Goal: Task Accomplishment & Management: Complete application form

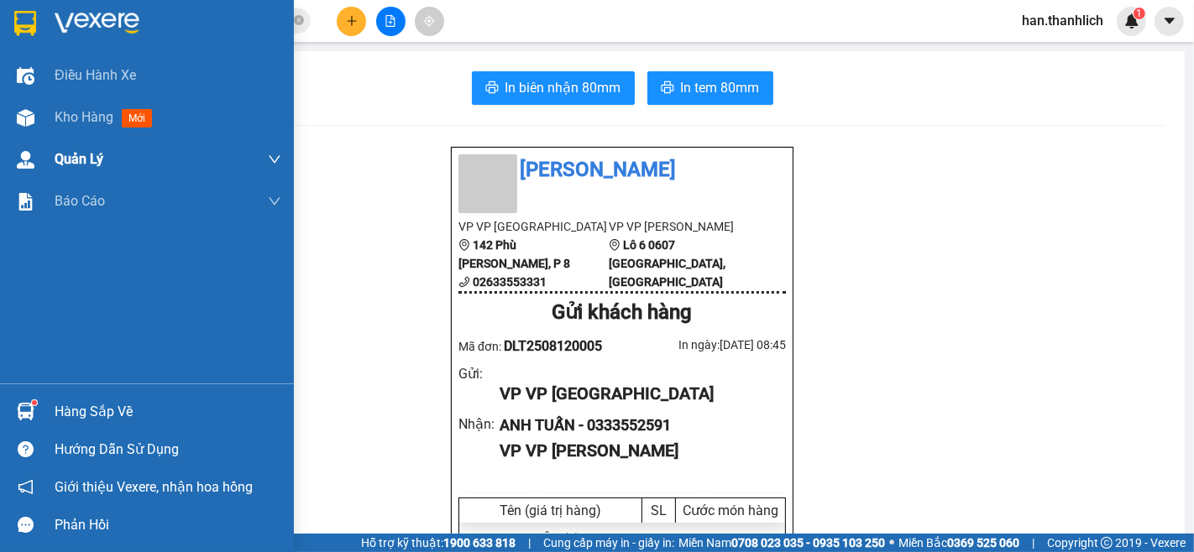
click at [97, 127] on div "Kho hàng mới" at bounding box center [107, 117] width 104 height 21
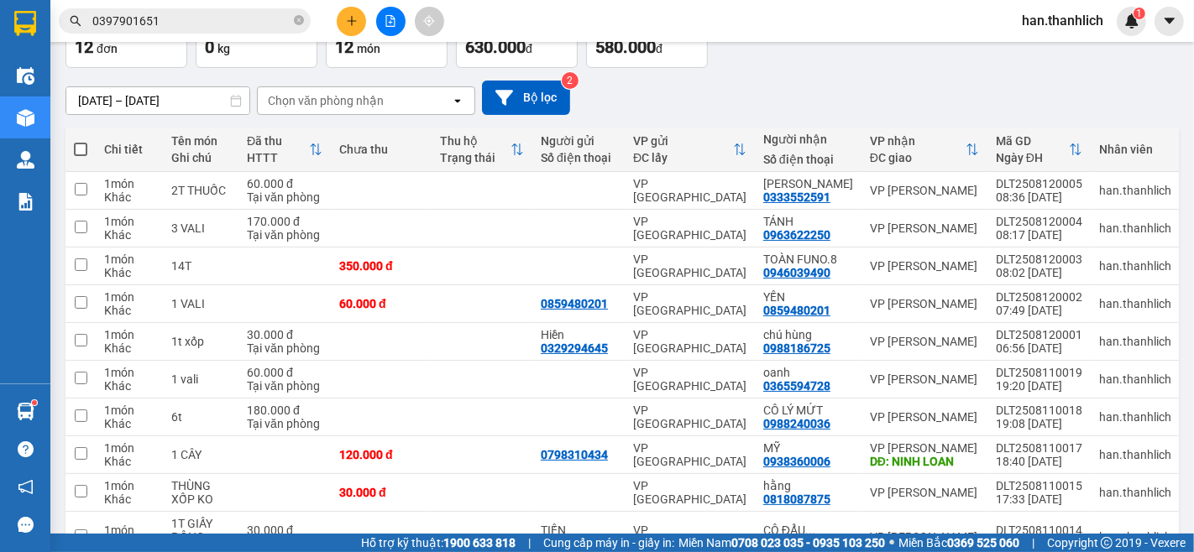
scroll to position [97, 0]
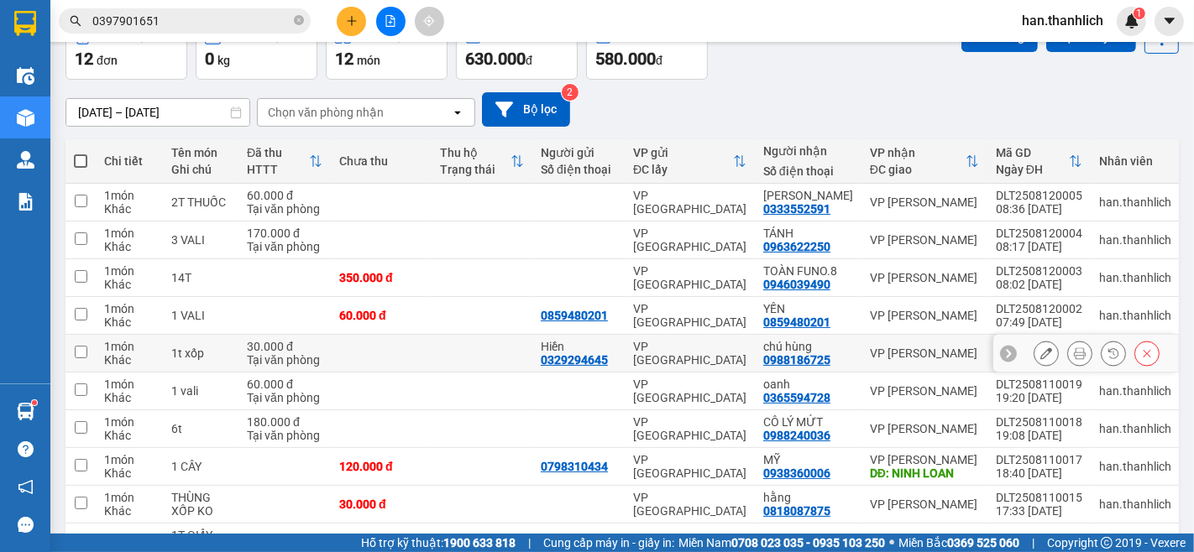
drag, startPoint x: 717, startPoint y: 343, endPoint x: 719, endPoint y: 382, distance: 39.5
click at [717, 344] on td "VP [GEOGRAPHIC_DATA]" at bounding box center [690, 354] width 130 height 38
checkbox input "true"
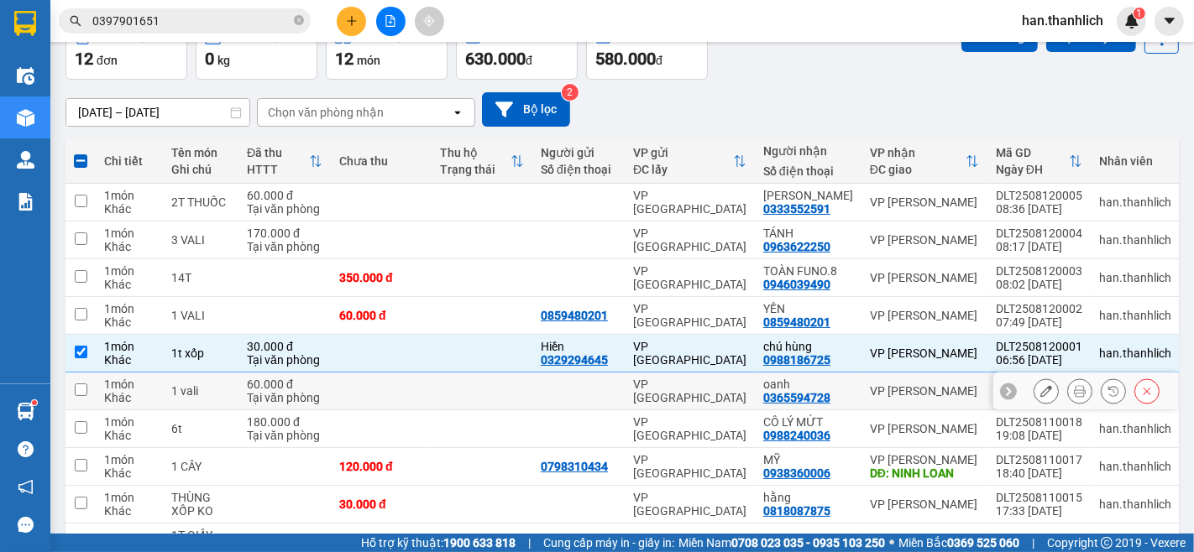
drag, startPoint x: 719, startPoint y: 384, endPoint x: 723, endPoint y: 416, distance: 32.2
click at [719, 387] on div "VP [GEOGRAPHIC_DATA]" at bounding box center [689, 391] width 113 height 27
checkbox input "true"
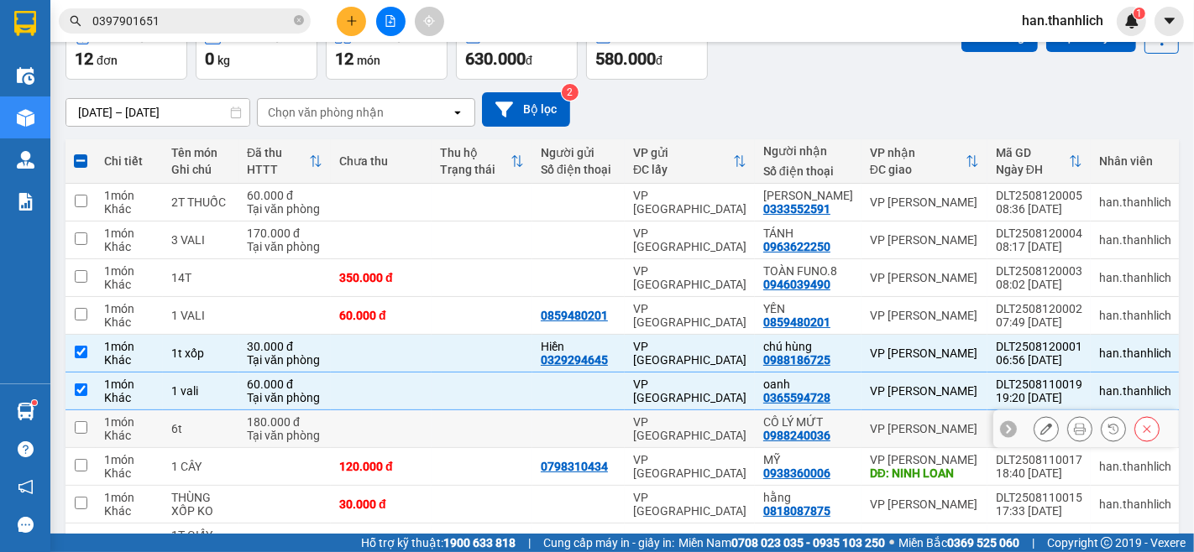
click at [722, 443] on td "VP [GEOGRAPHIC_DATA]" at bounding box center [690, 430] width 130 height 38
checkbox input "true"
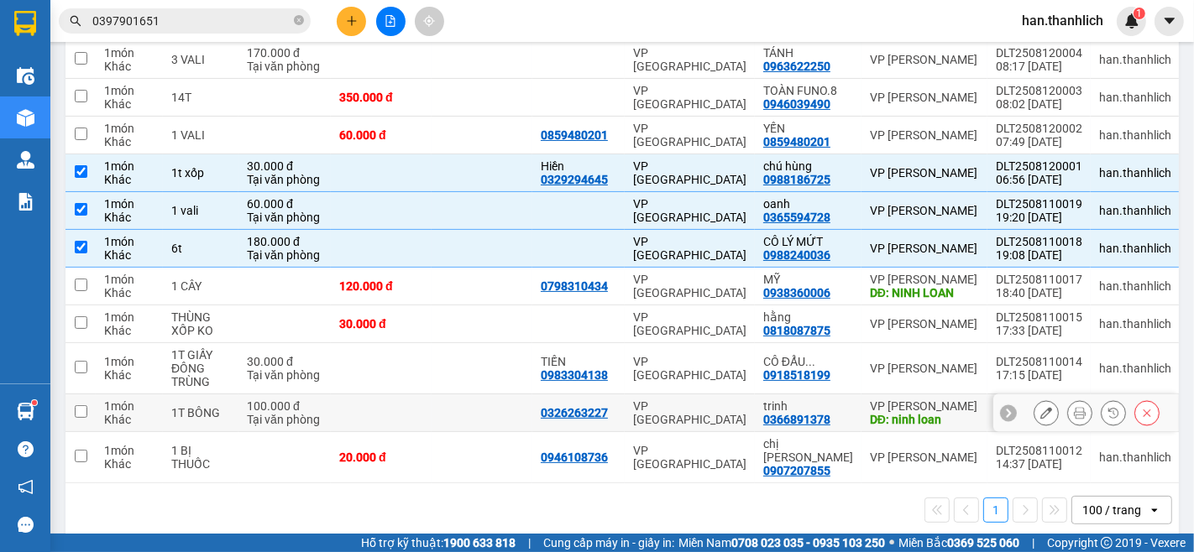
scroll to position [284, 0]
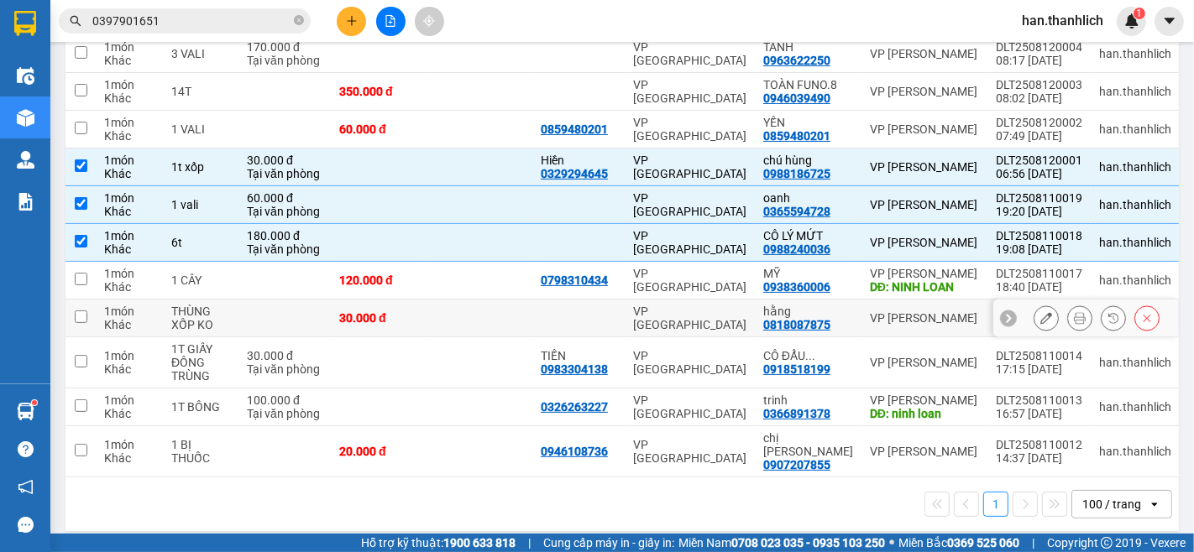
click at [741, 311] on div "VP [GEOGRAPHIC_DATA]" at bounding box center [689, 318] width 113 height 27
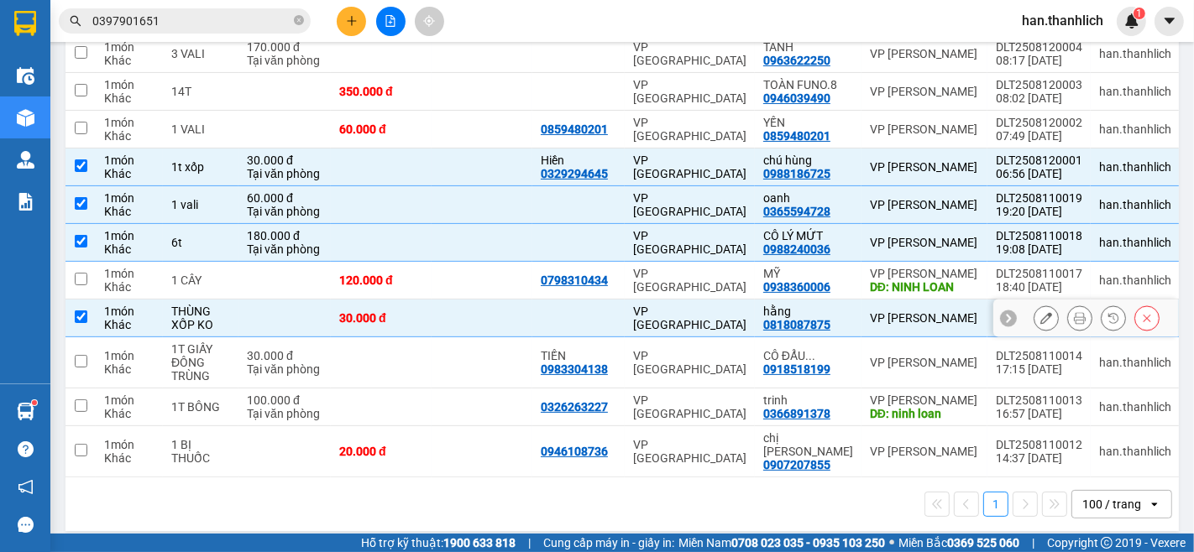
checkbox input "true"
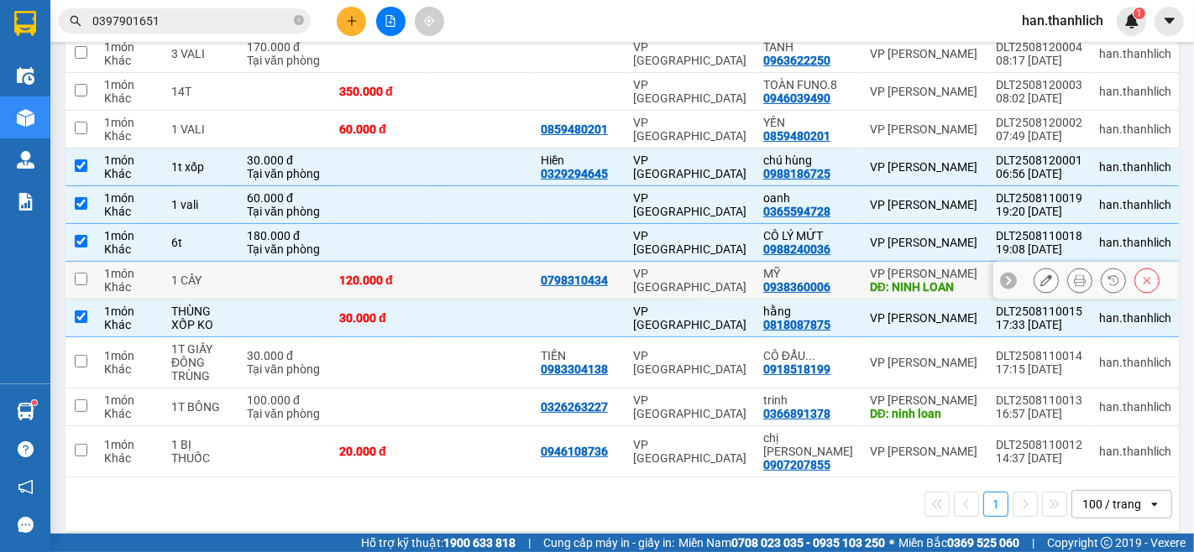
click at [742, 283] on div "VP [GEOGRAPHIC_DATA]" at bounding box center [689, 280] width 113 height 27
checkbox input "true"
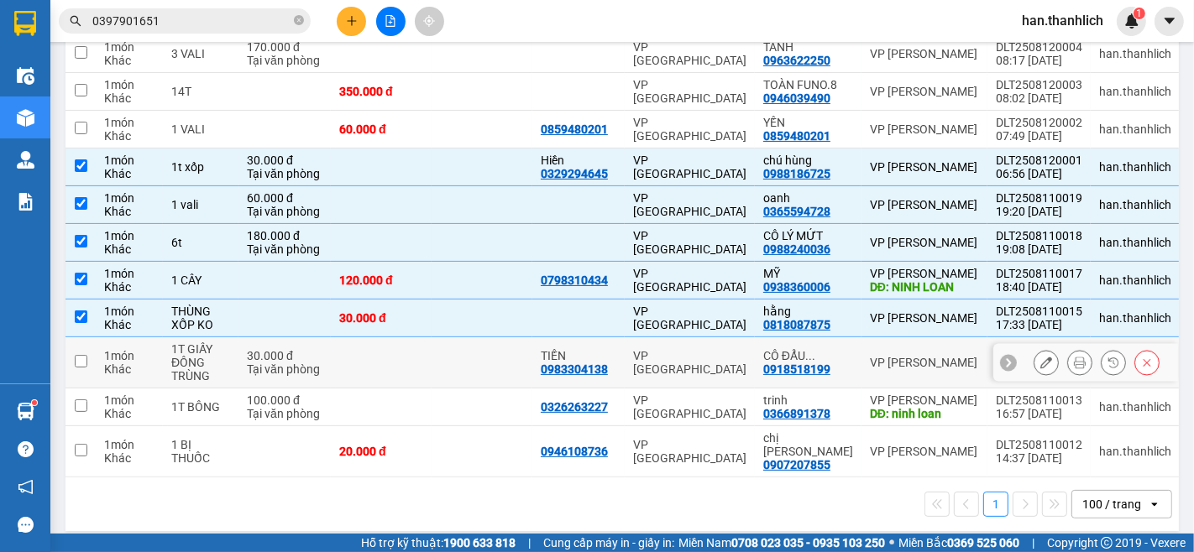
click at [727, 362] on div "VP [GEOGRAPHIC_DATA]" at bounding box center [689, 362] width 113 height 27
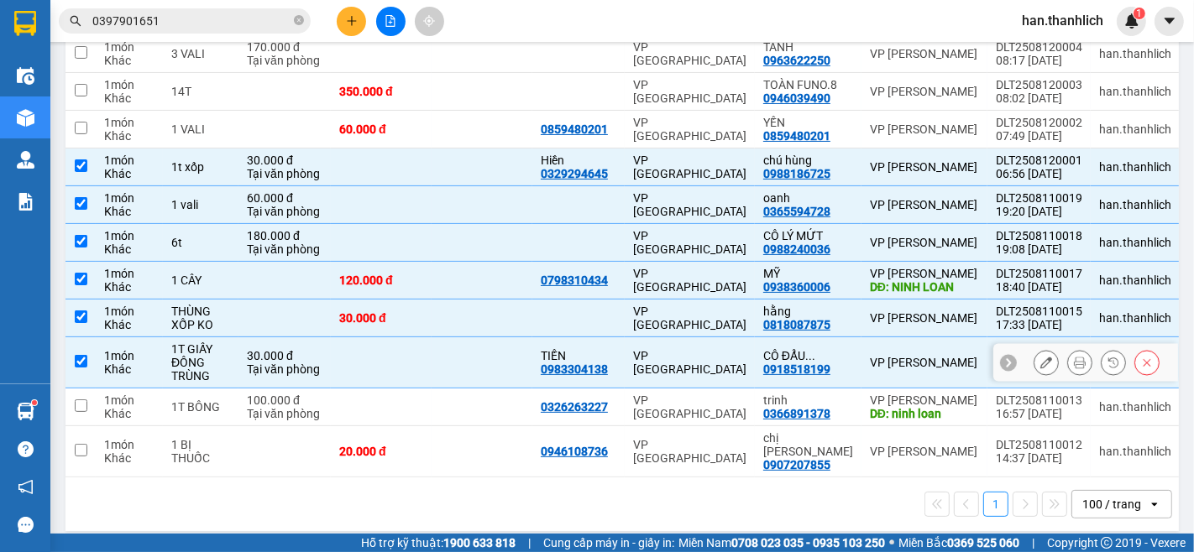
checkbox input "true"
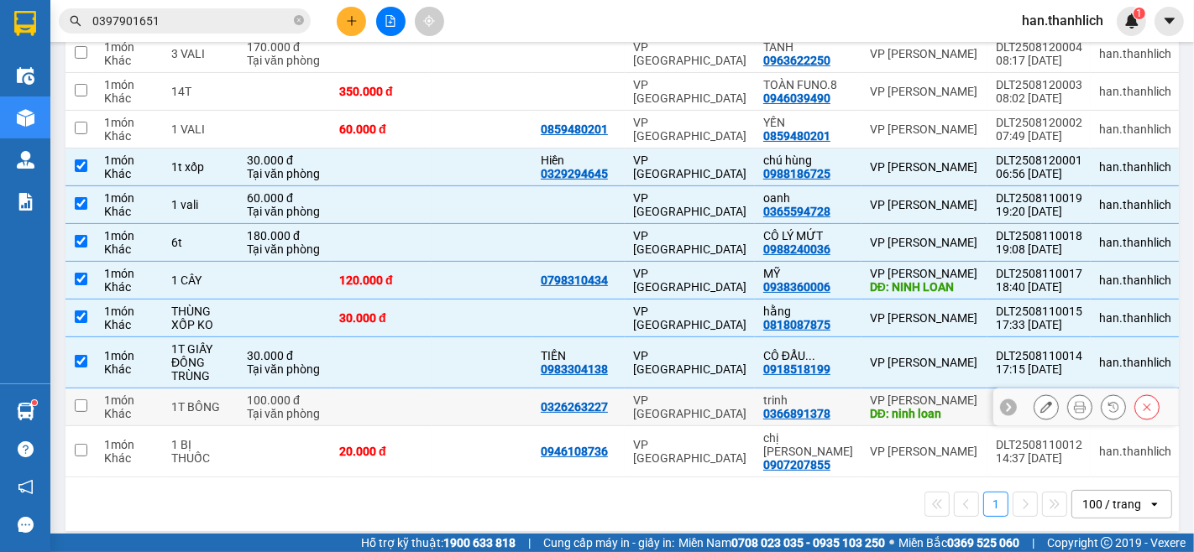
click at [733, 408] on div "VP [GEOGRAPHIC_DATA]" at bounding box center [689, 407] width 113 height 27
checkbox input "true"
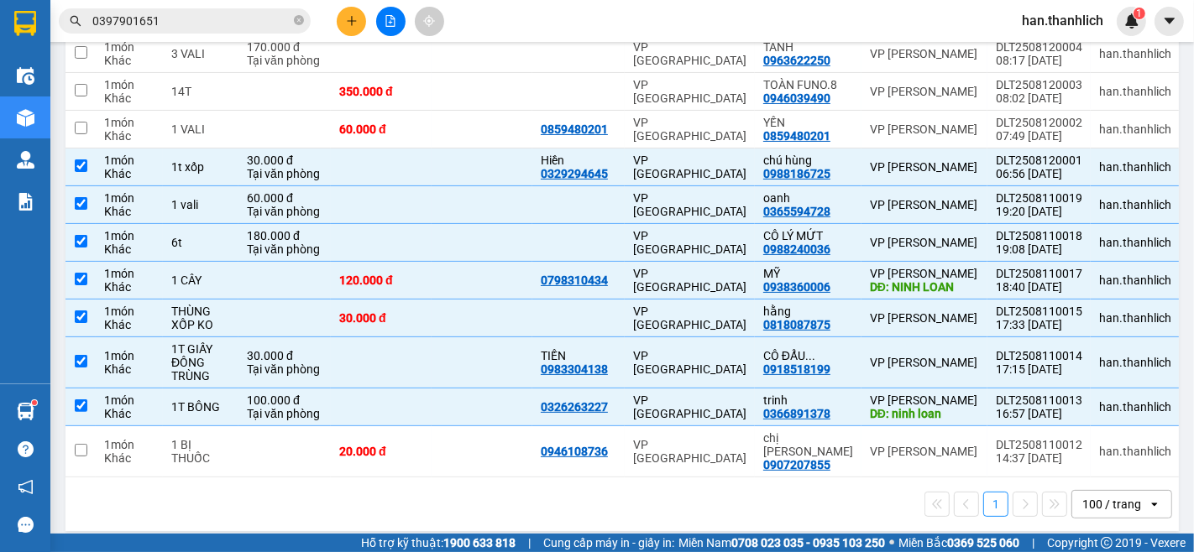
click at [749, 478] on div "1 100 / trang open" at bounding box center [621, 505] width 1113 height 54
click at [750, 437] on td "VP [GEOGRAPHIC_DATA]" at bounding box center [690, 452] width 130 height 51
checkbox input "true"
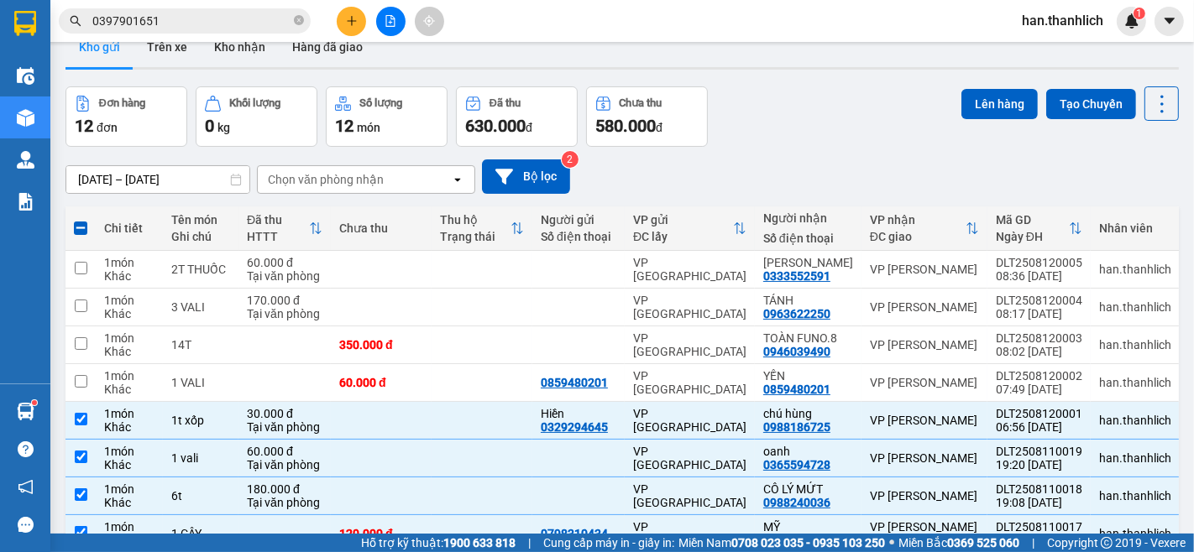
scroll to position [0, 0]
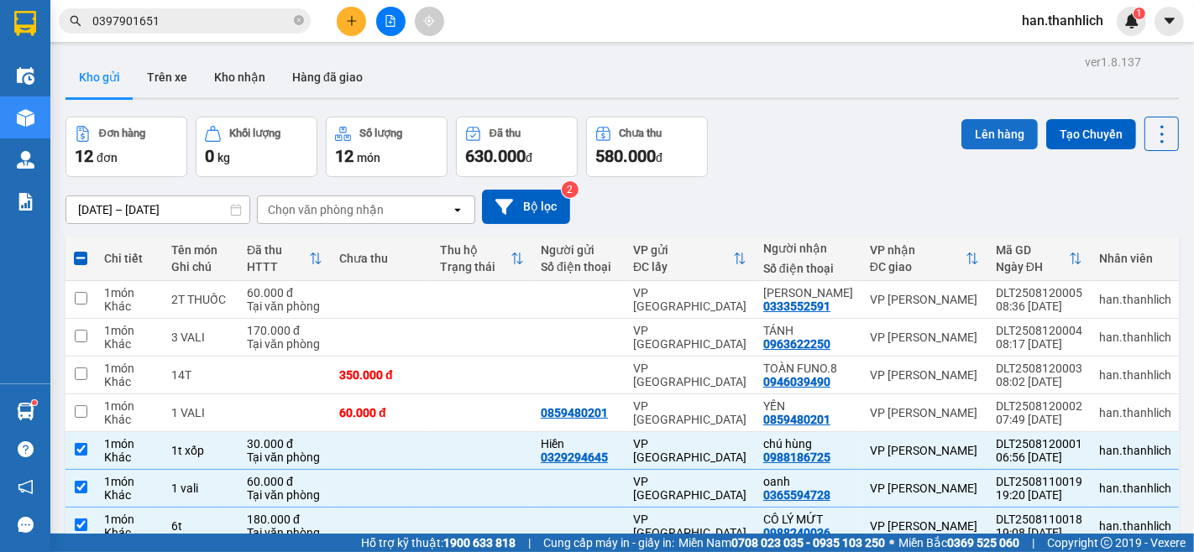
click at [977, 133] on button "Lên hàng" at bounding box center [999, 134] width 76 height 30
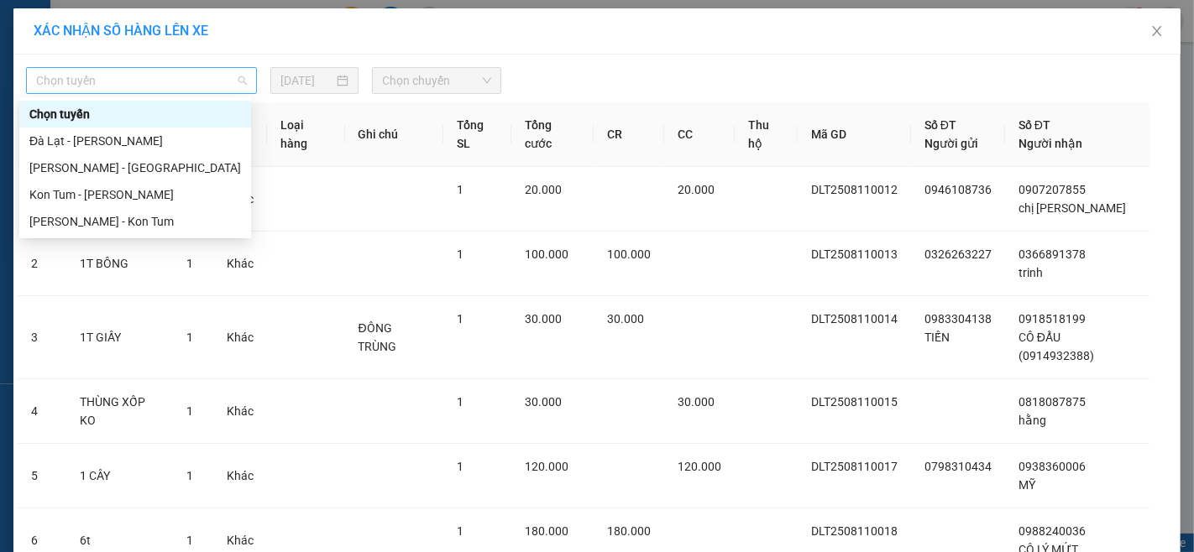
click at [80, 82] on span "Chọn tuyến" at bounding box center [141, 80] width 211 height 25
drag, startPoint x: 109, startPoint y: 140, endPoint x: 196, endPoint y: 92, distance: 99.6
click at [112, 140] on div "Đà Lạt - [PERSON_NAME]" at bounding box center [135, 141] width 212 height 18
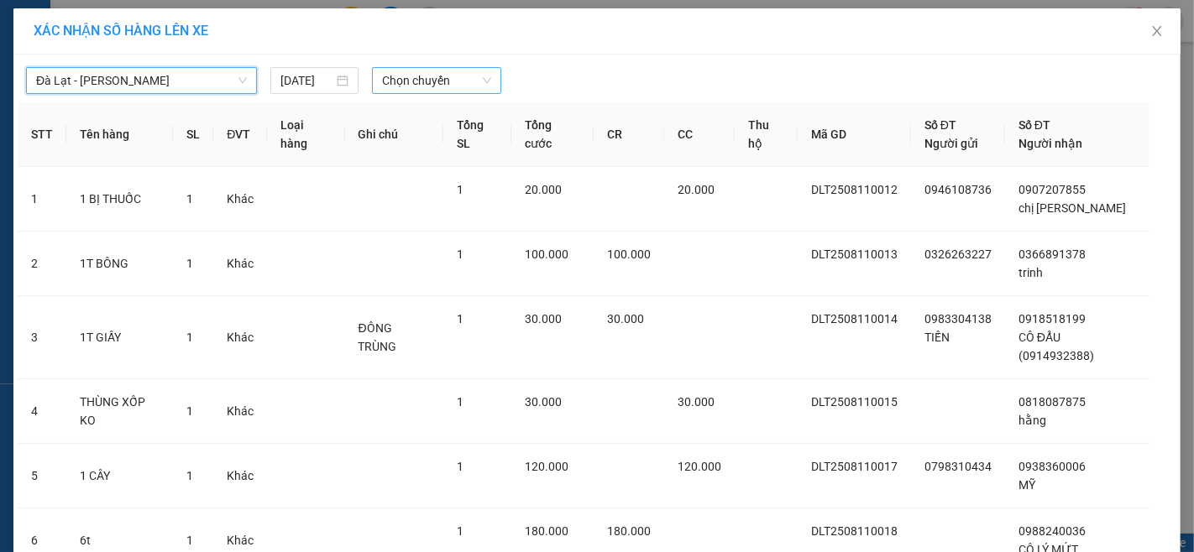
click at [445, 82] on span "Chọn chuyến" at bounding box center [436, 80] width 109 height 25
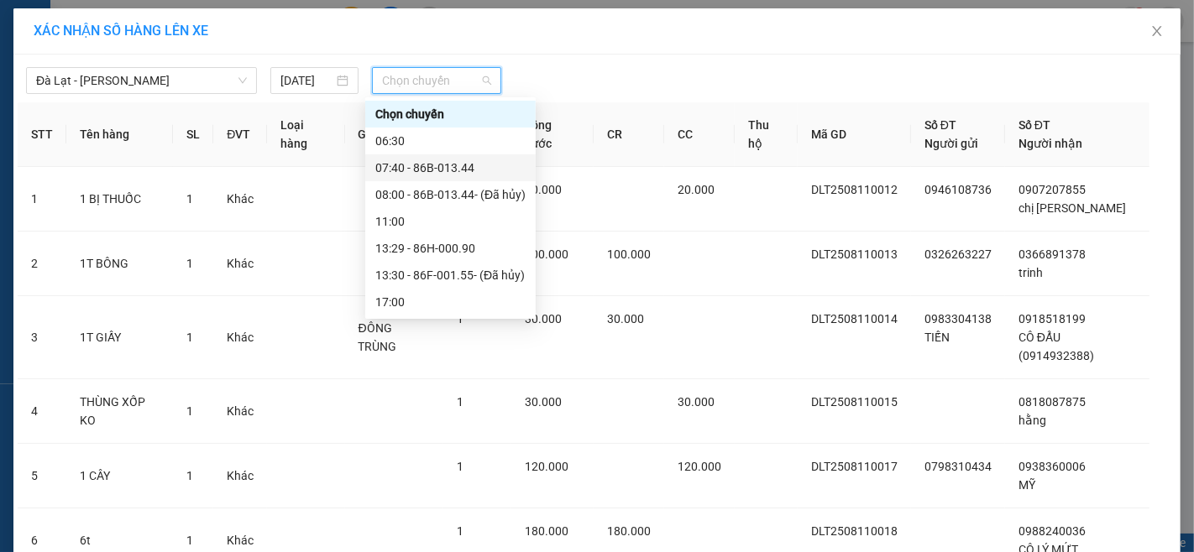
click at [468, 158] on div "07:40 - 86B-013.44" at bounding box center [450, 167] width 170 height 27
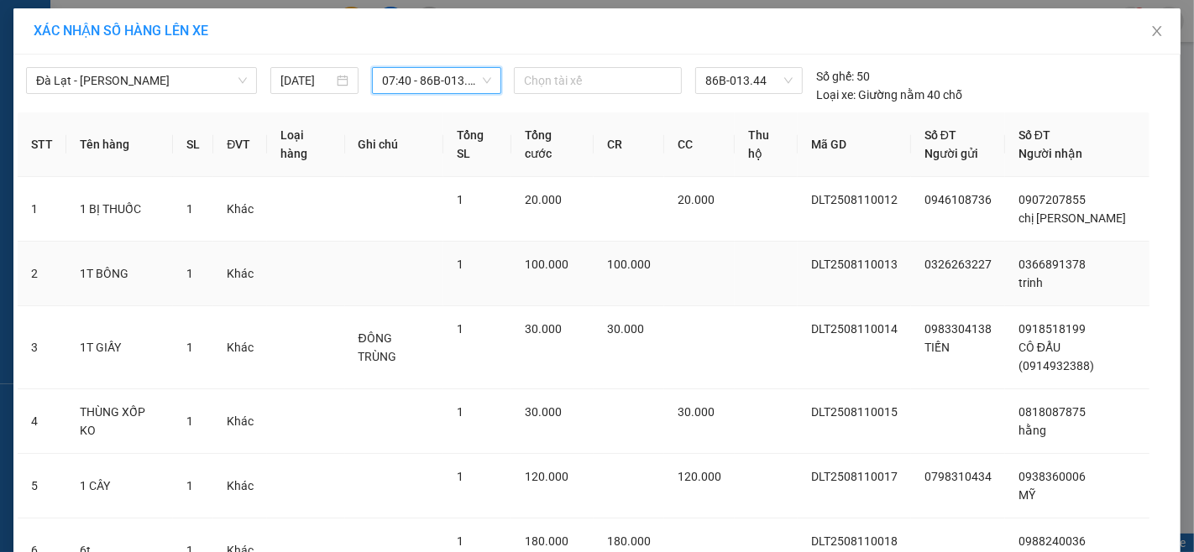
scroll to position [264, 0]
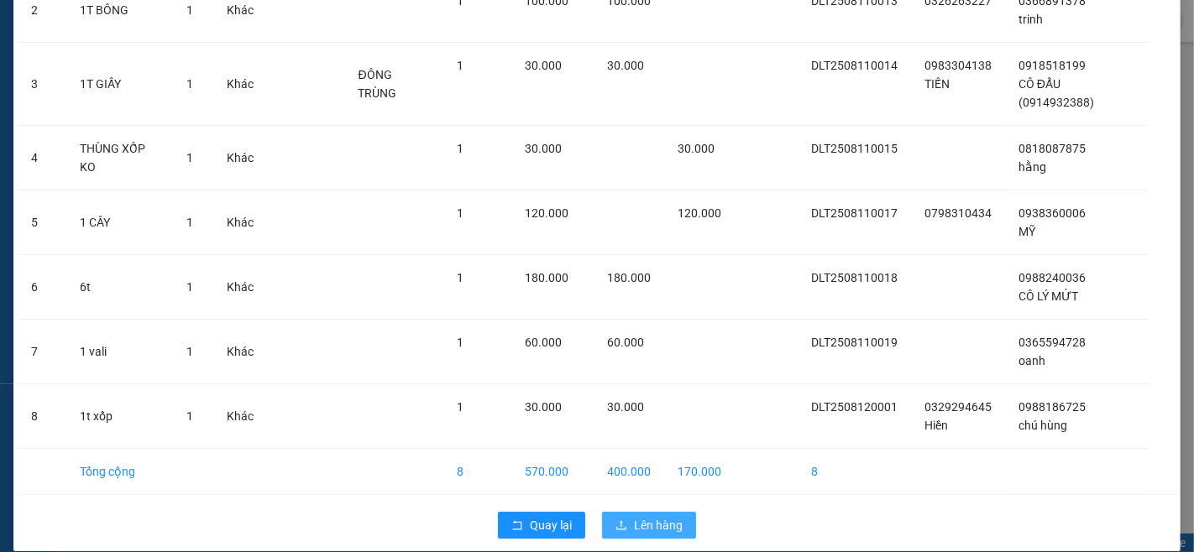
click at [650, 516] on span "Lên hàng" at bounding box center [658, 525] width 49 height 18
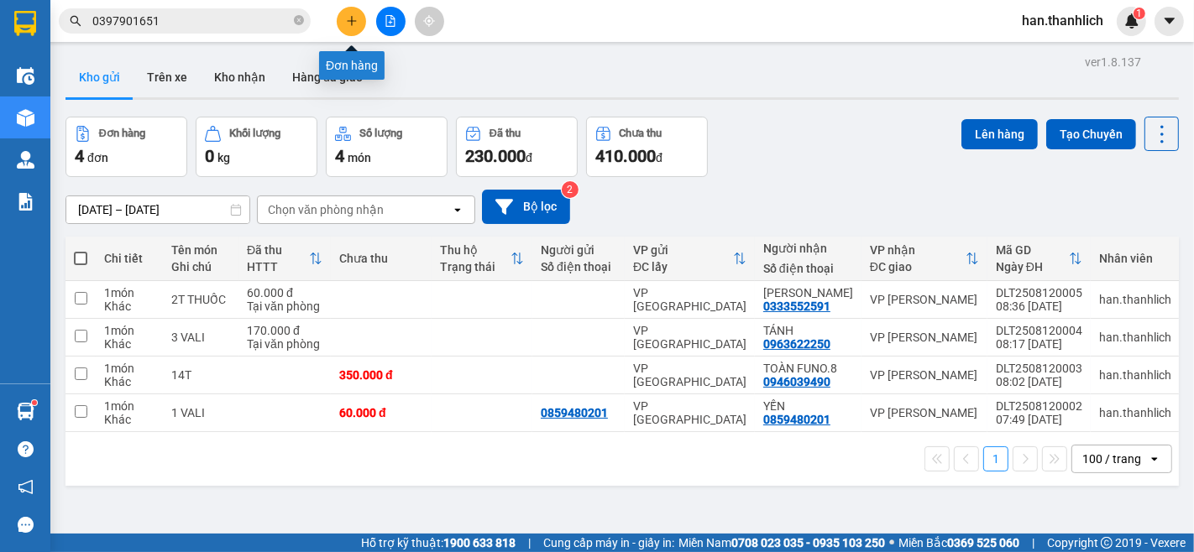
click at [351, 15] on icon "plus" at bounding box center [352, 21] width 12 height 12
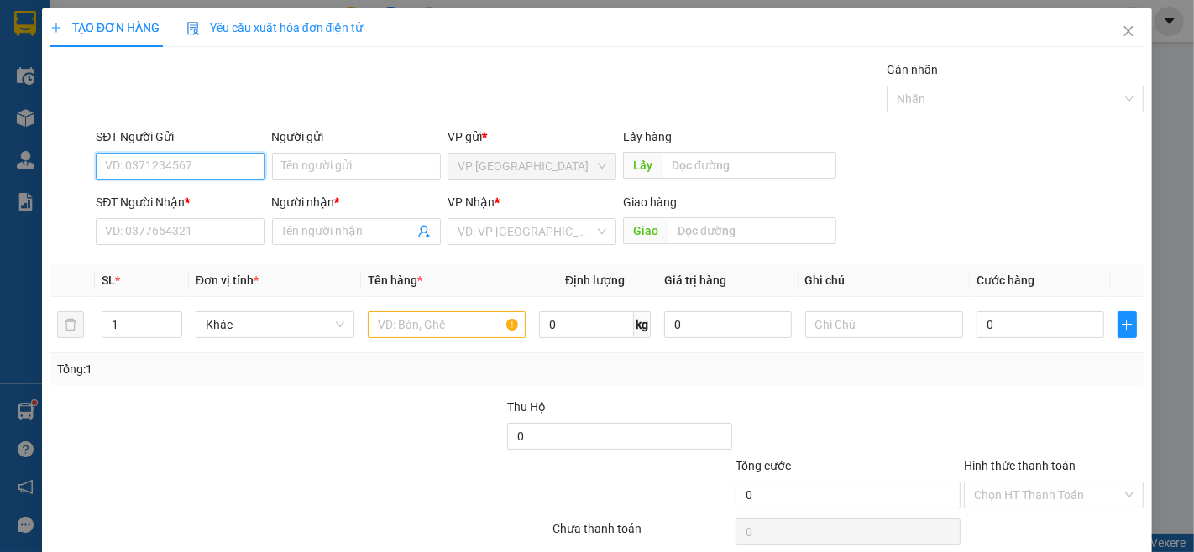
click at [205, 166] on input "SĐT Người Gửi" at bounding box center [180, 166] width 169 height 27
click at [243, 204] on div "0918480026" at bounding box center [178, 200] width 147 height 18
type input "0918480026"
type input "0944482695"
type input "CHỊ NGUYÊN"
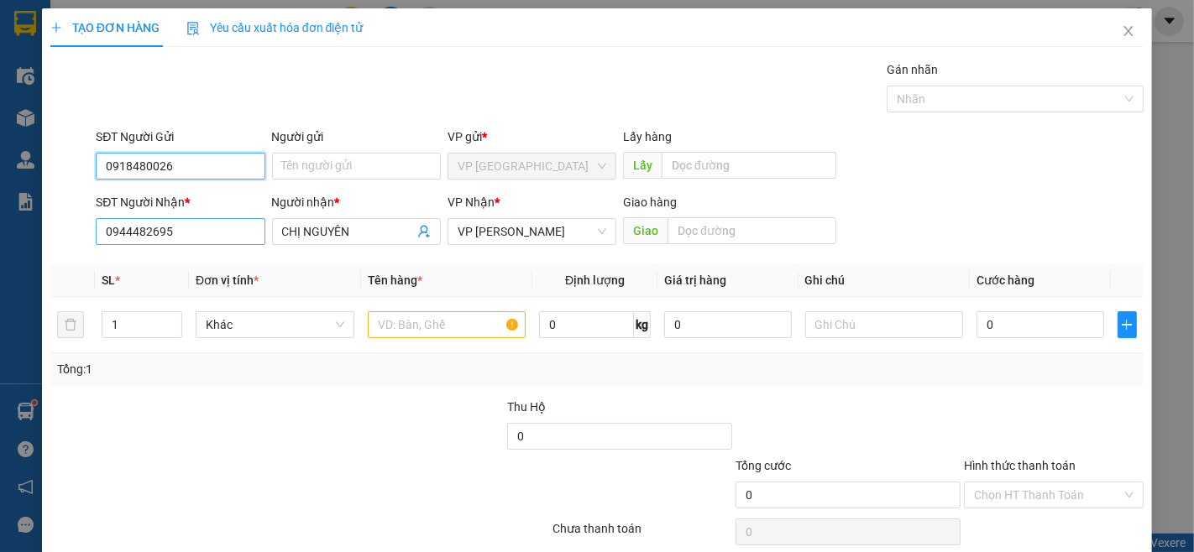
type input "0918480026"
drag, startPoint x: 212, startPoint y: 238, endPoint x: 5, endPoint y: 238, distance: 206.5
click at [5, 238] on div "TẠO ĐƠN HÀNG Yêu cầu xuất hóa đơn điện tử Transit Pickup Surcharge Ids Transit …" at bounding box center [597, 276] width 1194 height 552
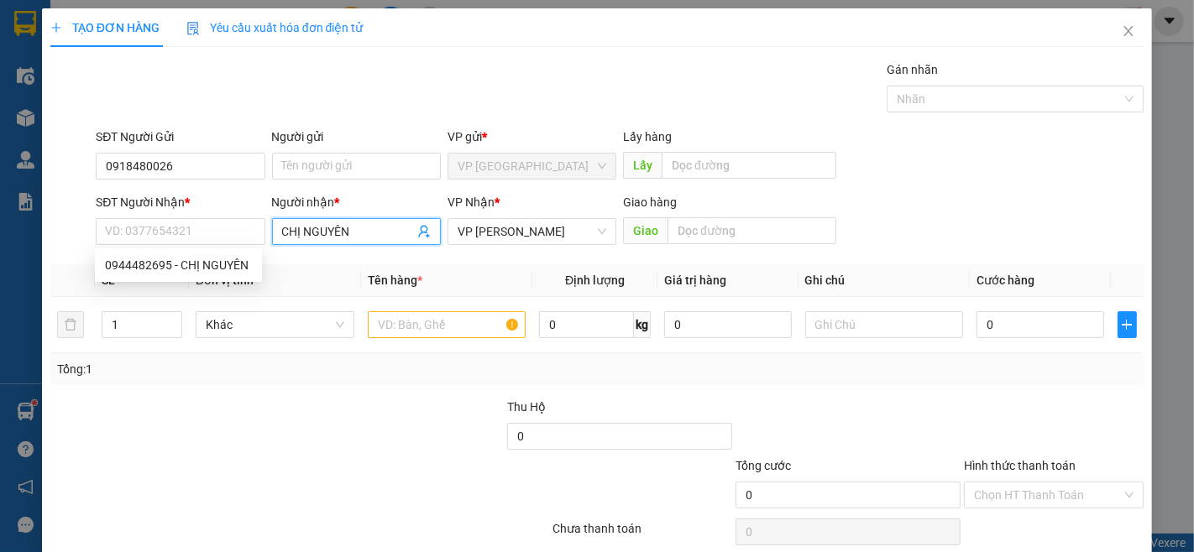
click at [374, 235] on input "CHỊ NGUYÊN" at bounding box center [348, 231] width 132 height 18
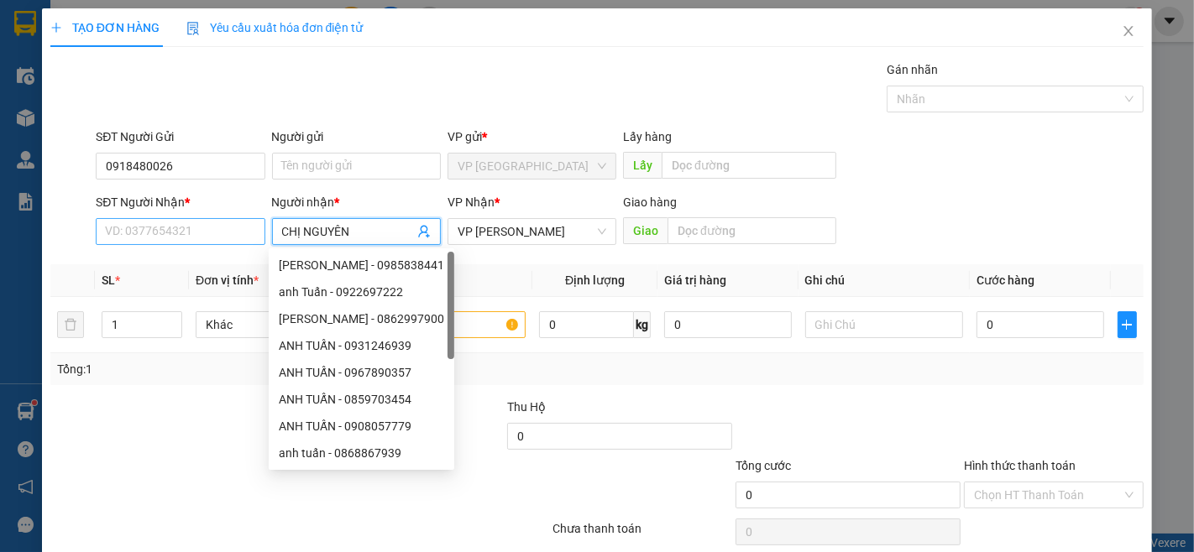
drag, startPoint x: 374, startPoint y: 235, endPoint x: 228, endPoint y: 256, distance: 147.6
click at [249, 233] on div "SĐT Người Nhận * VD: 0377654321 Người nhận * CHỊ NGUYÊN VP Nhận * VP [PERSON_NA…" at bounding box center [619, 222] width 1055 height 59
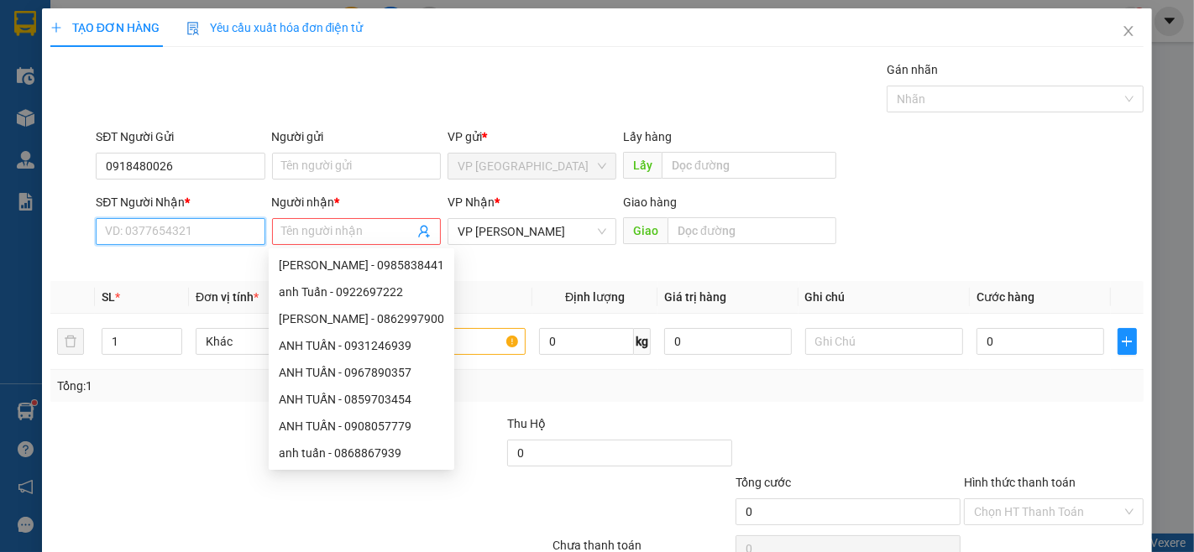
click at [158, 232] on input "SĐT Người Nhận *" at bounding box center [180, 231] width 169 height 27
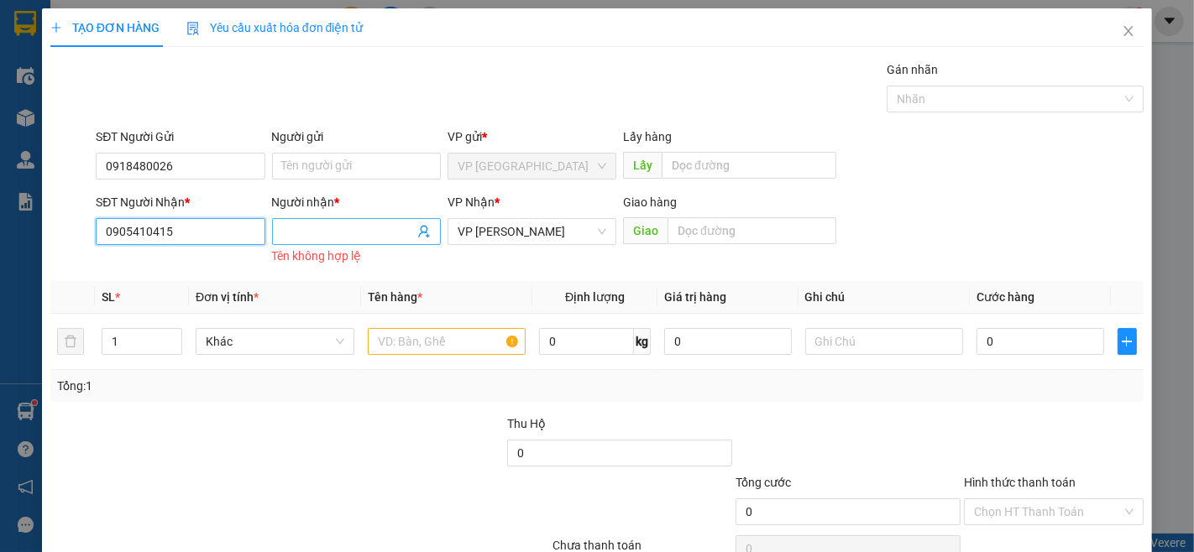
type input "0905410415"
click at [308, 238] on input "Người nhận *" at bounding box center [348, 231] width 132 height 18
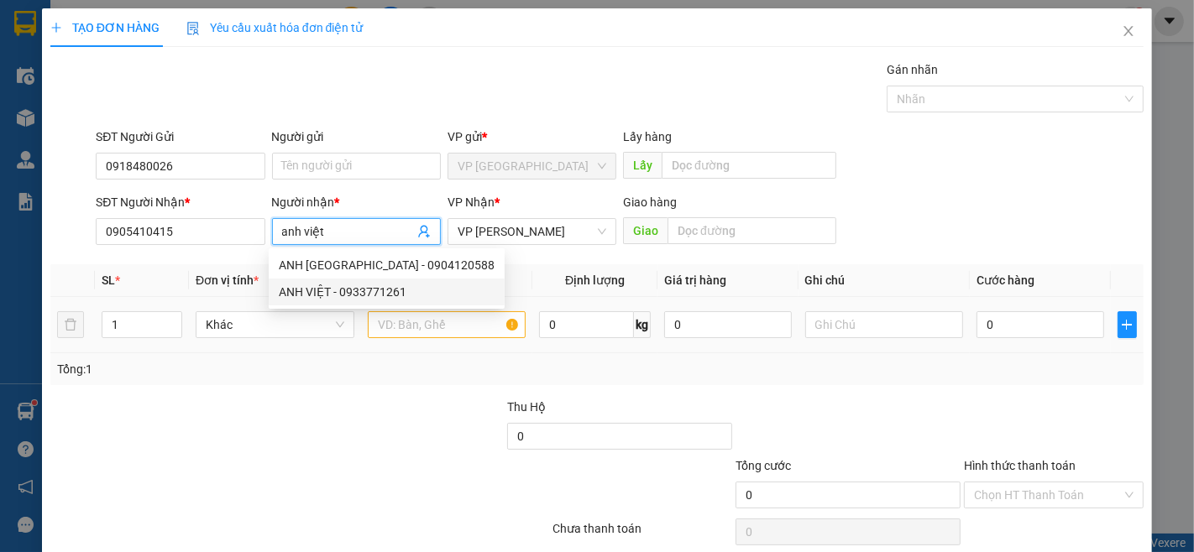
type input "anh việt"
click at [477, 328] on input "text" at bounding box center [447, 324] width 159 height 27
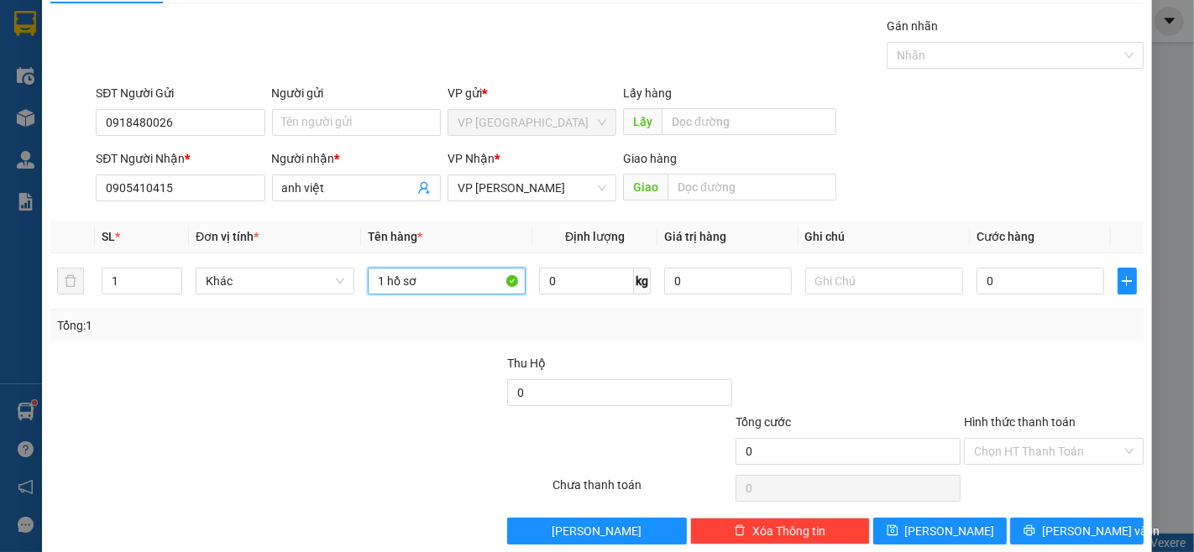
scroll to position [68, 0]
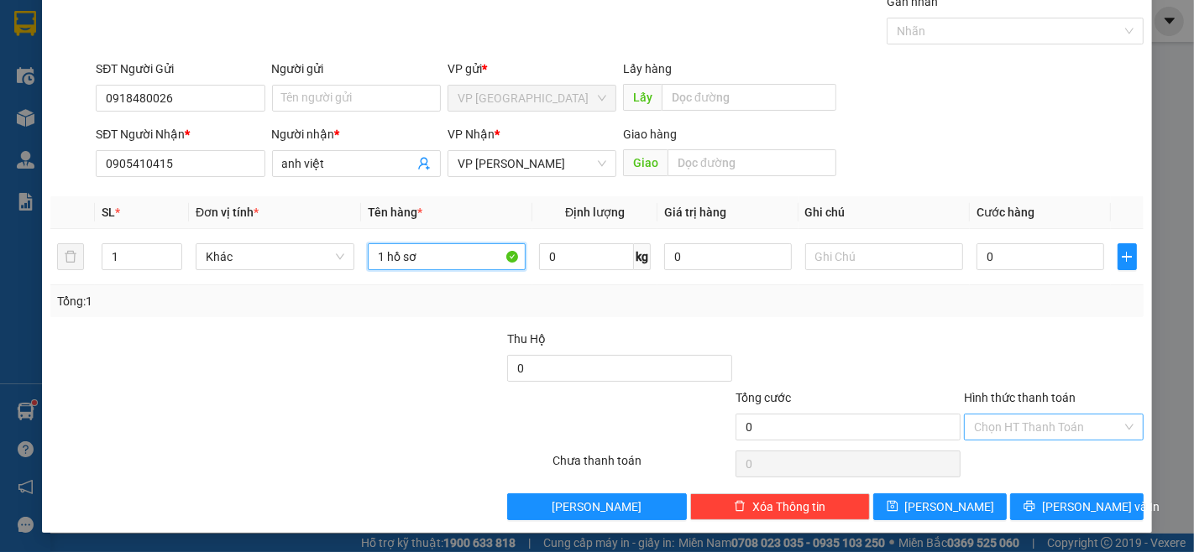
type input "1 hồ sơ"
click at [1034, 421] on input "Hình thức thanh toán" at bounding box center [1048, 427] width 148 height 25
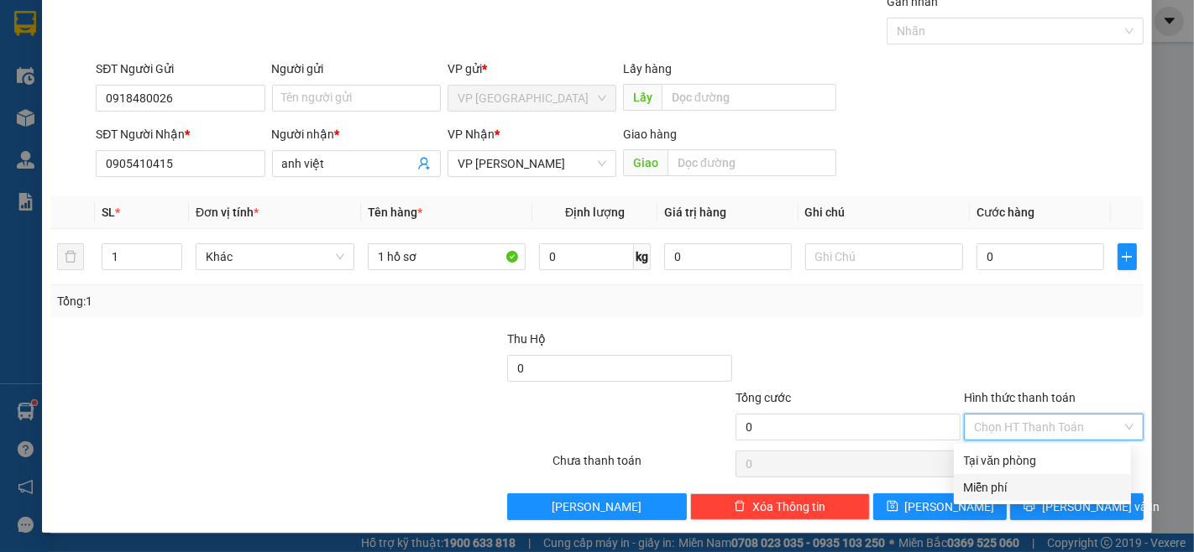
click at [1028, 487] on div "Miễn phí" at bounding box center [1042, 488] width 157 height 18
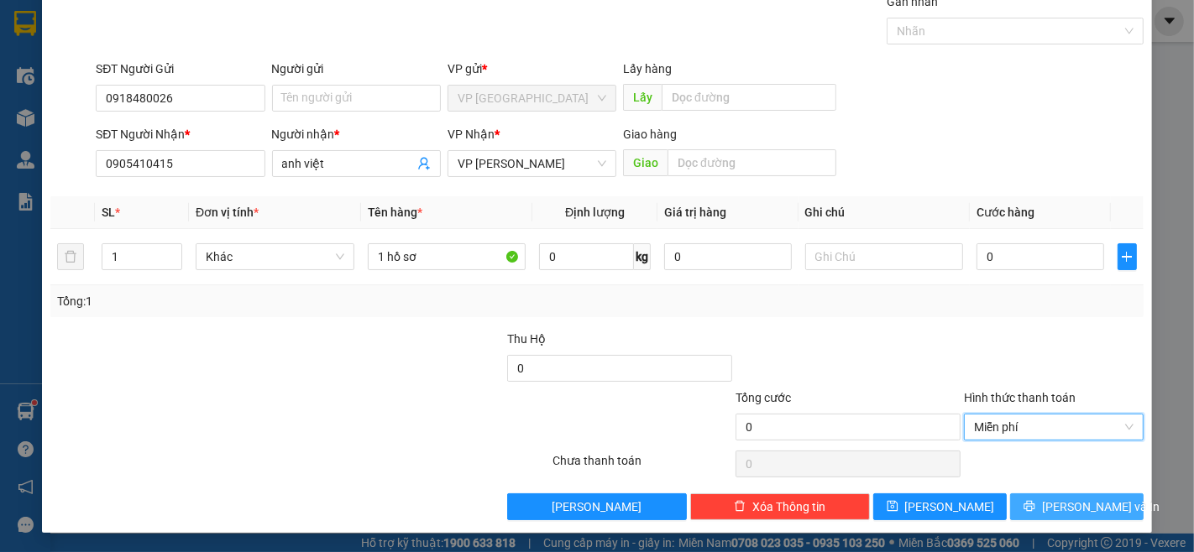
click at [1073, 502] on span "[PERSON_NAME] và In" at bounding box center [1101, 507] width 118 height 18
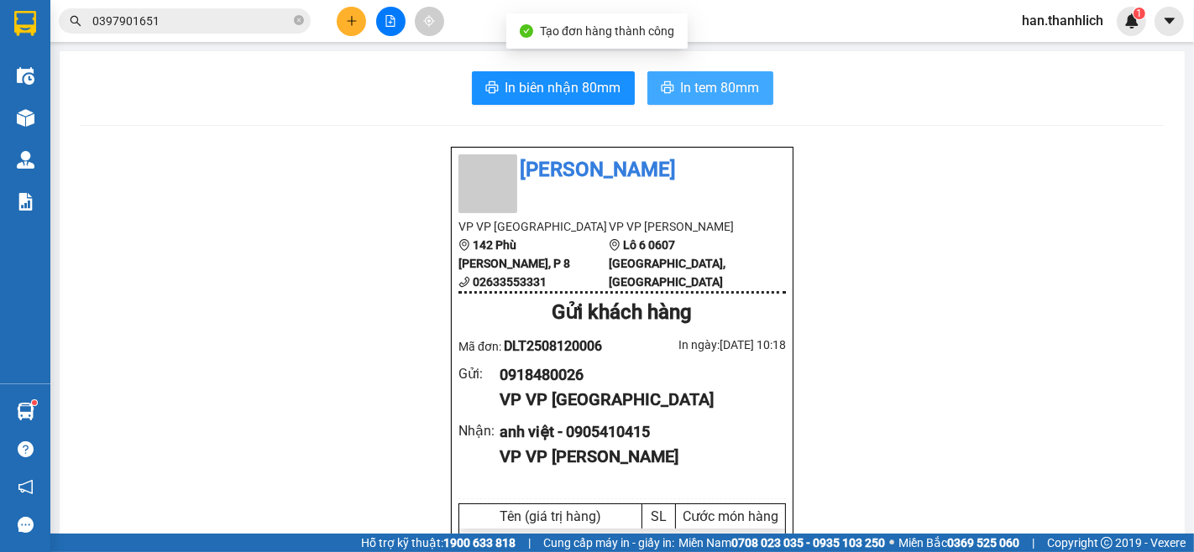
click at [691, 92] on span "In tem 80mm" at bounding box center [720, 87] width 79 height 21
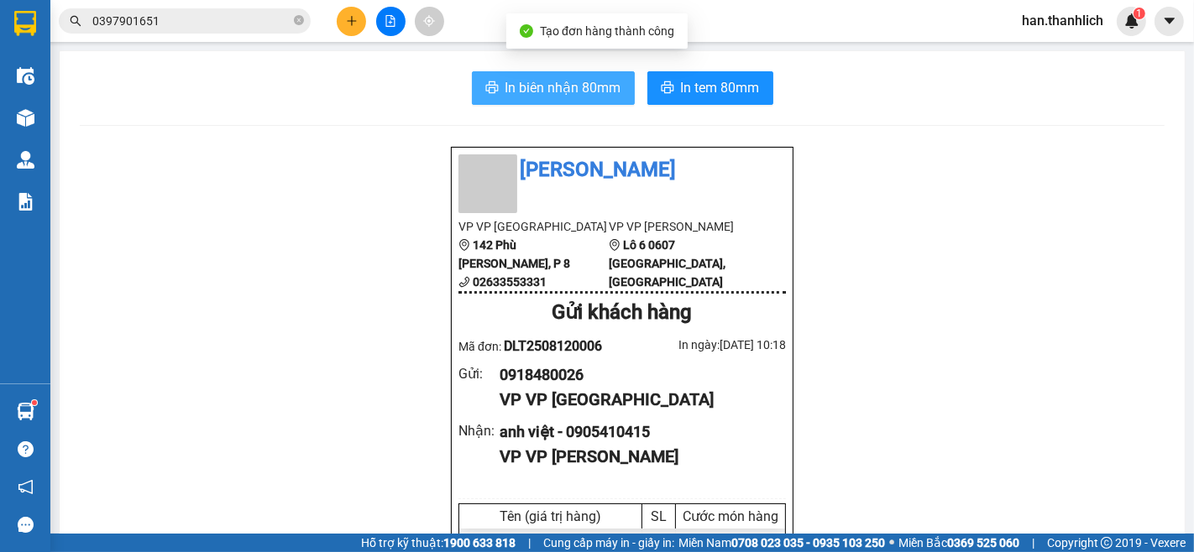
click at [527, 73] on button "In biên nhận 80mm" at bounding box center [553, 88] width 163 height 34
click at [529, 81] on span "In biên nhận 80mm" at bounding box center [563, 87] width 116 height 21
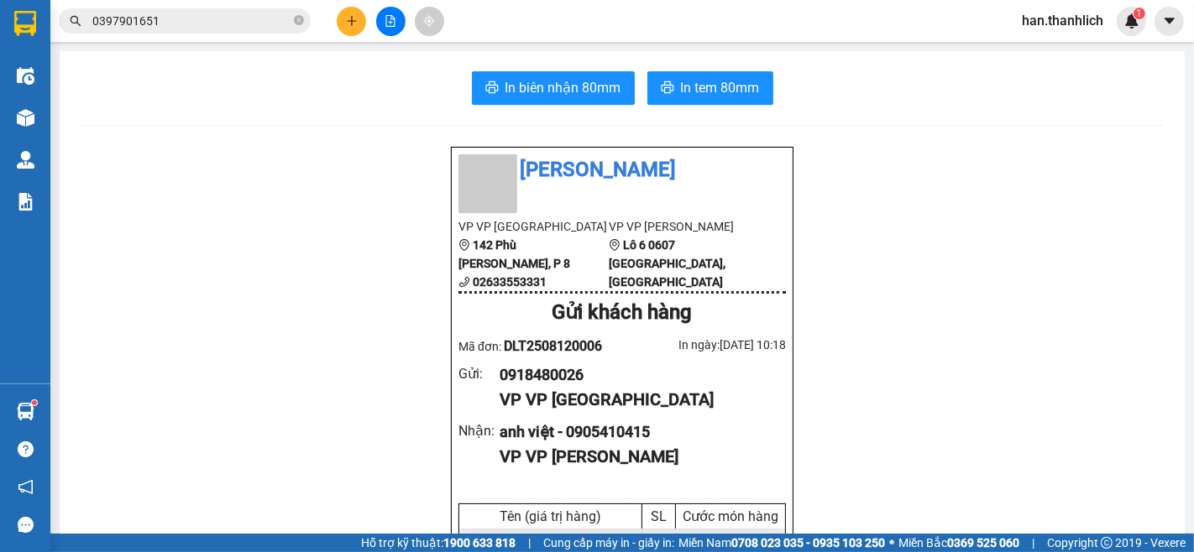
click at [357, 7] on div at bounding box center [390, 21] width 126 height 29
click at [348, 23] on icon "plus" at bounding box center [352, 21] width 12 height 12
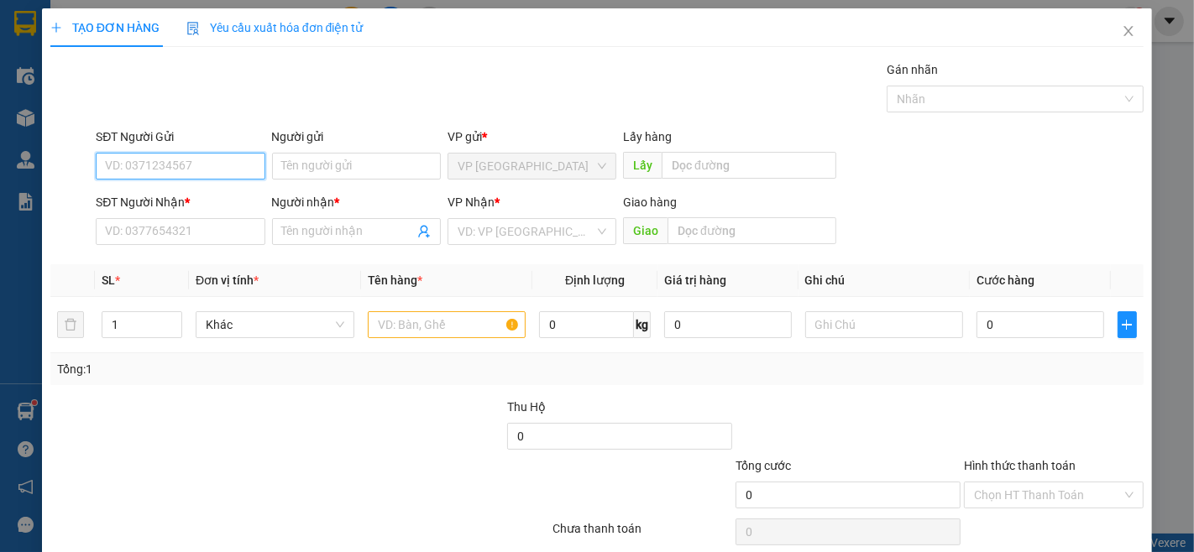
click at [197, 174] on input "SĐT Người Gửi" at bounding box center [180, 166] width 169 height 27
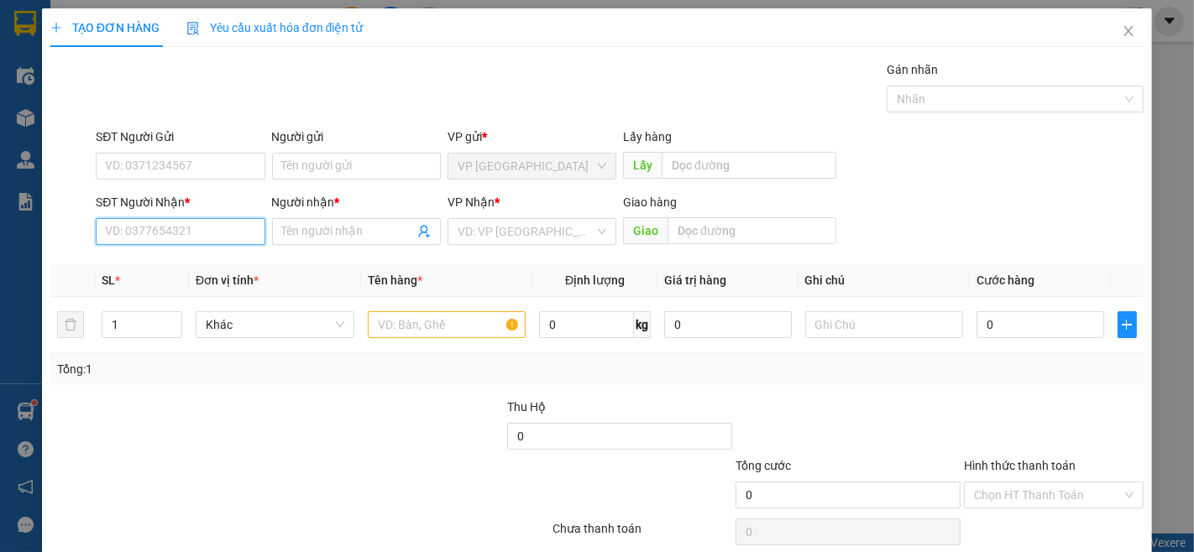
click at [222, 233] on input "SĐT Người Nhận *" at bounding box center [180, 231] width 169 height 27
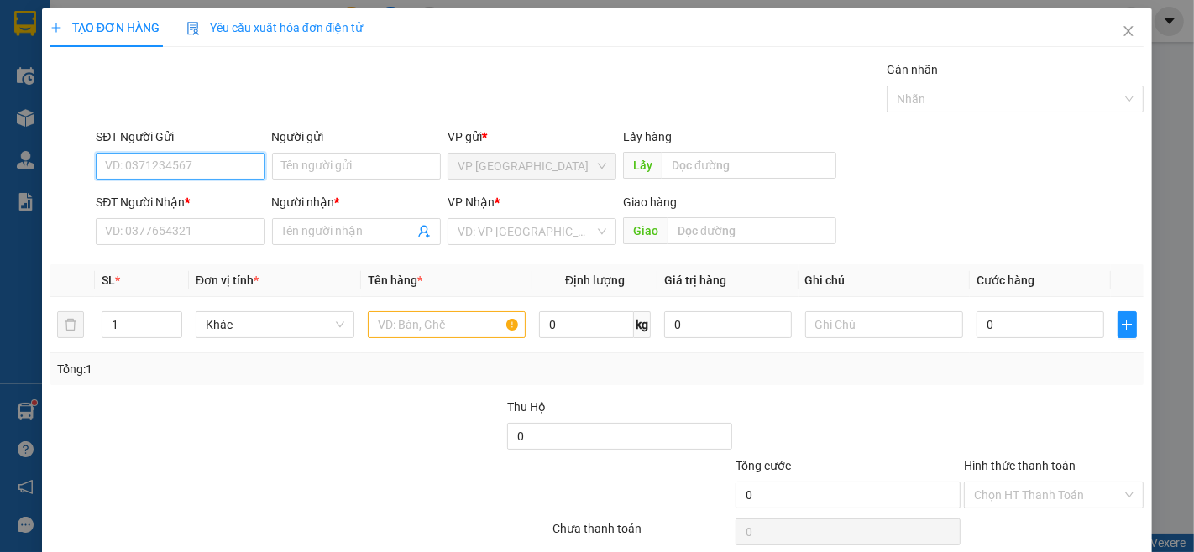
click at [132, 164] on input "SĐT Người Gửi" at bounding box center [180, 166] width 169 height 27
type input "0942837409"
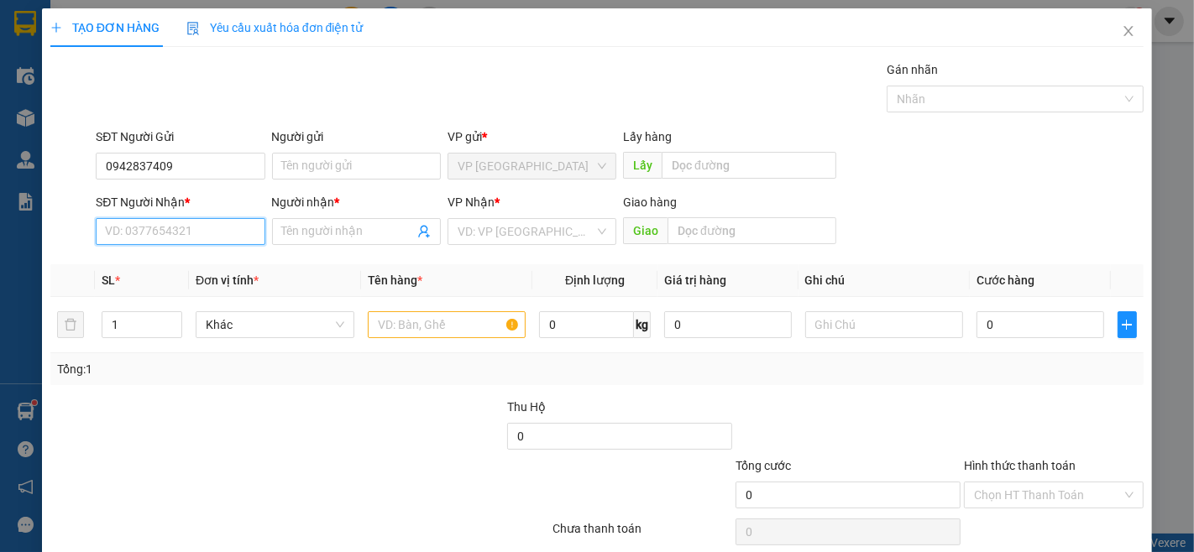
click at [218, 230] on input "SĐT Người Nhận *" at bounding box center [180, 231] width 169 height 27
type input "0985314440"
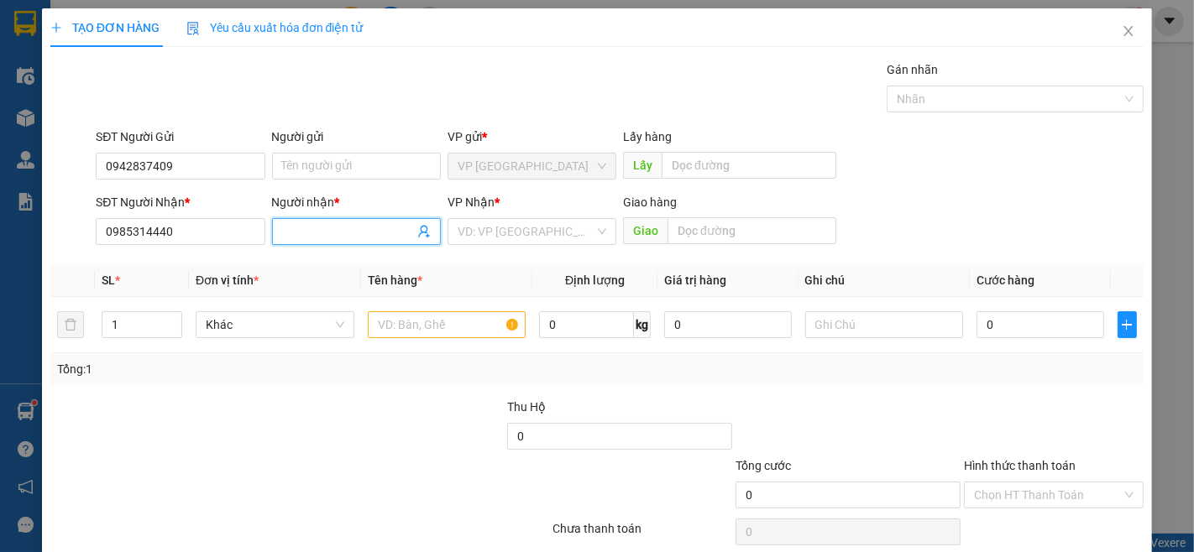
click at [337, 244] on span at bounding box center [356, 231] width 169 height 27
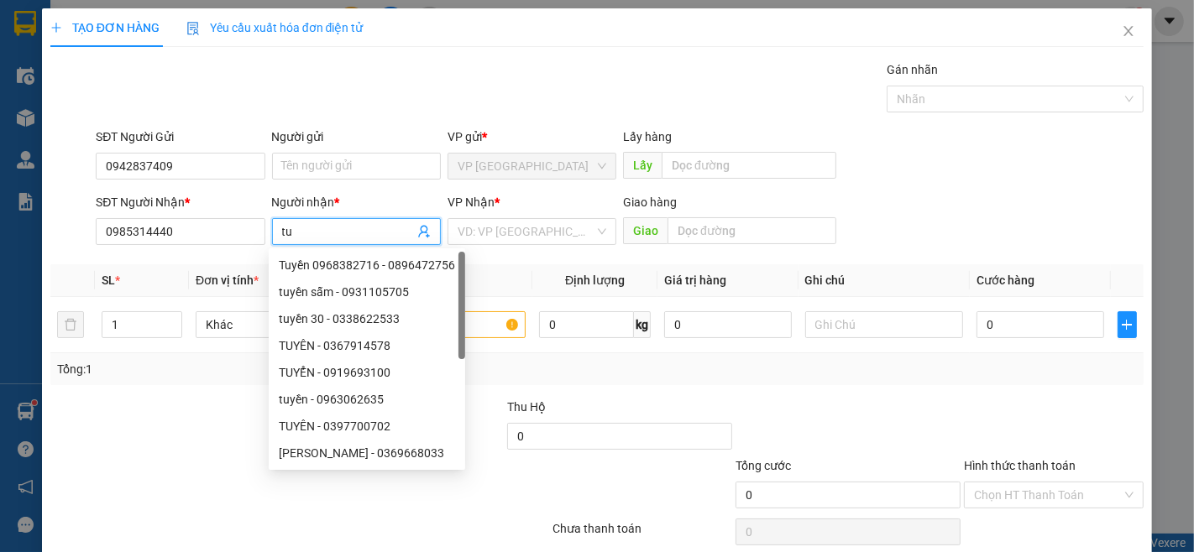
type input "t"
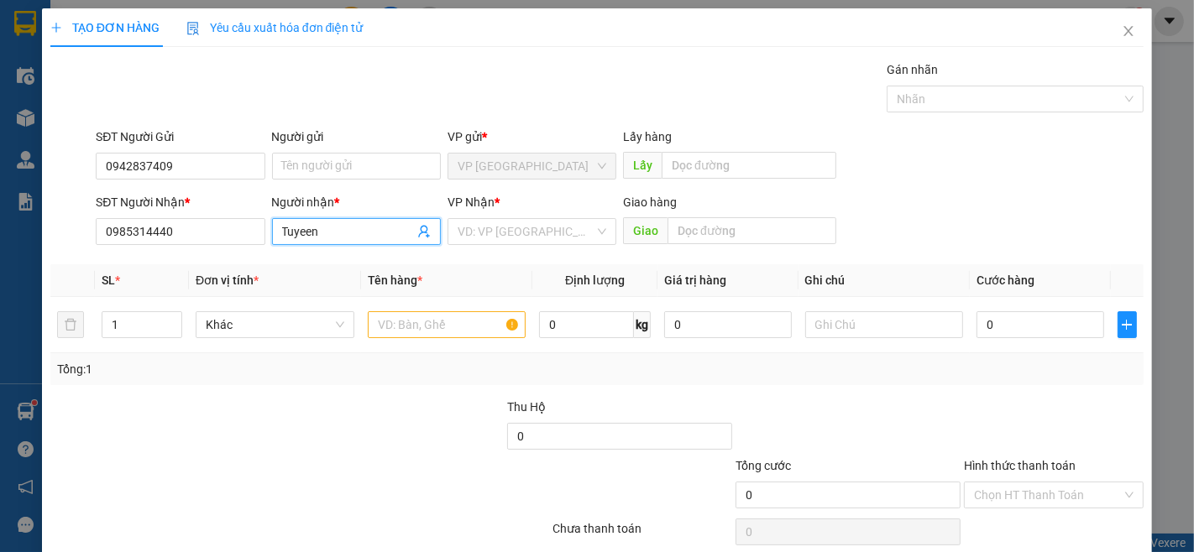
type input "Tuyeen"
drag, startPoint x: 358, startPoint y: 221, endPoint x: 230, endPoint y: 247, distance: 130.2
click at [230, 247] on div "SĐT Người Nhận * 0985314440 Người nhận * [PERSON_NAME] VP Nhận * VD: VP [GEOGRA…" at bounding box center [619, 222] width 1055 height 59
click at [296, 242] on span "Tuyeen" at bounding box center [356, 231] width 169 height 27
drag, startPoint x: 343, startPoint y: 236, endPoint x: 233, endPoint y: 252, distance: 110.3
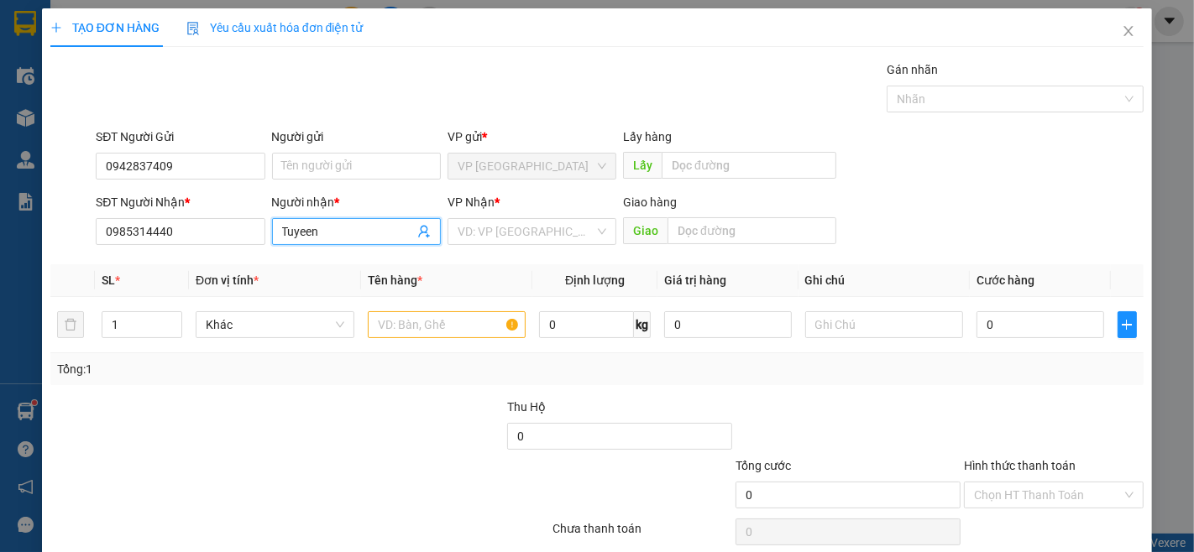
click at [238, 253] on div "Transit Pickup Surcharge Ids Transit Deliver Surcharge Ids Transit Deliver Surc…" at bounding box center [596, 324] width 1093 height 528
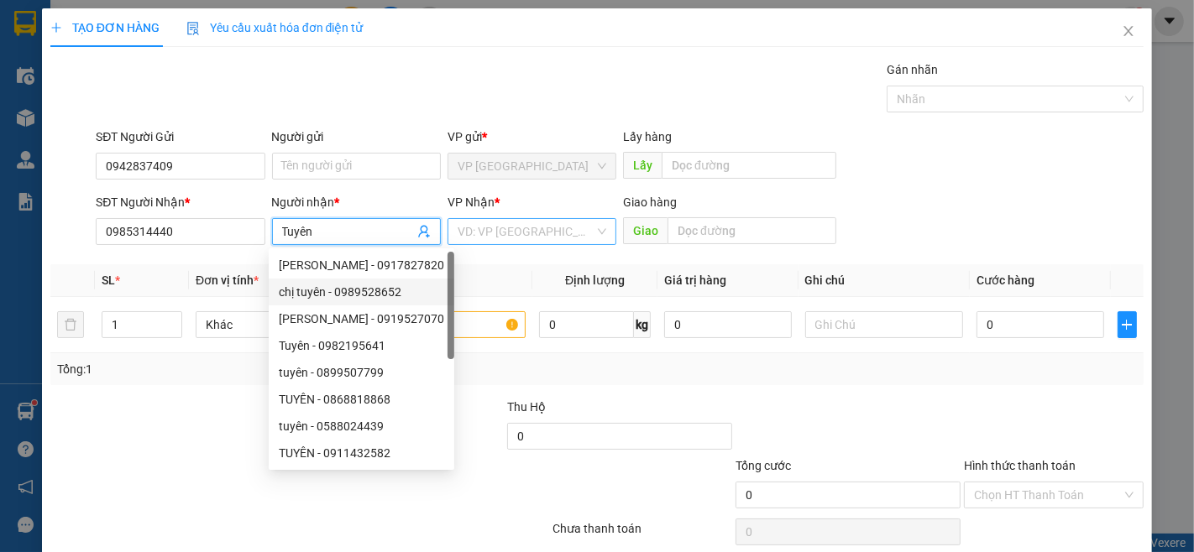
type input "Tuyên"
click at [584, 238] on input "search" at bounding box center [526, 231] width 137 height 25
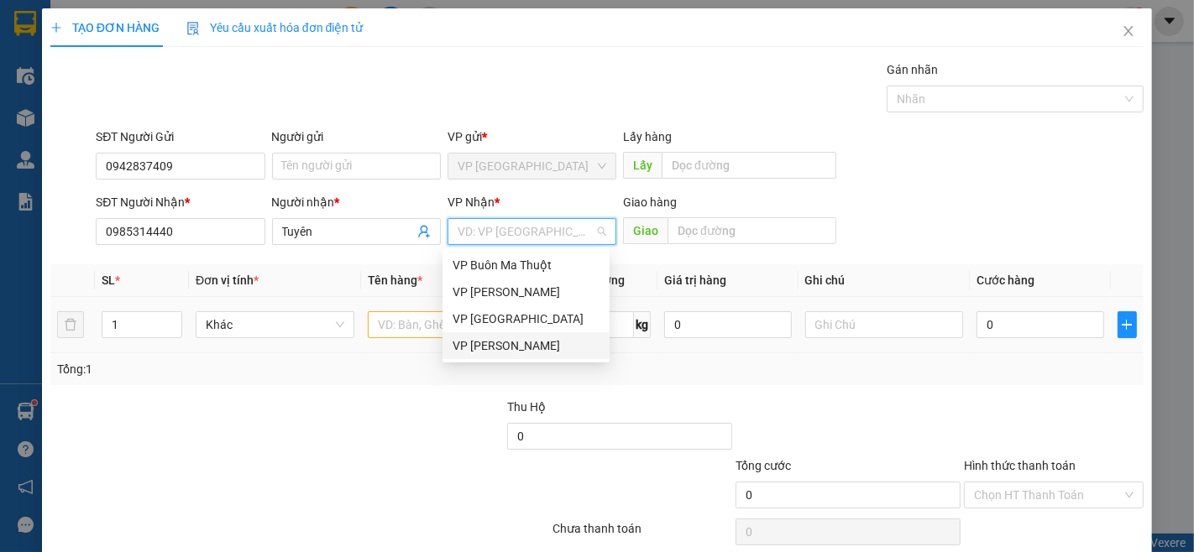
drag, startPoint x: 515, startPoint y: 345, endPoint x: 406, endPoint y: 317, distance: 112.6
click at [512, 342] on div "VP [PERSON_NAME]" at bounding box center [526, 346] width 147 height 18
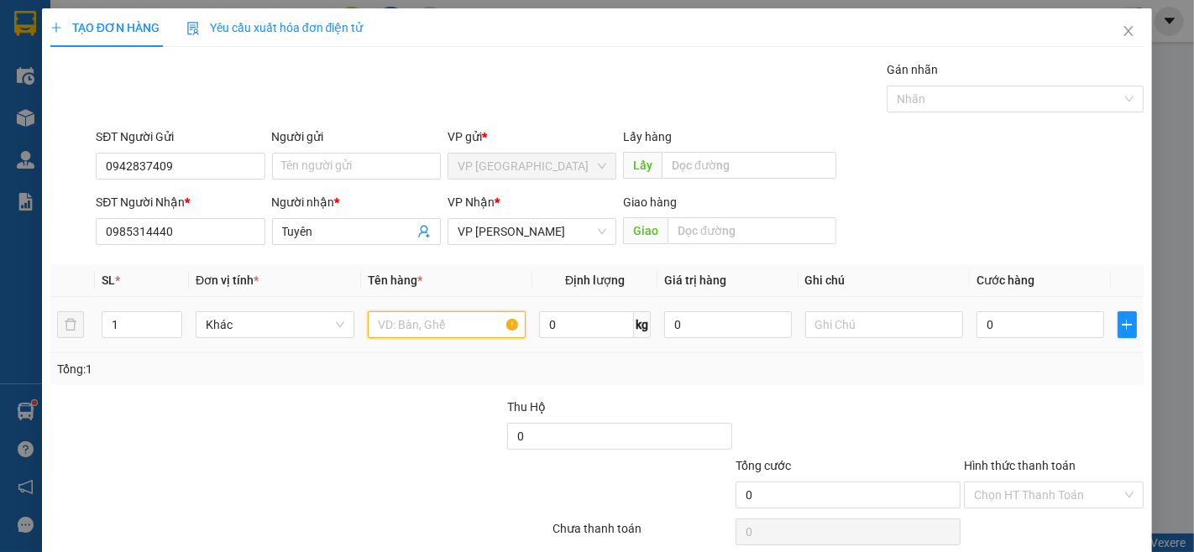
click at [406, 319] on input "text" at bounding box center [447, 324] width 159 height 27
type input "1"
type input "1 bị hồng"
click at [1039, 328] on input "0" at bounding box center [1039, 324] width 127 height 27
type input "3"
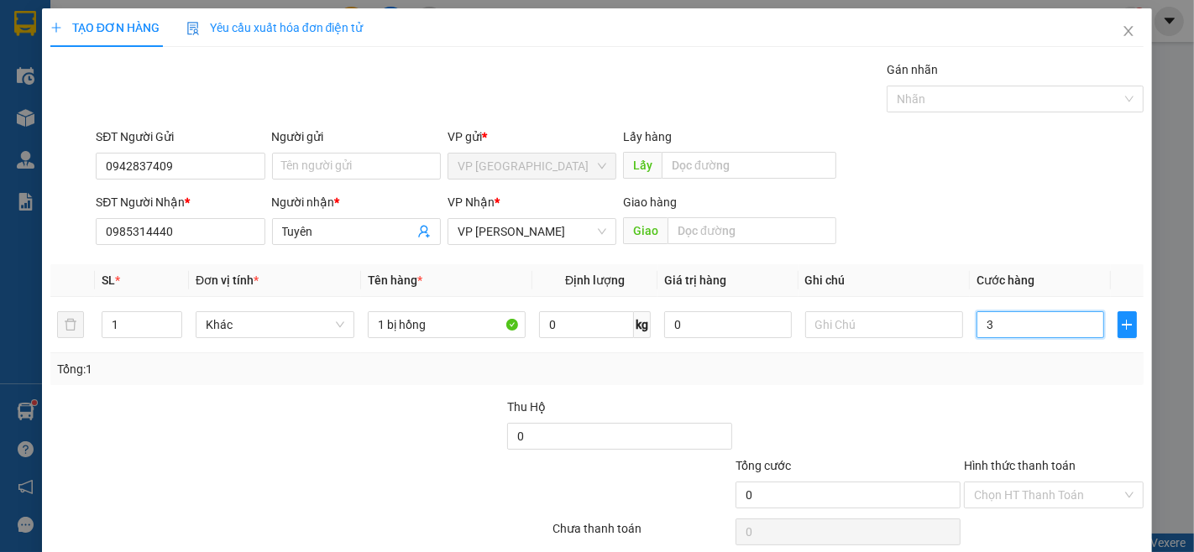
type input "3"
type input "30"
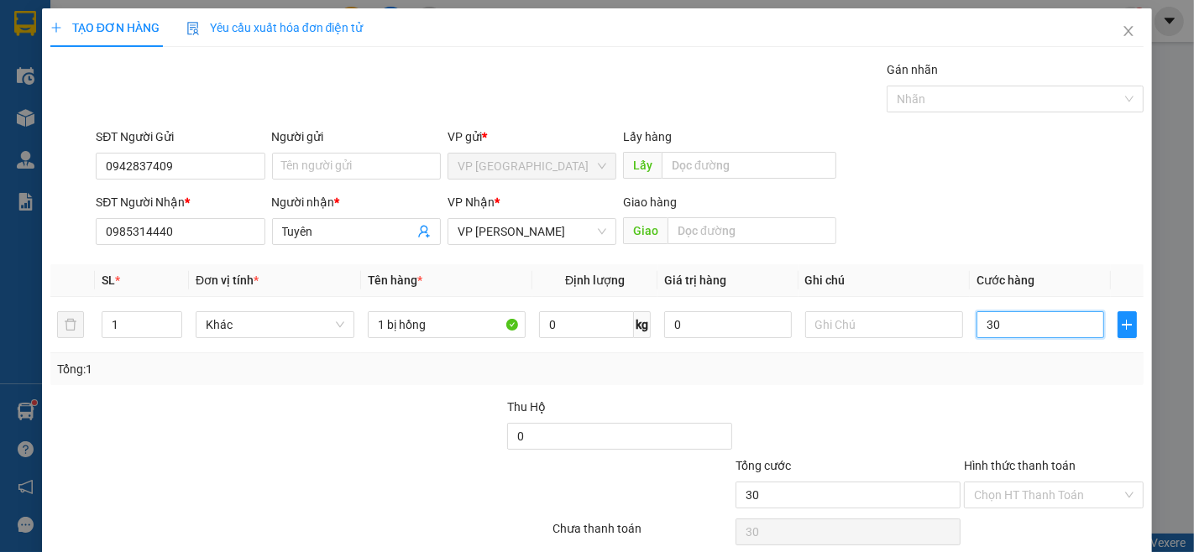
type input "300"
type input "3.000"
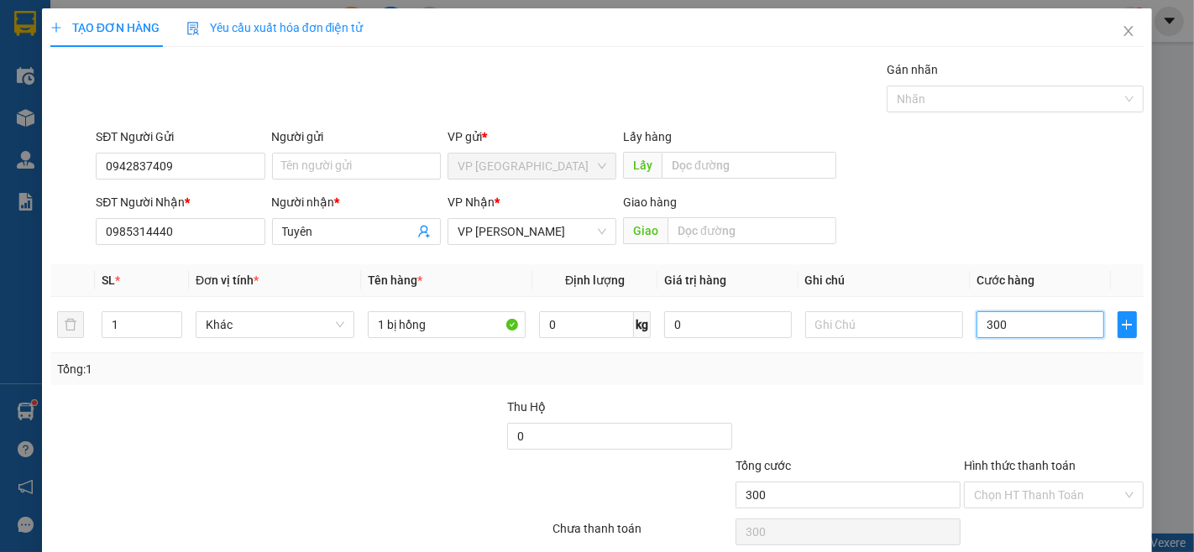
type input "3.000"
type input "30.000"
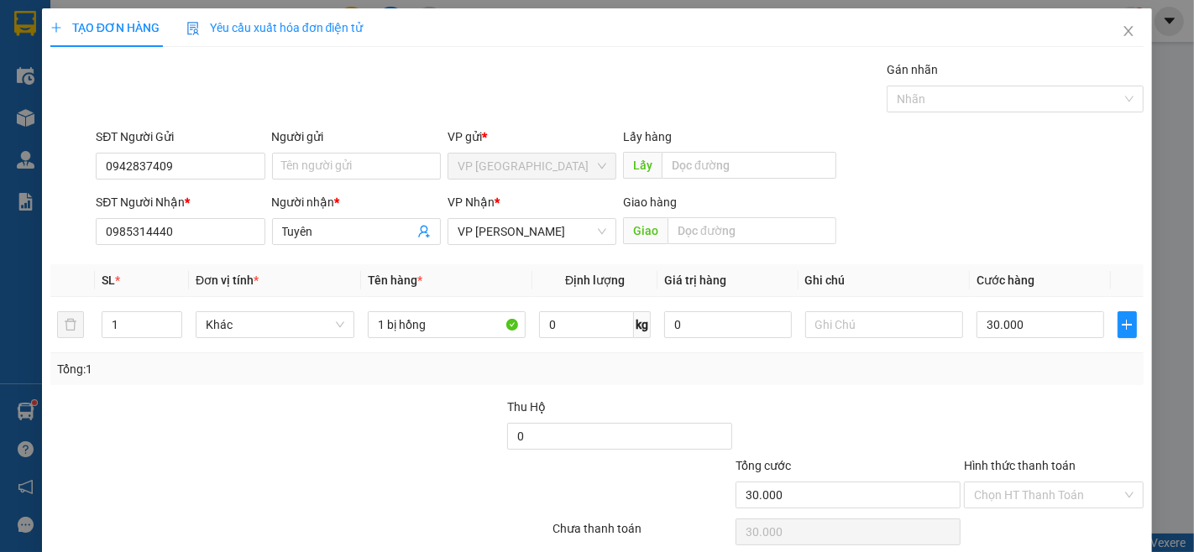
click at [953, 390] on div "Transit Pickup Surcharge Ids Transit Deliver Surcharge Ids Transit Deliver Surc…" at bounding box center [596, 324] width 1093 height 528
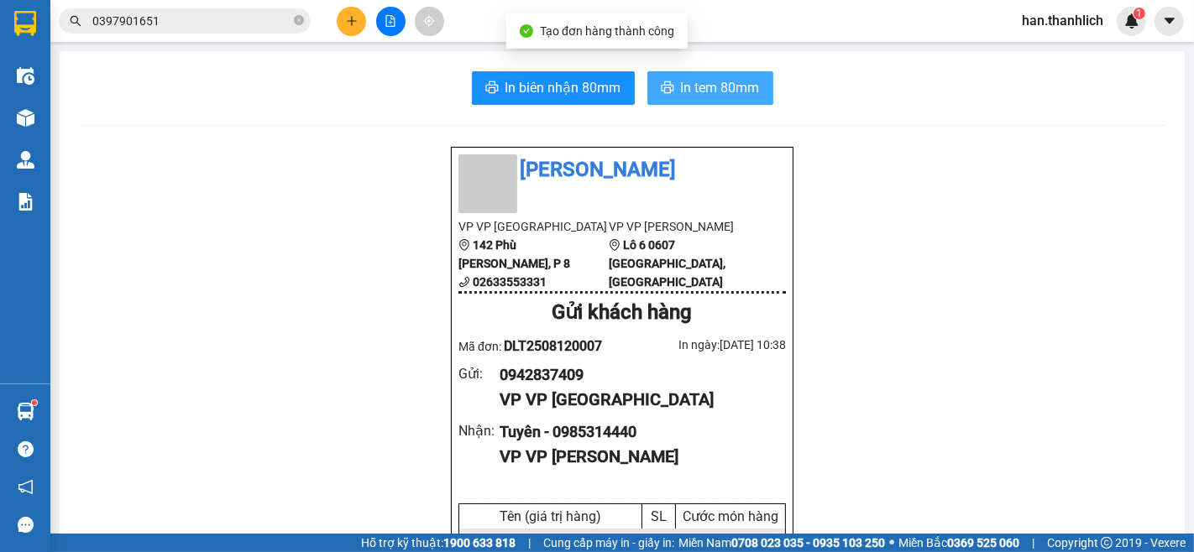
click at [723, 93] on span "In tem 80mm" at bounding box center [720, 87] width 79 height 21
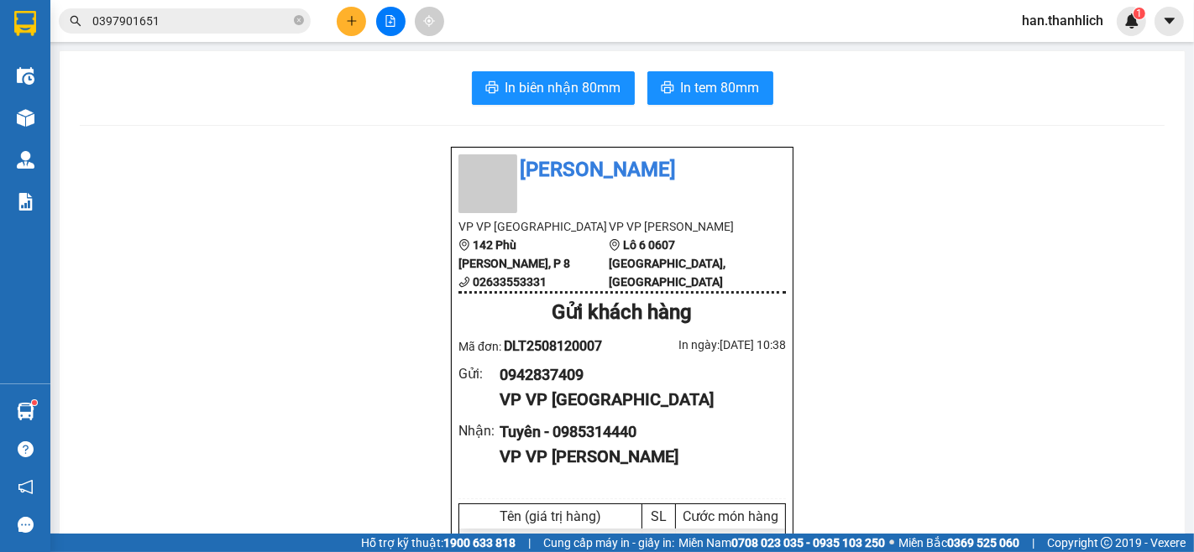
click at [359, 19] on button at bounding box center [351, 21] width 29 height 29
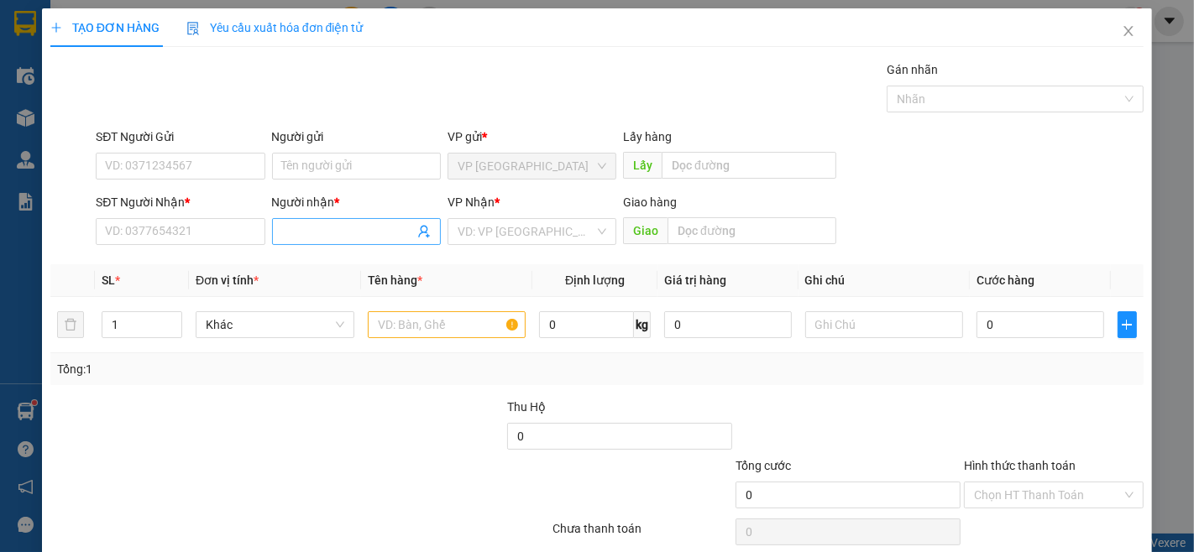
click at [319, 236] on input "Người nhận *" at bounding box center [348, 231] width 132 height 18
type input "diệu thiện"
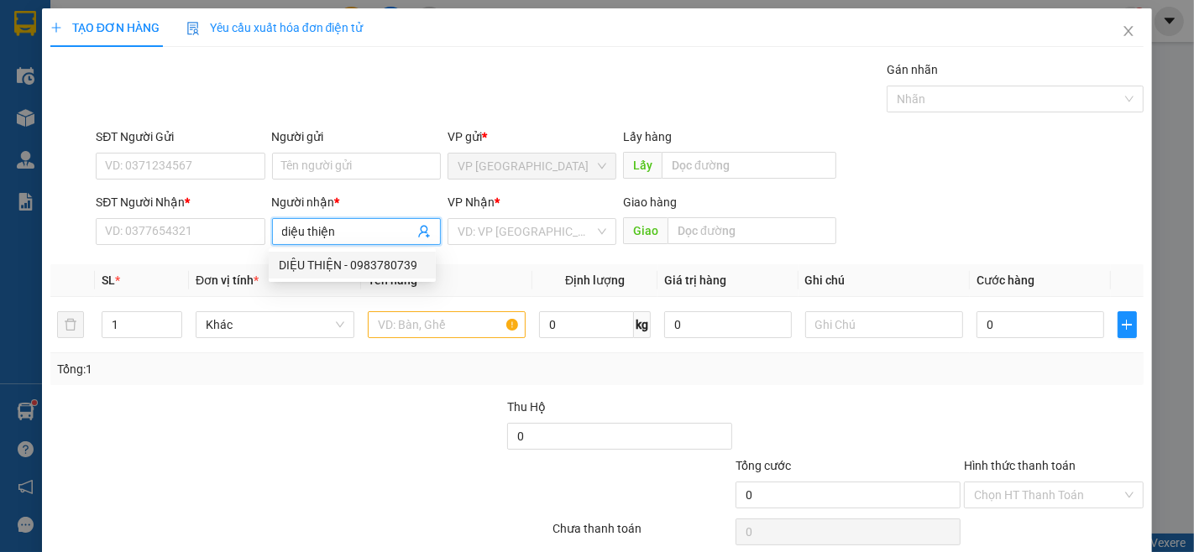
click at [342, 264] on div "DIỆU THIỆN - 0983780739" at bounding box center [352, 265] width 147 height 18
type input "0983780739"
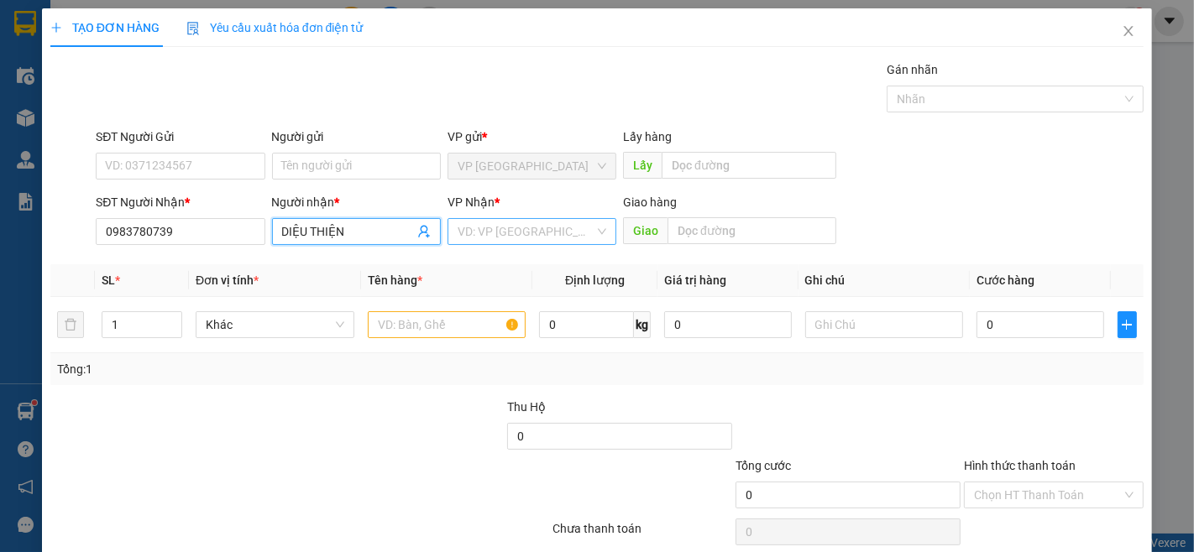
type input "DIỆU THIỆN"
click at [468, 237] on input "search" at bounding box center [526, 231] width 137 height 25
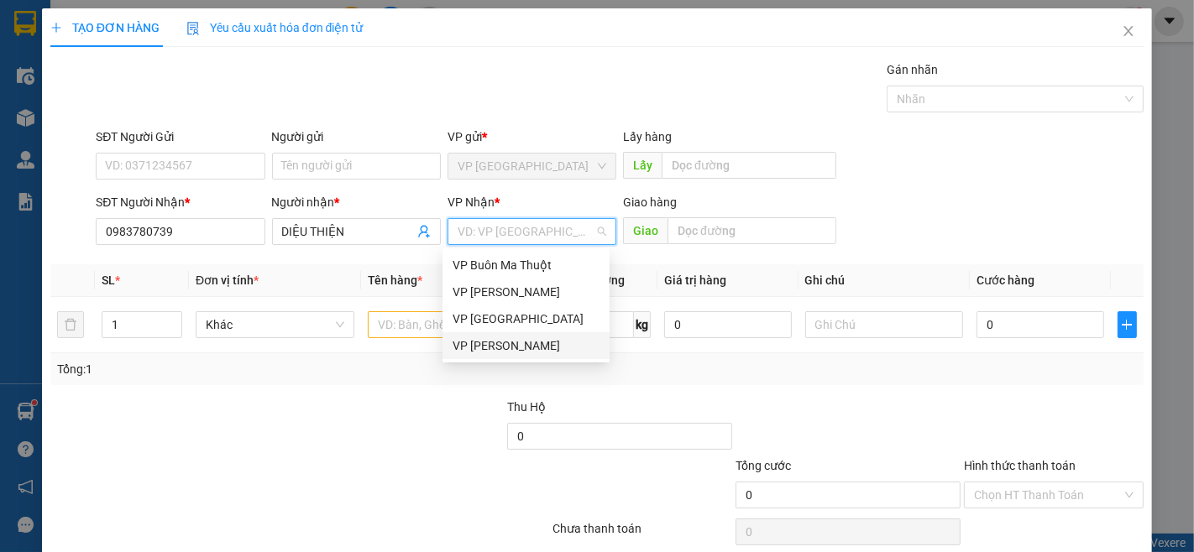
click at [480, 347] on div "VP [PERSON_NAME]" at bounding box center [526, 346] width 147 height 18
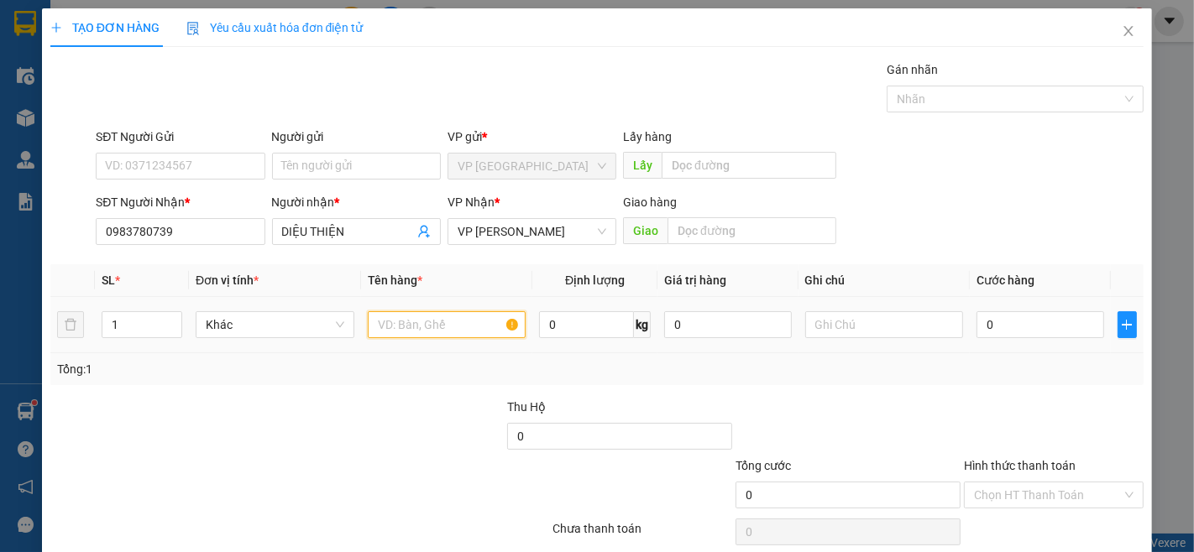
click at [370, 317] on input "text" at bounding box center [447, 324] width 159 height 27
type input "1t giấy"
click at [992, 325] on input "0" at bounding box center [1039, 324] width 127 height 27
type input "3"
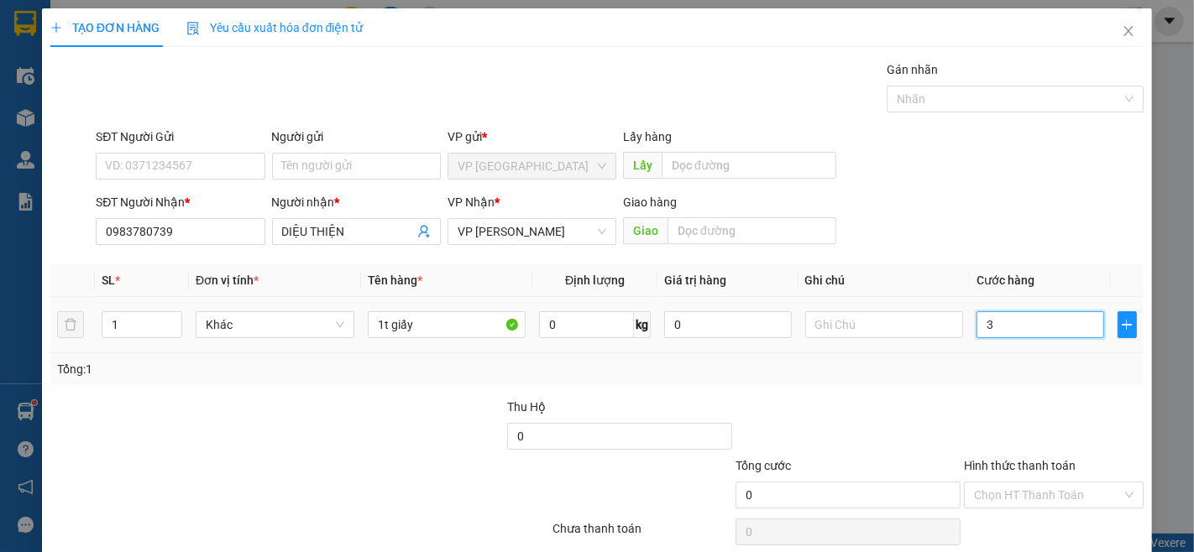
type input "3"
type input "33"
type input "3"
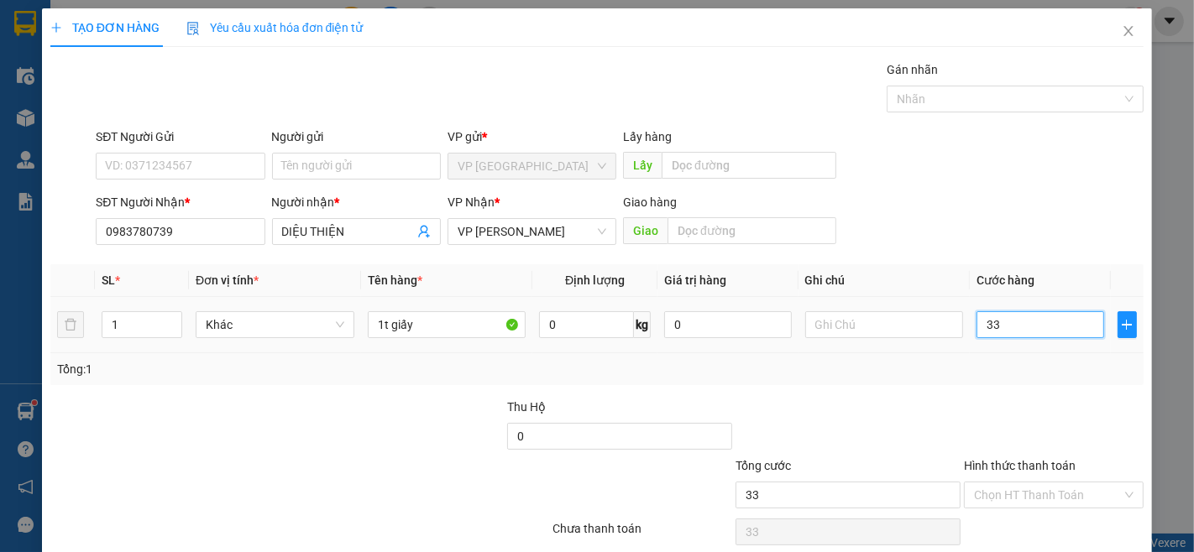
type input "3"
type input "30"
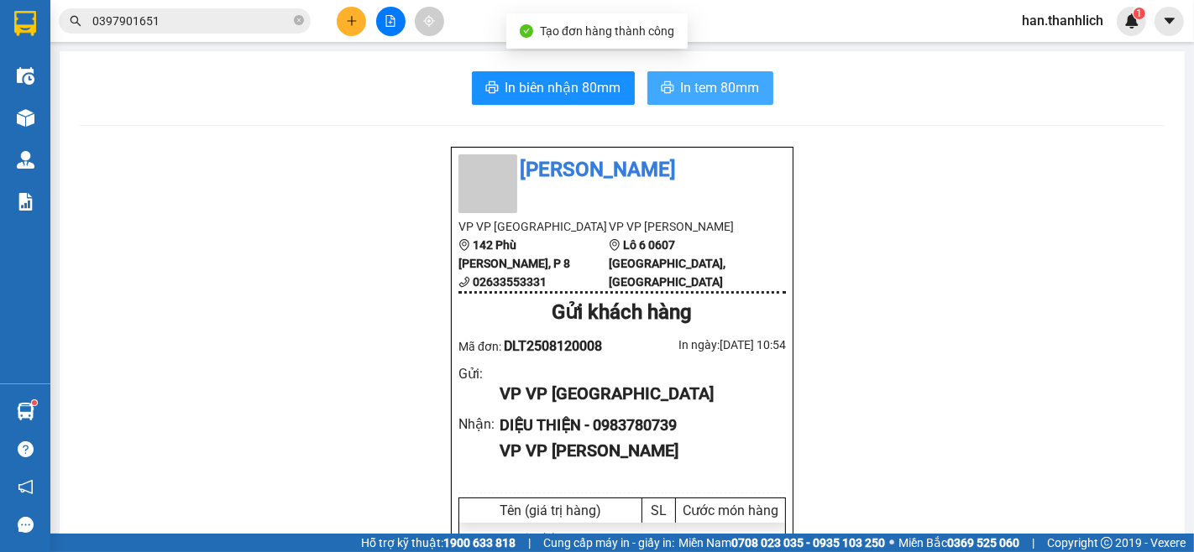
click at [720, 94] on span "In tem 80mm" at bounding box center [720, 87] width 79 height 21
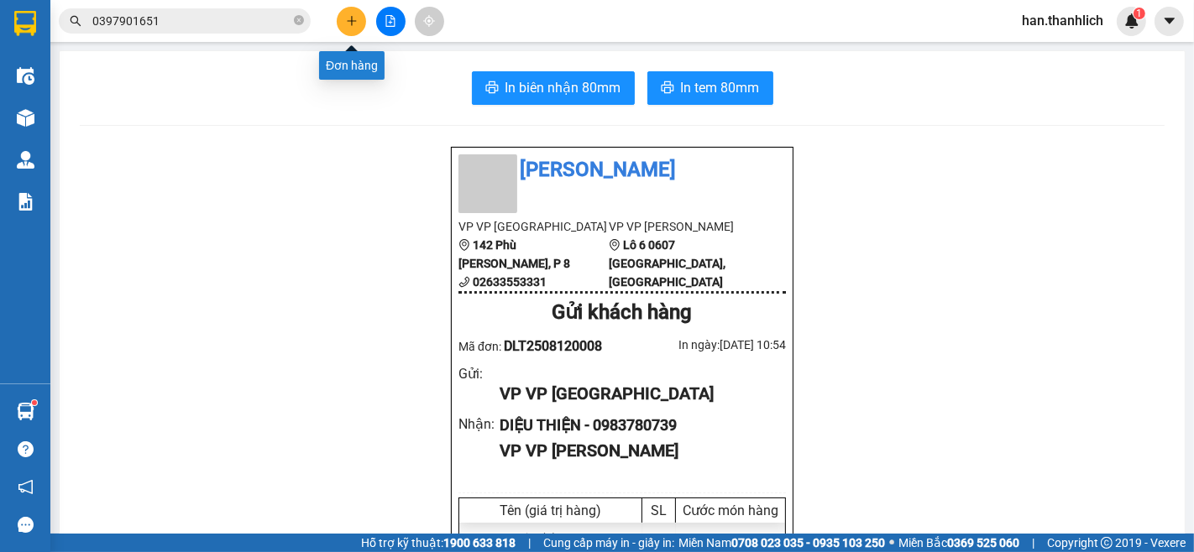
click at [359, 24] on button at bounding box center [351, 21] width 29 height 29
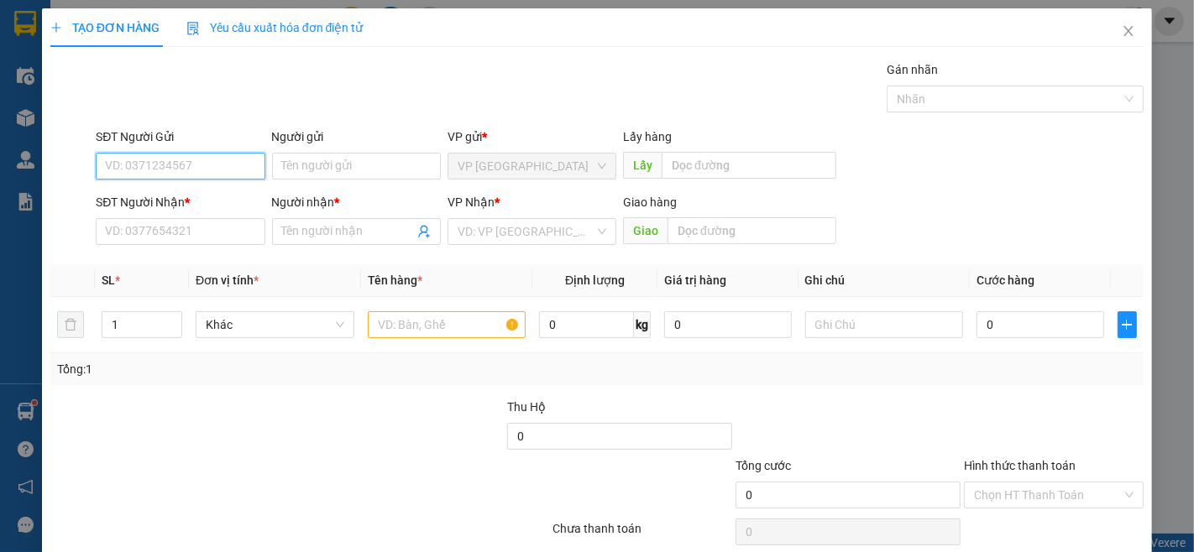
click at [203, 162] on input "SĐT Người Gửi" at bounding box center [180, 166] width 169 height 27
type input "0334473391"
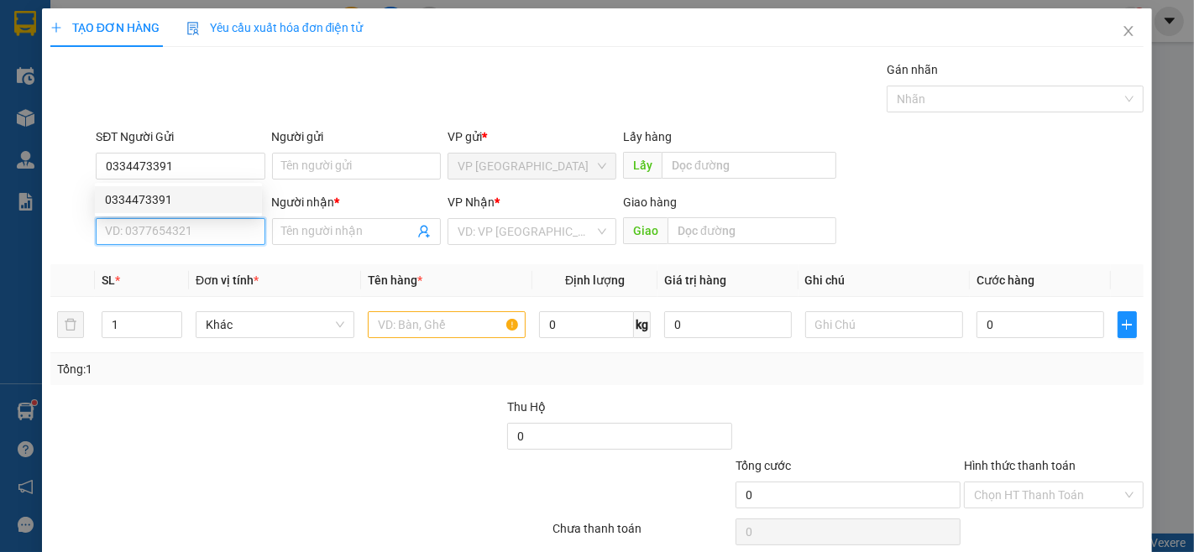
click at [235, 238] on input "SĐT Người Nhận *" at bounding box center [180, 231] width 169 height 27
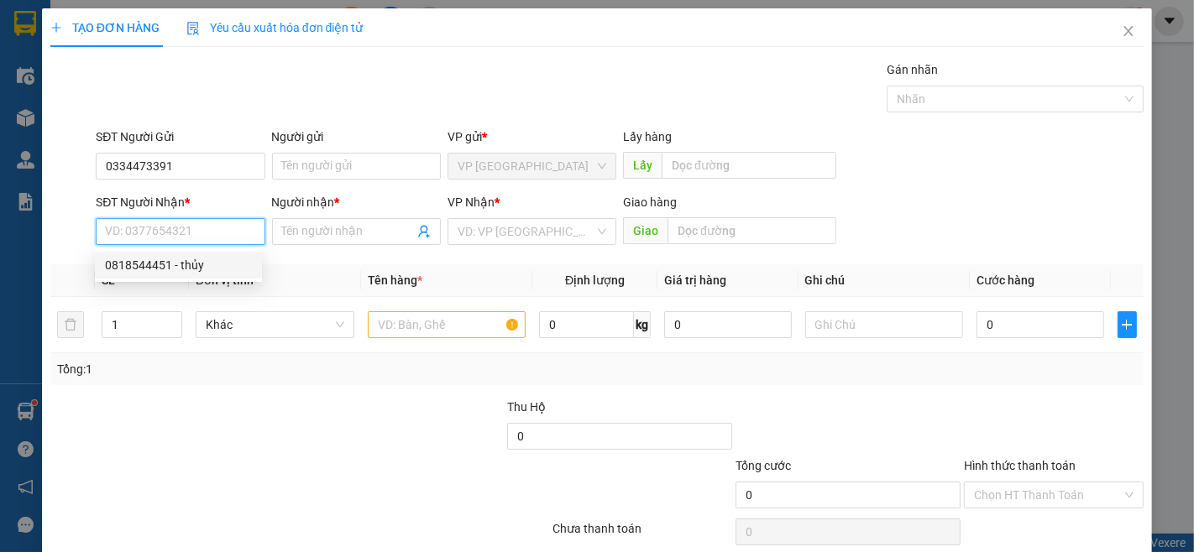
click at [153, 256] on div "0818544451 - thủy" at bounding box center [178, 265] width 147 height 18
type input "0818544451"
type input "thủy"
type input "n3 gộp"
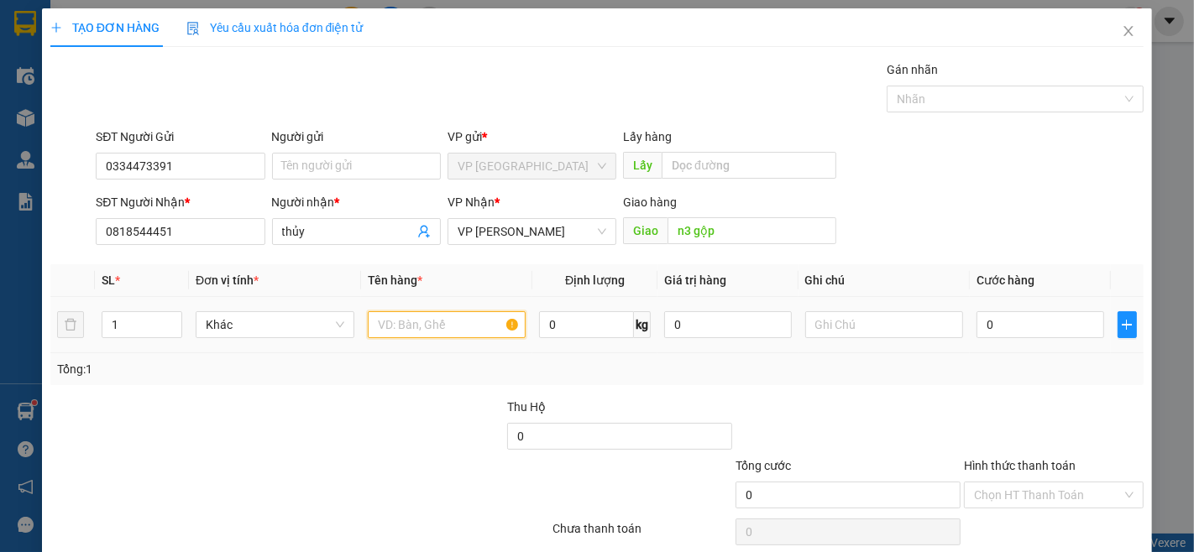
click at [395, 330] on input "text" at bounding box center [447, 324] width 159 height 27
type input "1t xốp"
click at [1047, 322] on input "0" at bounding box center [1039, 324] width 127 height 27
type input "3"
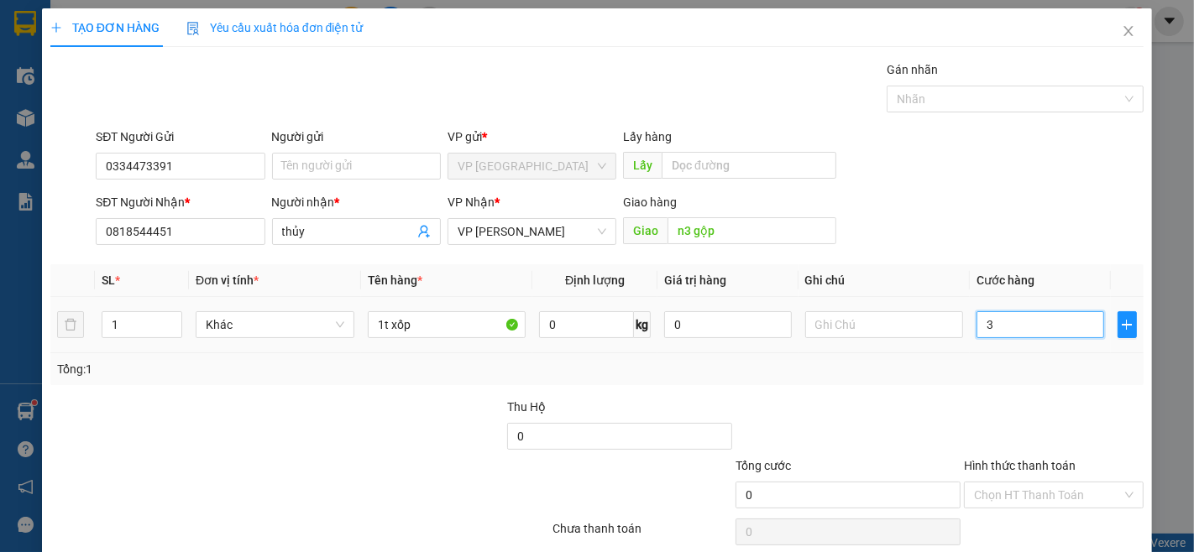
type input "3"
type input "30"
type input "300"
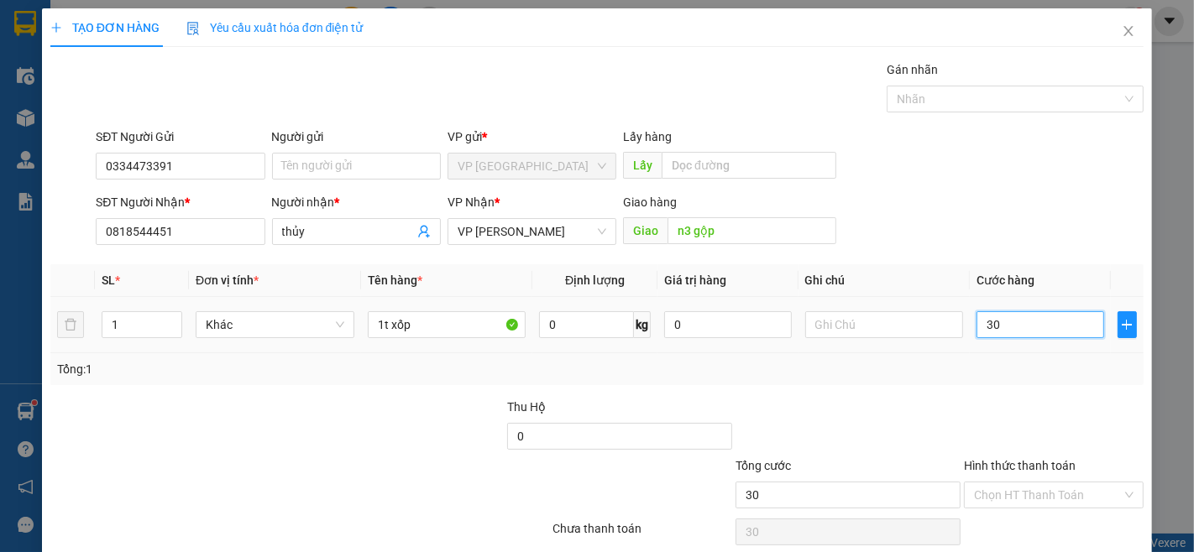
type input "300"
type input "3.000"
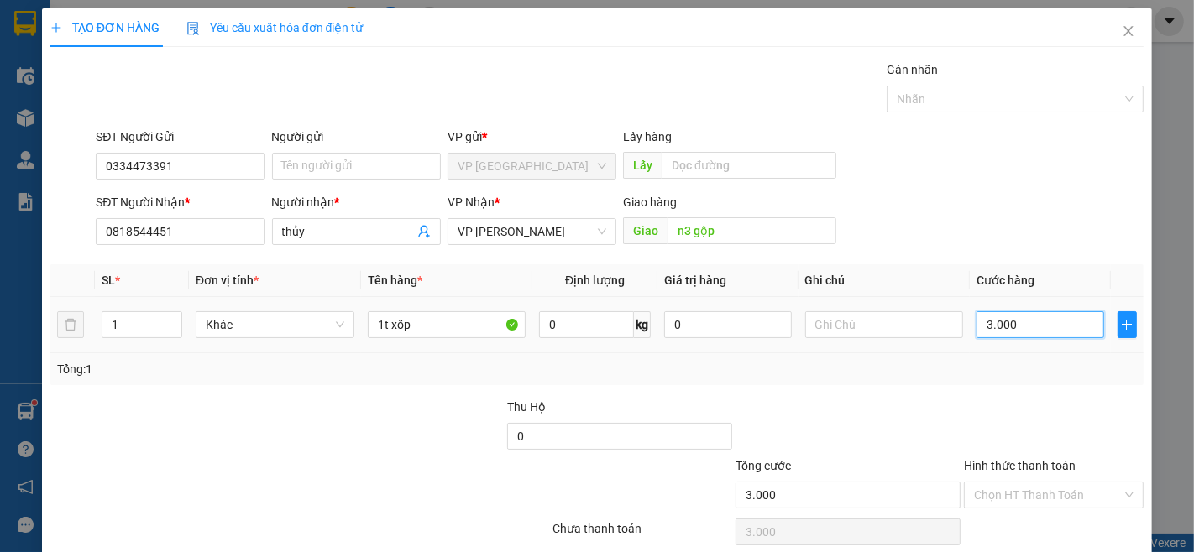
type input "30.000"
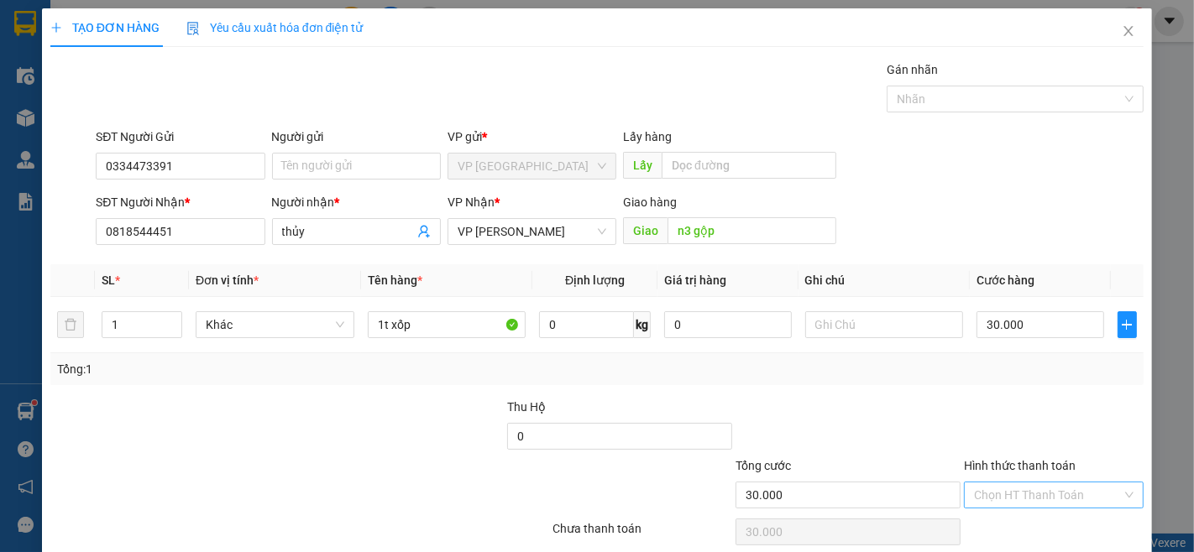
click at [1056, 483] on input "Hình thức thanh toán" at bounding box center [1048, 495] width 148 height 25
click at [1047, 520] on div "Tại văn phòng" at bounding box center [1042, 529] width 157 height 18
type input "0"
drag, startPoint x: 1064, startPoint y: 482, endPoint x: 1065, endPoint y: 468, distance: 13.5
click at [1064, 481] on div "Transit Pickup Surcharge Ids Transit Deliver Surcharge Ids Transit Deliver Surc…" at bounding box center [596, 324] width 1093 height 528
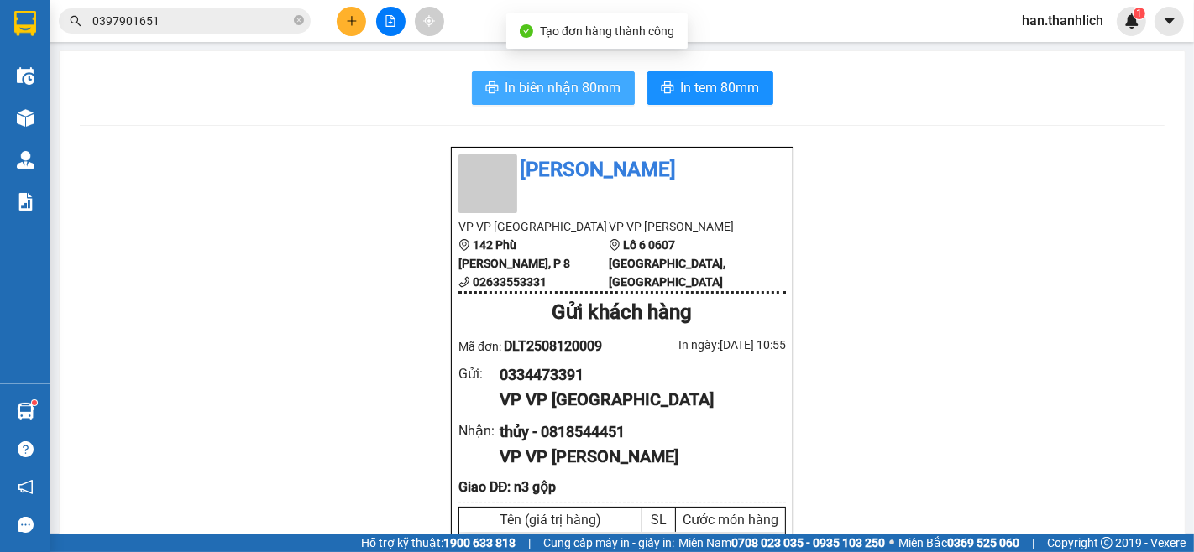
click at [517, 92] on span "In biên nhận 80mm" at bounding box center [563, 87] width 116 height 21
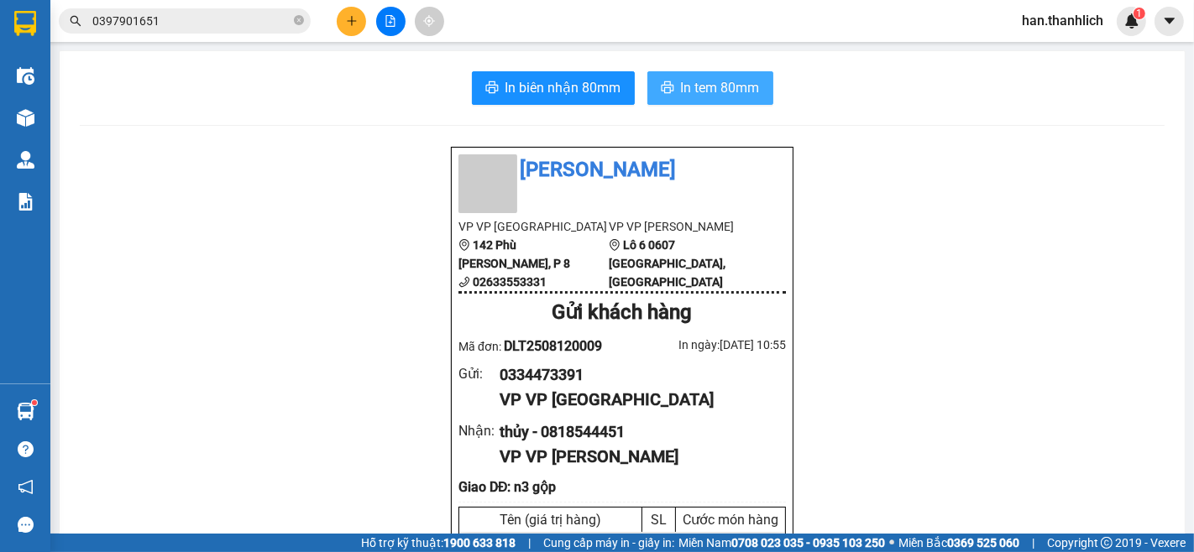
click at [736, 95] on span "In tem 80mm" at bounding box center [720, 87] width 79 height 21
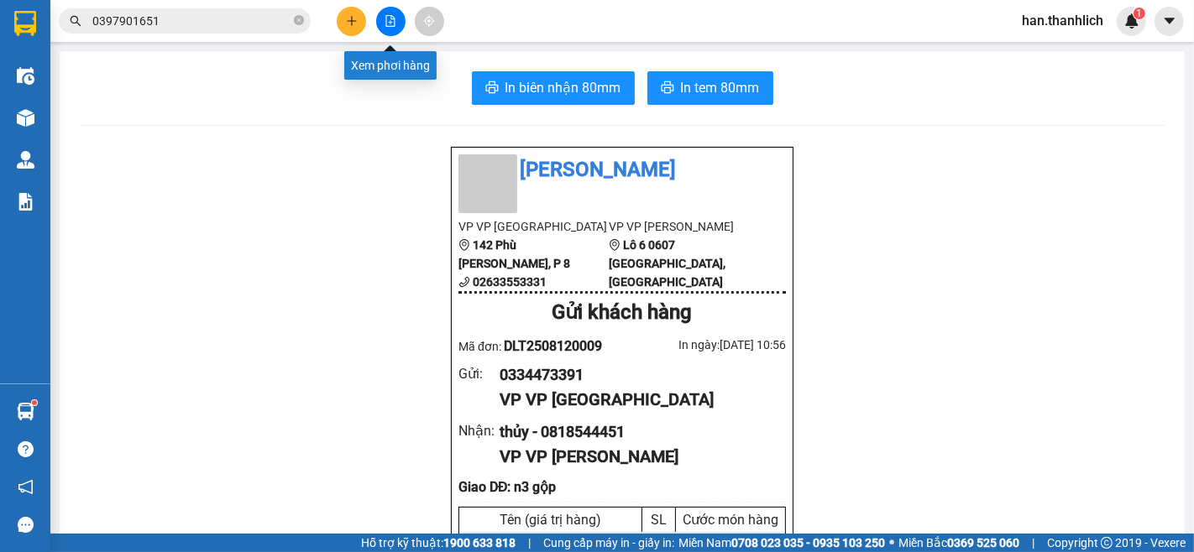
click at [381, 18] on button at bounding box center [390, 21] width 29 height 29
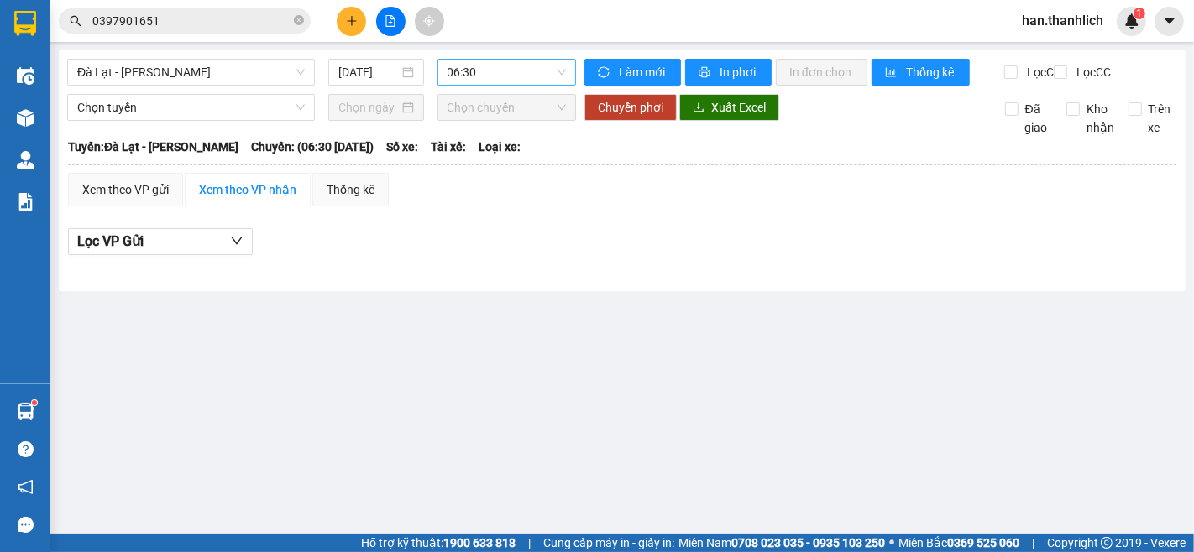
click at [496, 71] on span "06:30" at bounding box center [507, 72] width 118 height 25
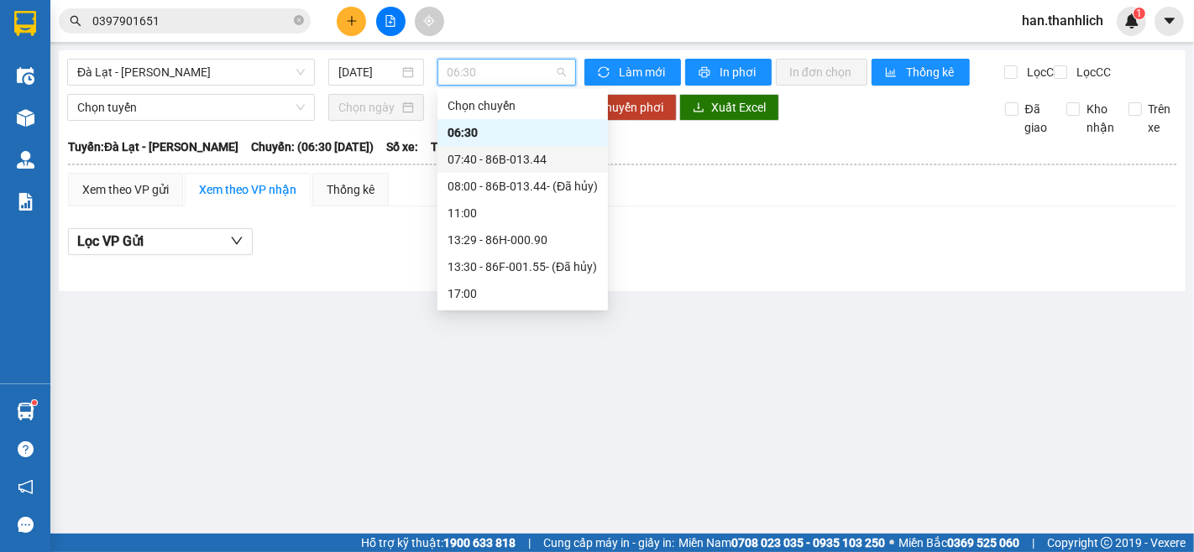
click at [505, 151] on div "07:40 - 86B-013.44" at bounding box center [523, 159] width 150 height 18
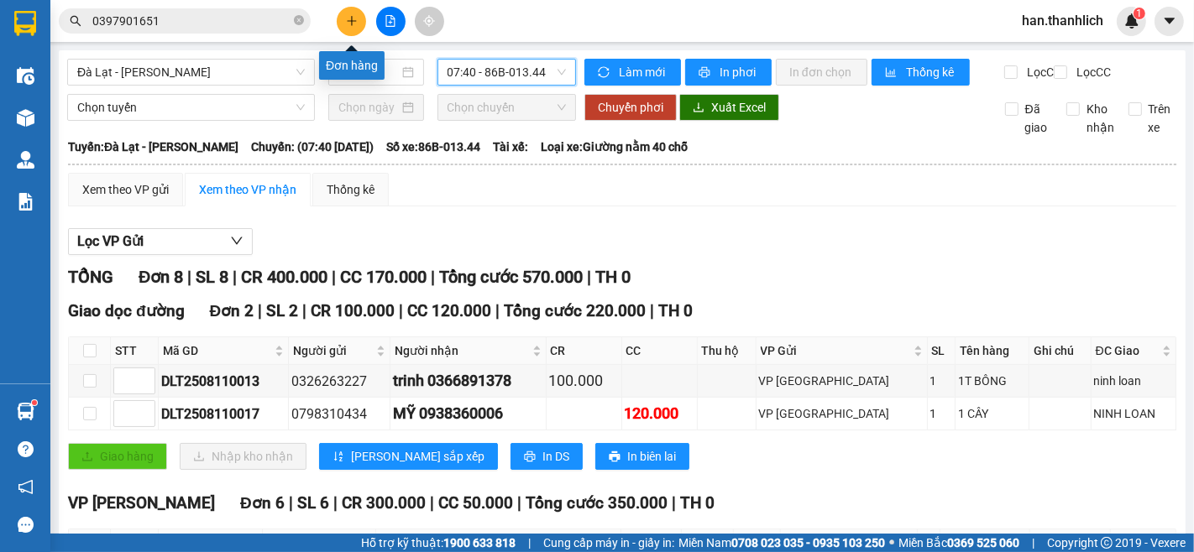
click at [351, 18] on icon "plus" at bounding box center [351, 20] width 1 height 9
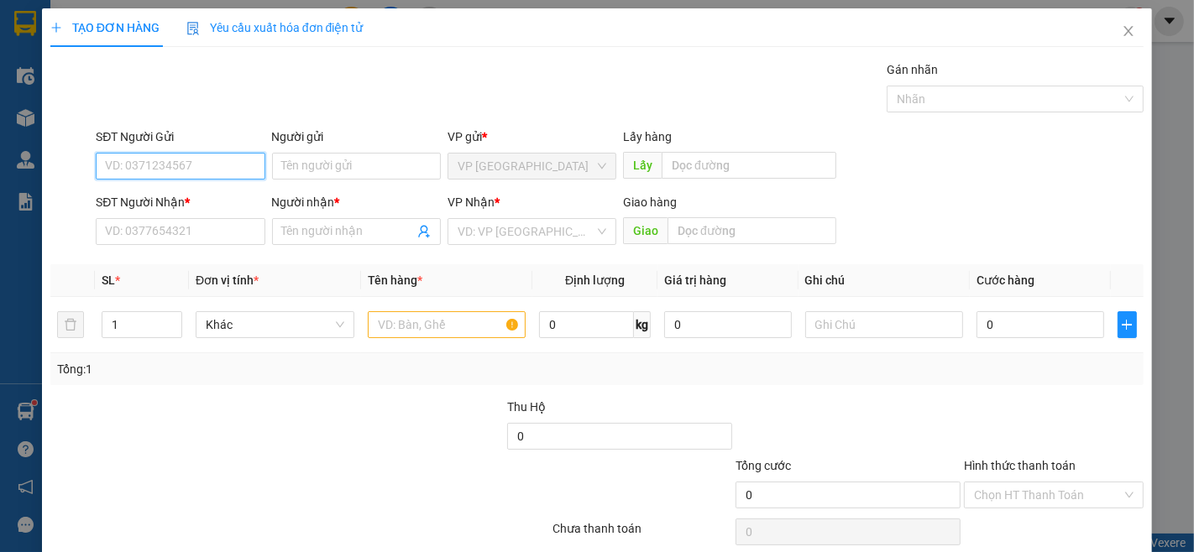
click at [190, 161] on input "SĐT Người Gửi" at bounding box center [180, 166] width 169 height 27
click at [369, 163] on input "Người gửi" at bounding box center [356, 166] width 169 height 27
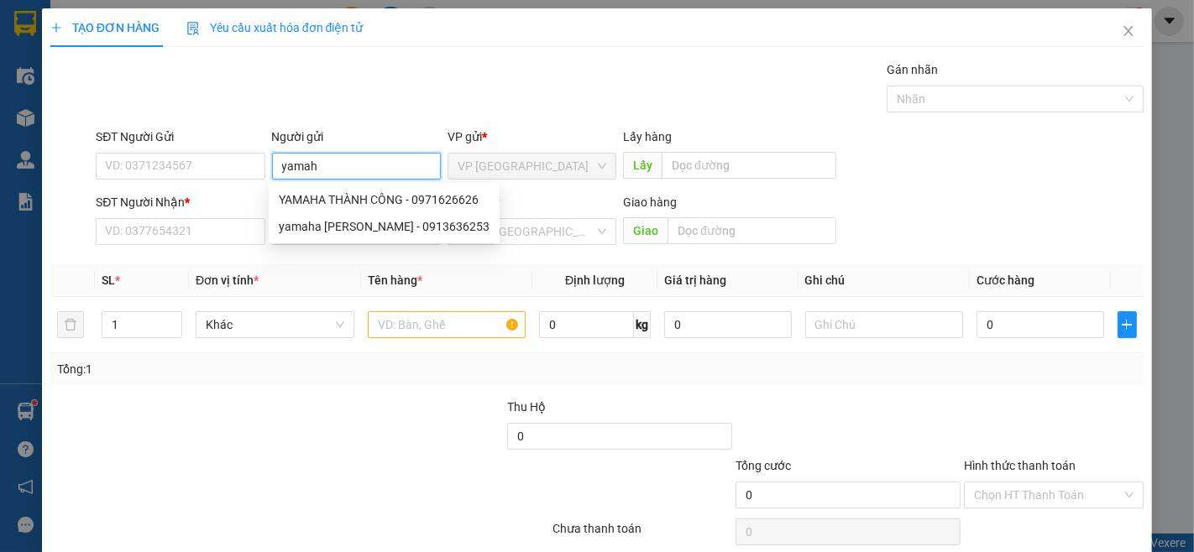
type input "yamaha"
click at [290, 188] on div "YAMAHA THÀNH CÔNG - 0971626626" at bounding box center [384, 199] width 231 height 27
type input "0971626626"
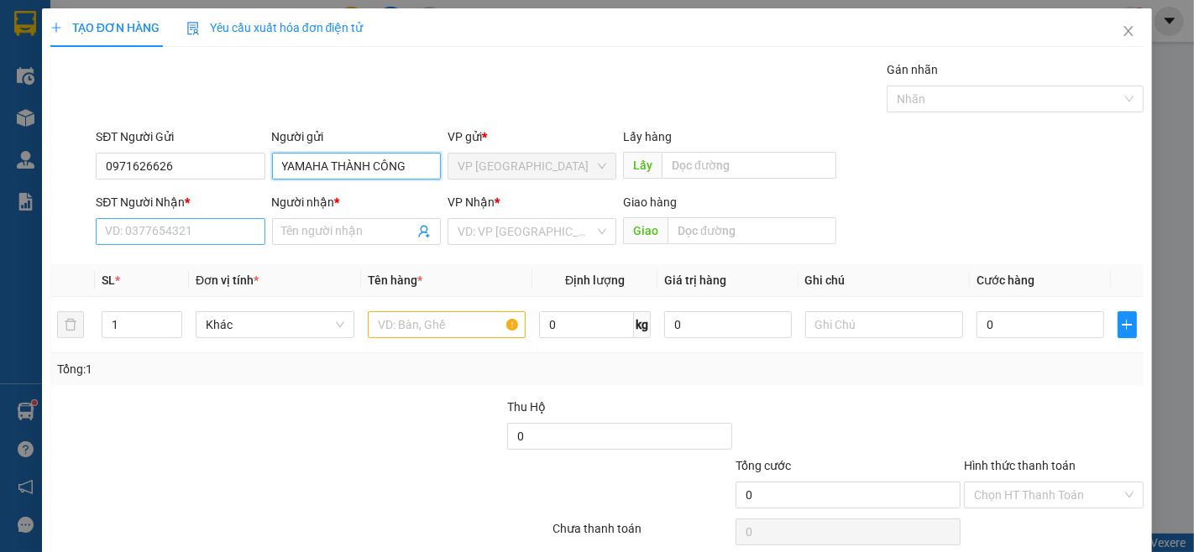
type input "YAMAHA THÀNH CÔNG"
click at [174, 222] on input "SĐT Người Nhận *" at bounding box center [180, 231] width 169 height 27
drag, startPoint x: 202, startPoint y: 249, endPoint x: 212, endPoint y: 223, distance: 27.9
click at [203, 249] on div "SĐT Người Nhận * VD: 0377654321" at bounding box center [180, 222] width 169 height 59
click at [228, 228] on input "SĐT Người Nhận *" at bounding box center [180, 231] width 169 height 27
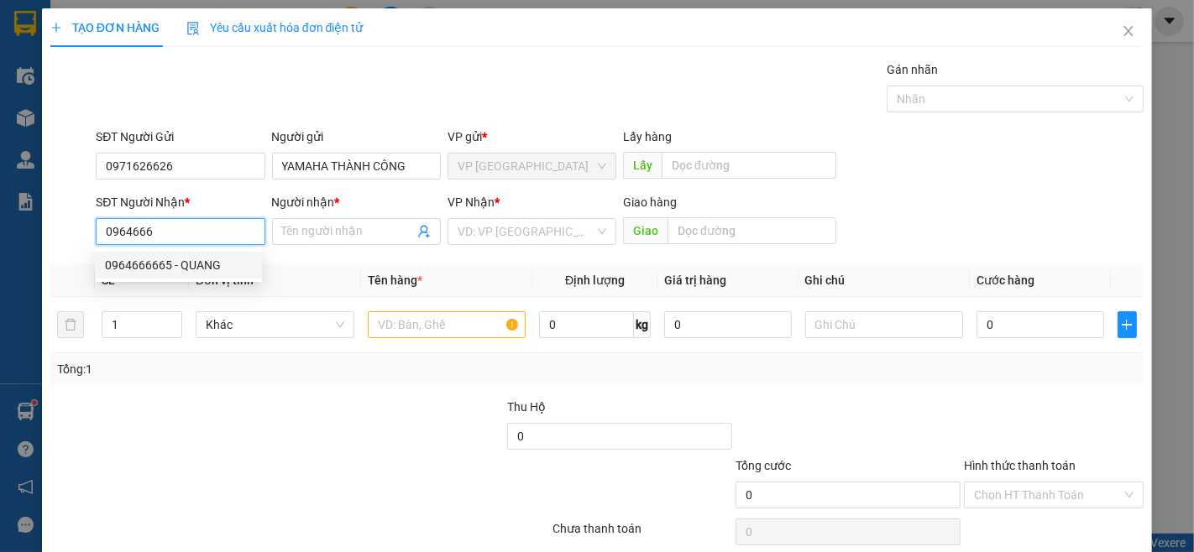
click at [196, 259] on div "0964666665 - QUANG" at bounding box center [178, 265] width 147 height 18
type input "0964666665"
type input "QUANG"
type input "0964666665"
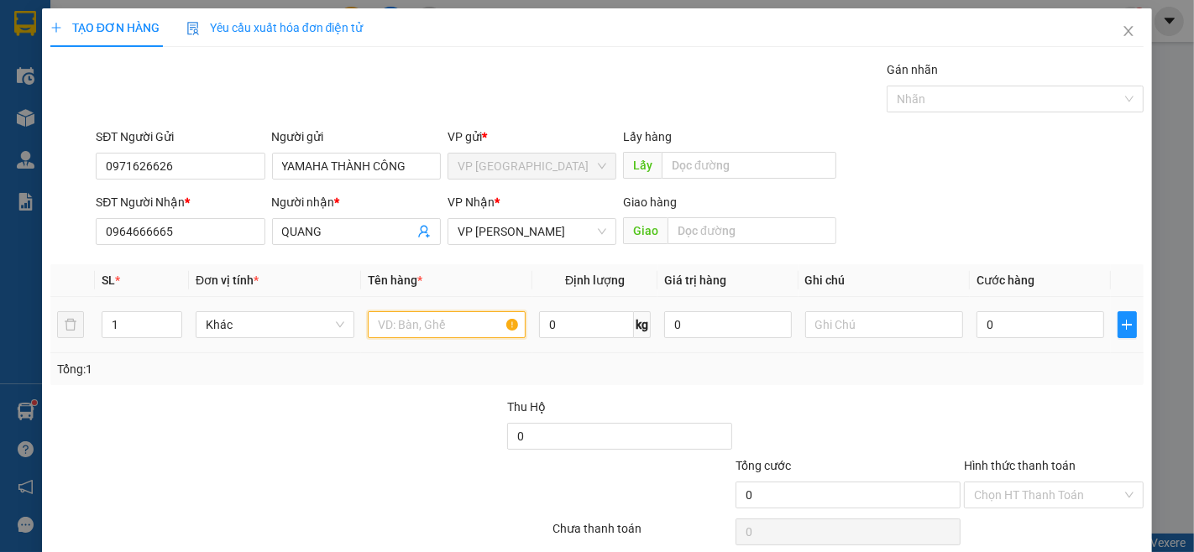
click at [468, 322] on input "text" at bounding box center [447, 324] width 159 height 27
type input "1 xe"
click at [992, 322] on input "0" at bounding box center [1039, 324] width 127 height 27
type input "5"
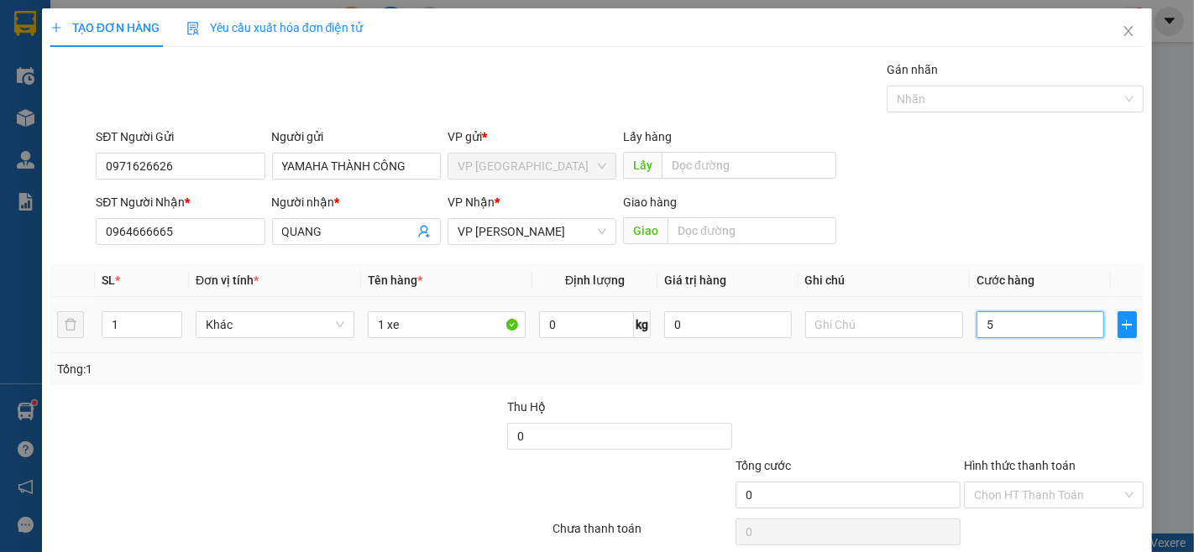
type input "5"
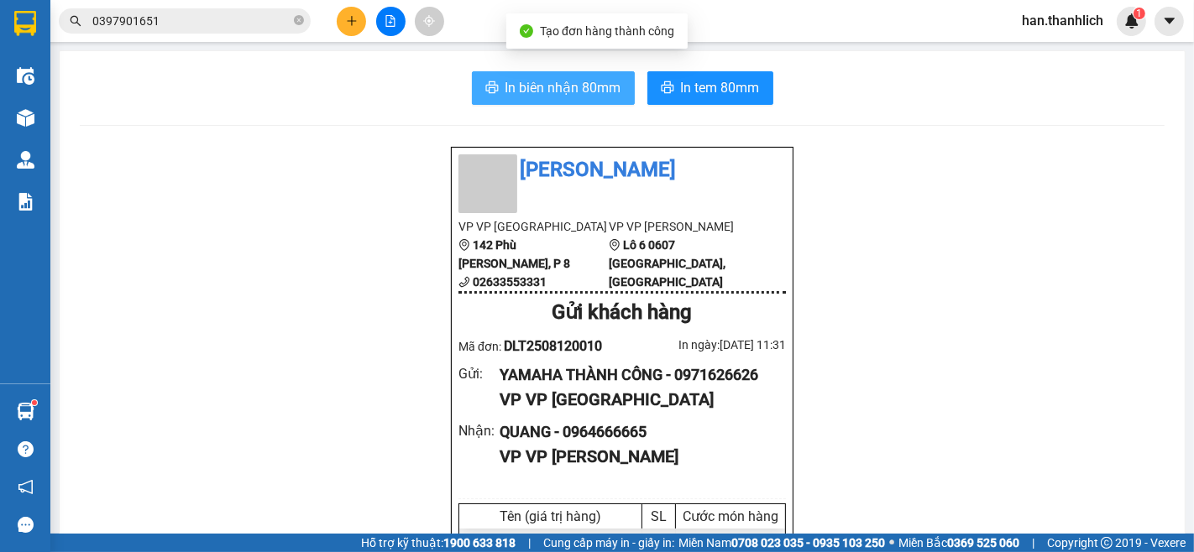
click at [563, 90] on span "In biên nhận 80mm" at bounding box center [563, 87] width 116 height 21
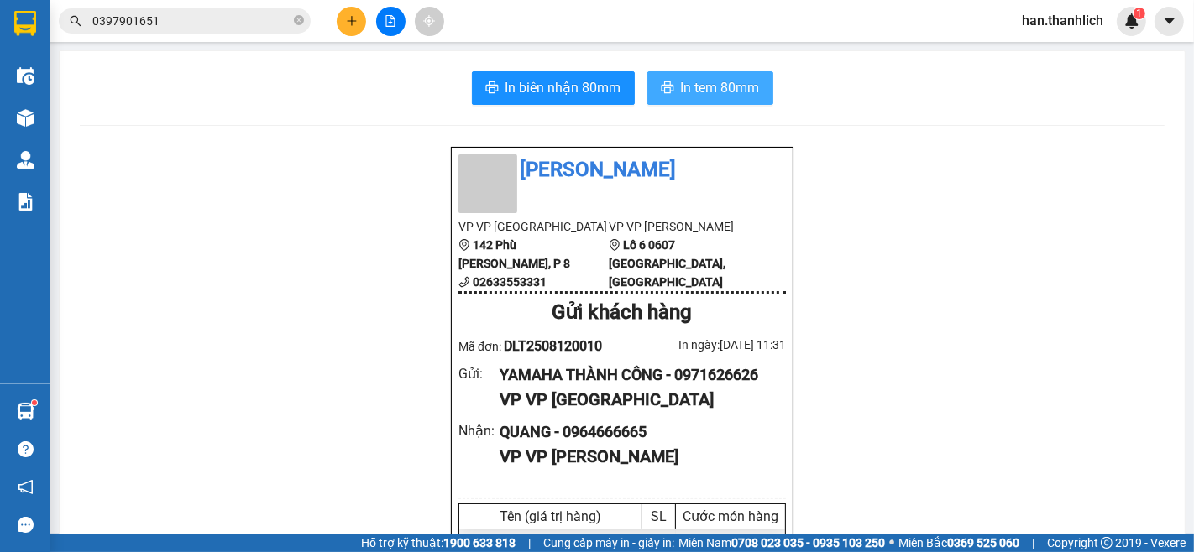
click at [722, 92] on span "In tem 80mm" at bounding box center [720, 87] width 79 height 21
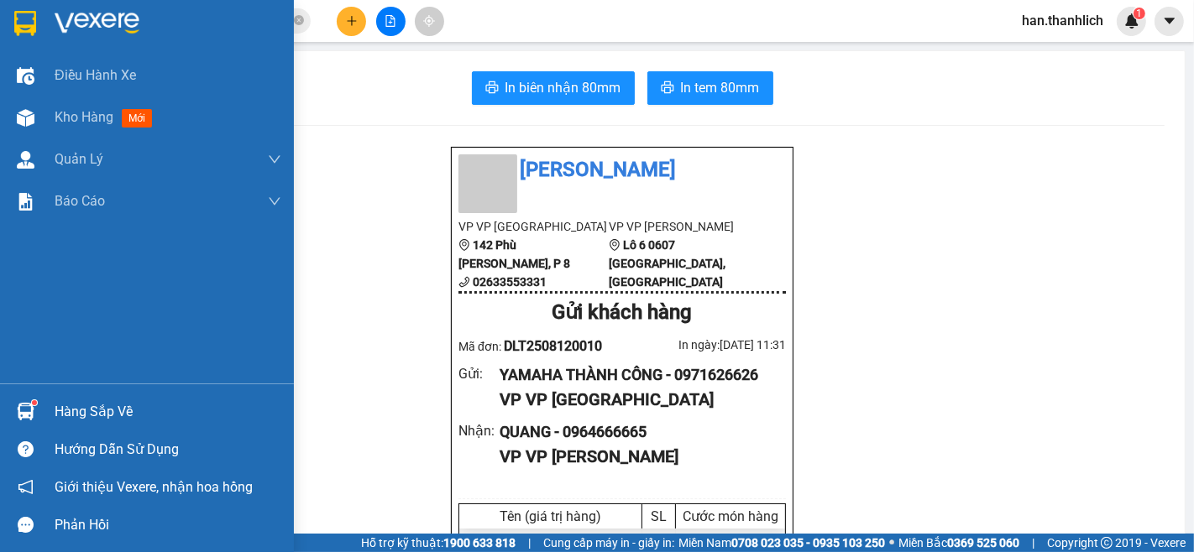
click at [35, 418] on div at bounding box center [25, 411] width 29 height 29
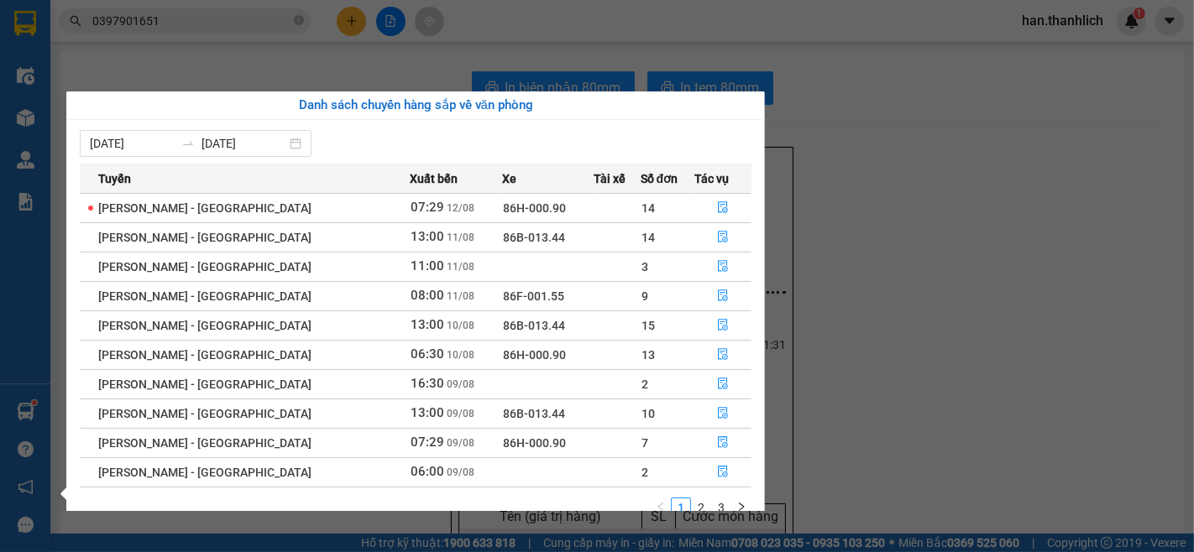
click at [991, 176] on section "Kết quả tìm kiếm ( 0 ) Bộ lọc No Data 0397901651 han.thanhlich 1 Điều hành xe K…" at bounding box center [597, 276] width 1194 height 552
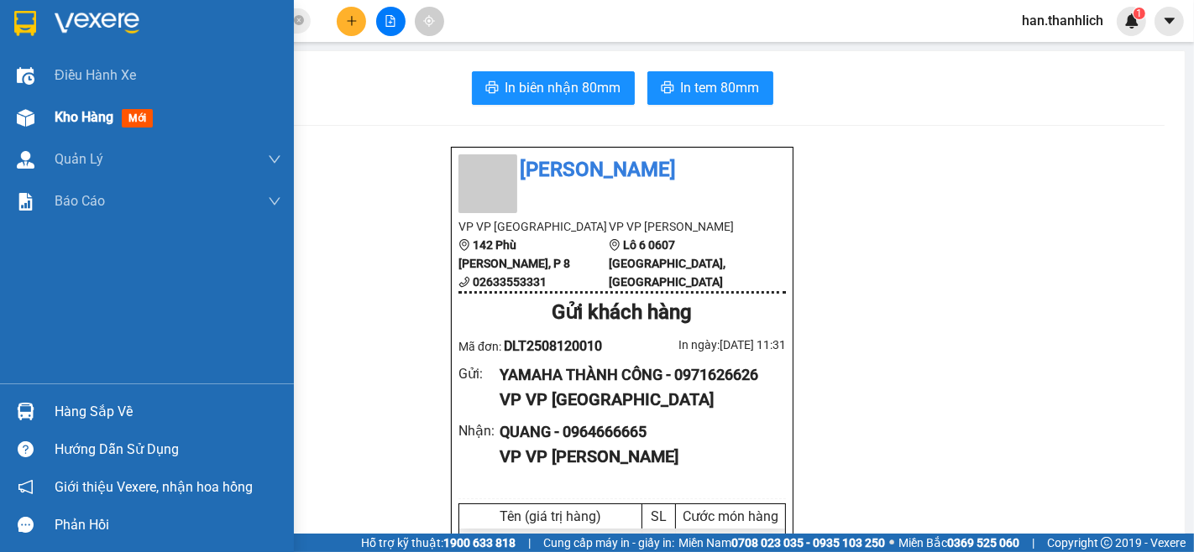
click at [31, 103] on div at bounding box center [25, 117] width 29 height 29
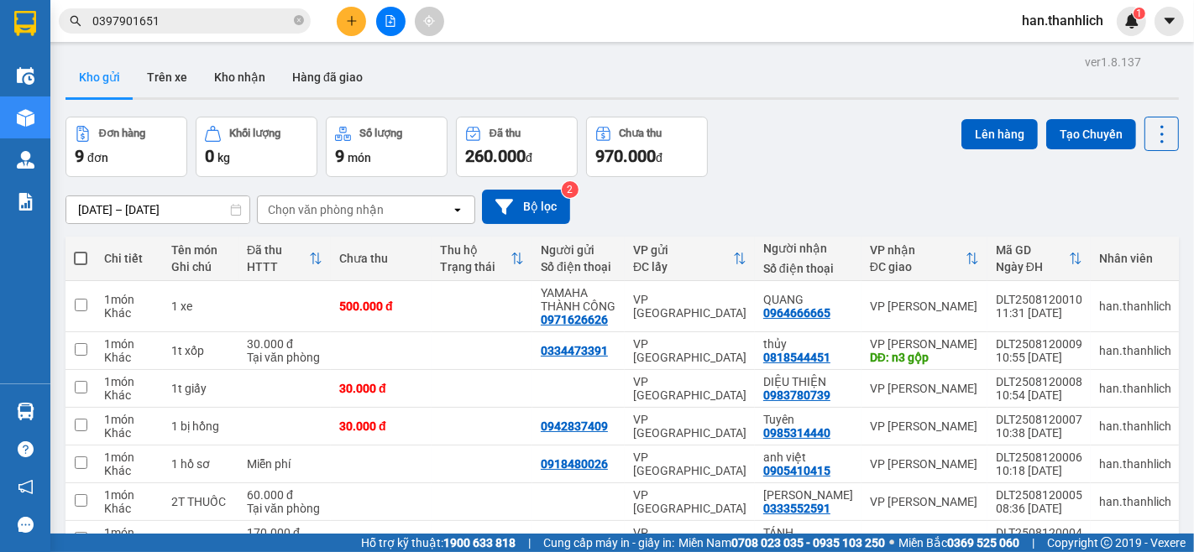
click at [348, 21] on button at bounding box center [351, 21] width 29 height 29
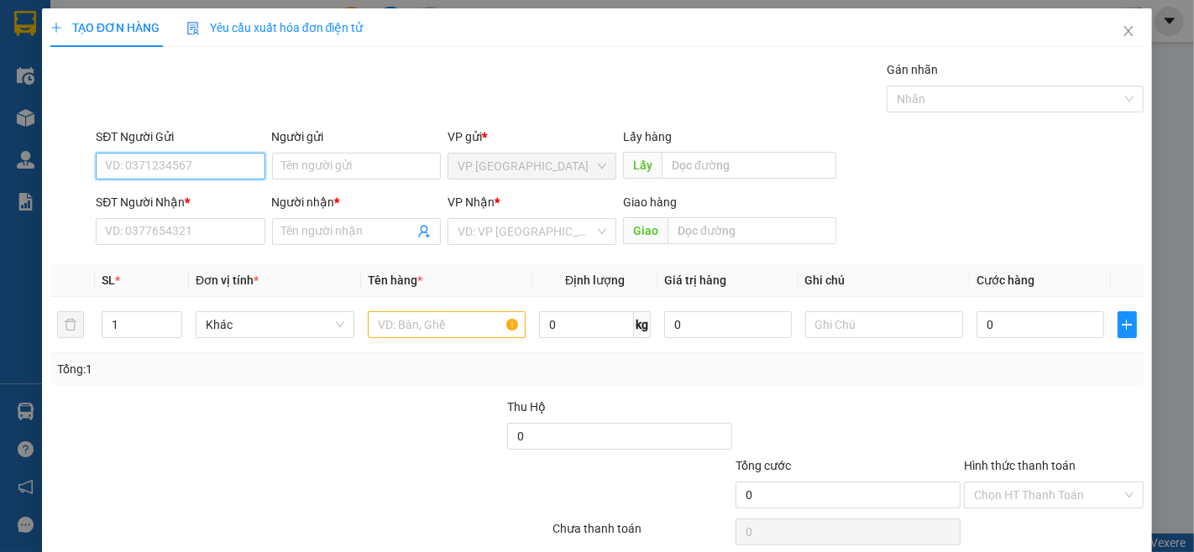
click at [202, 164] on input "SĐT Người Gửi" at bounding box center [180, 166] width 169 height 27
type input "0819891516"
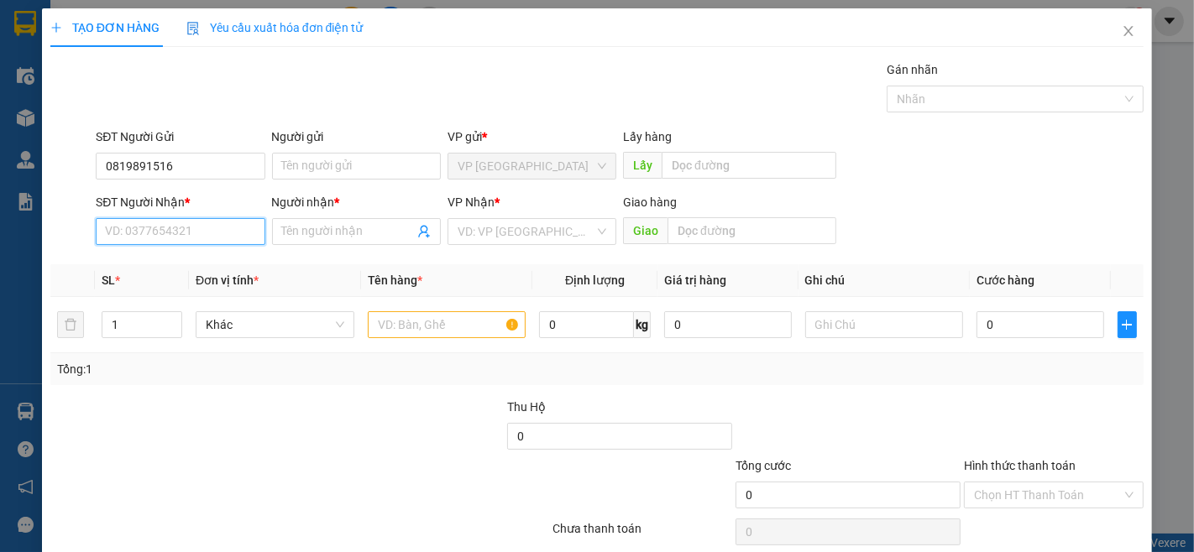
click at [207, 238] on input "SĐT Người Nhận *" at bounding box center [180, 231] width 169 height 27
drag, startPoint x: 131, startPoint y: 231, endPoint x: 128, endPoint y: 265, distance: 34.6
click at [128, 231] on input "0334209009" at bounding box center [180, 231] width 169 height 27
type input "0334209009"
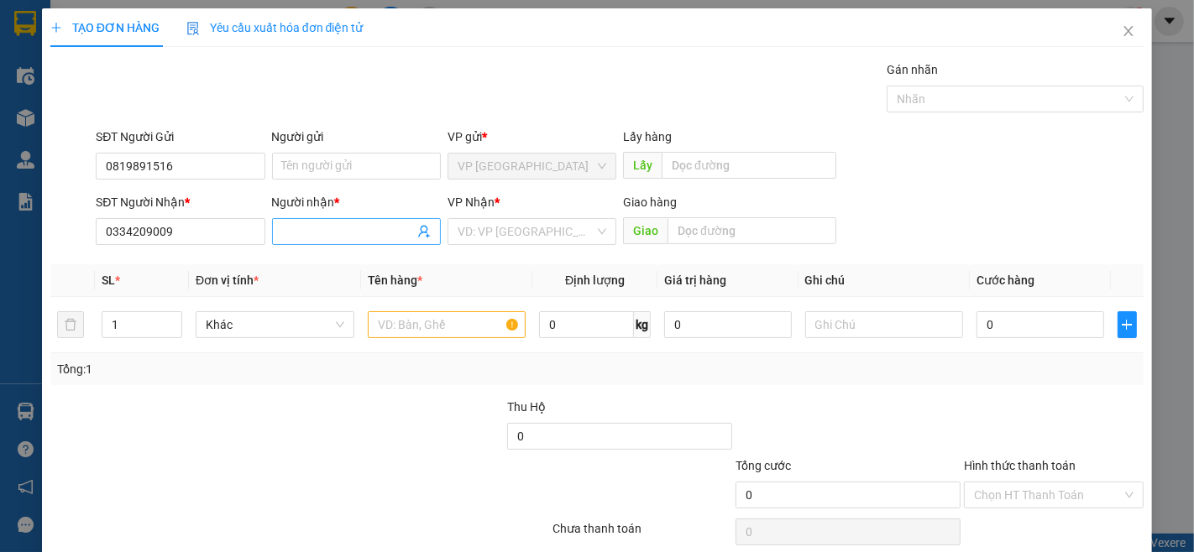
click at [272, 229] on span at bounding box center [356, 231] width 169 height 27
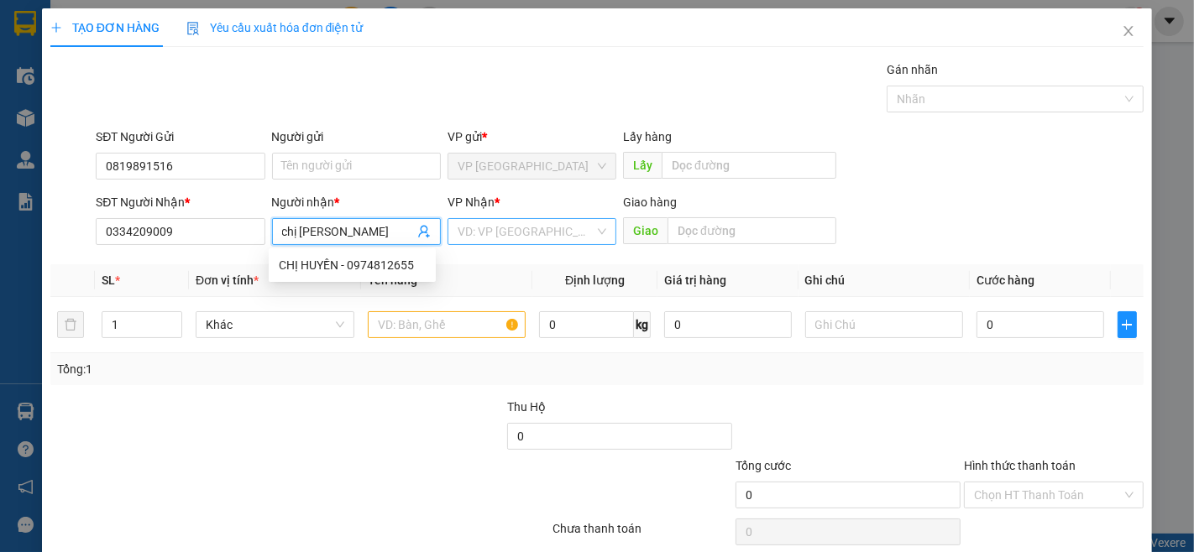
type input "chị [PERSON_NAME]"
click at [540, 230] on input "search" at bounding box center [526, 231] width 137 height 25
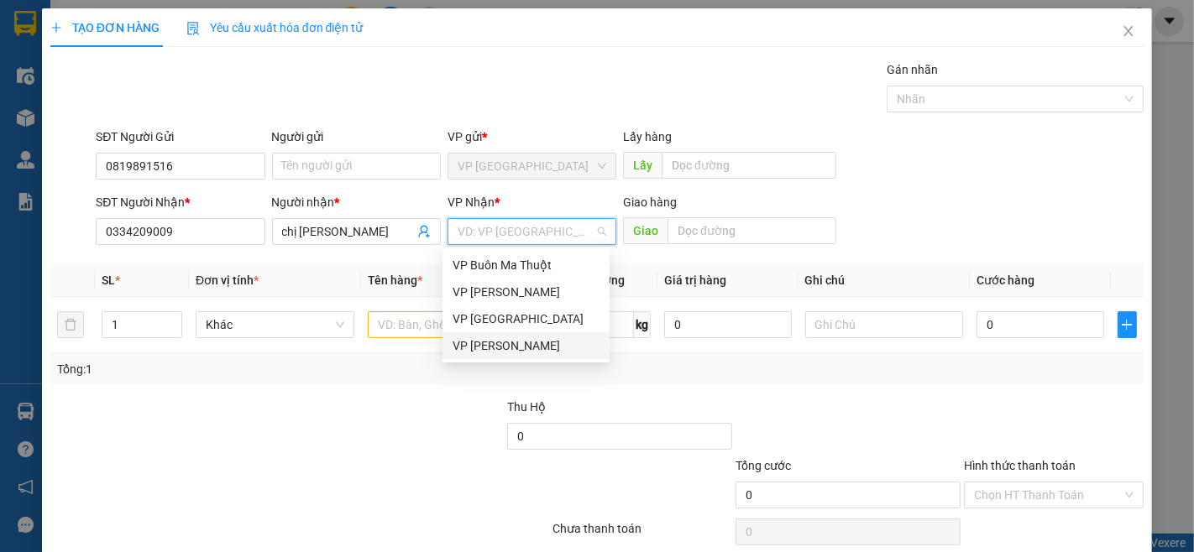
click at [531, 356] on div "VP [PERSON_NAME]" at bounding box center [525, 345] width 167 height 27
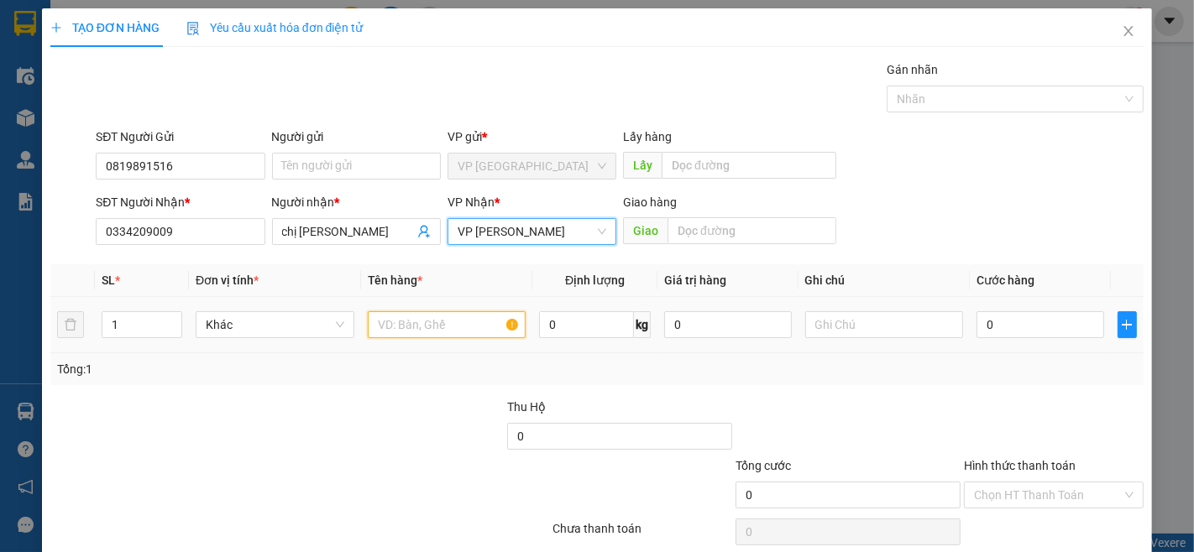
click at [422, 323] on input "text" at bounding box center [447, 324] width 159 height 27
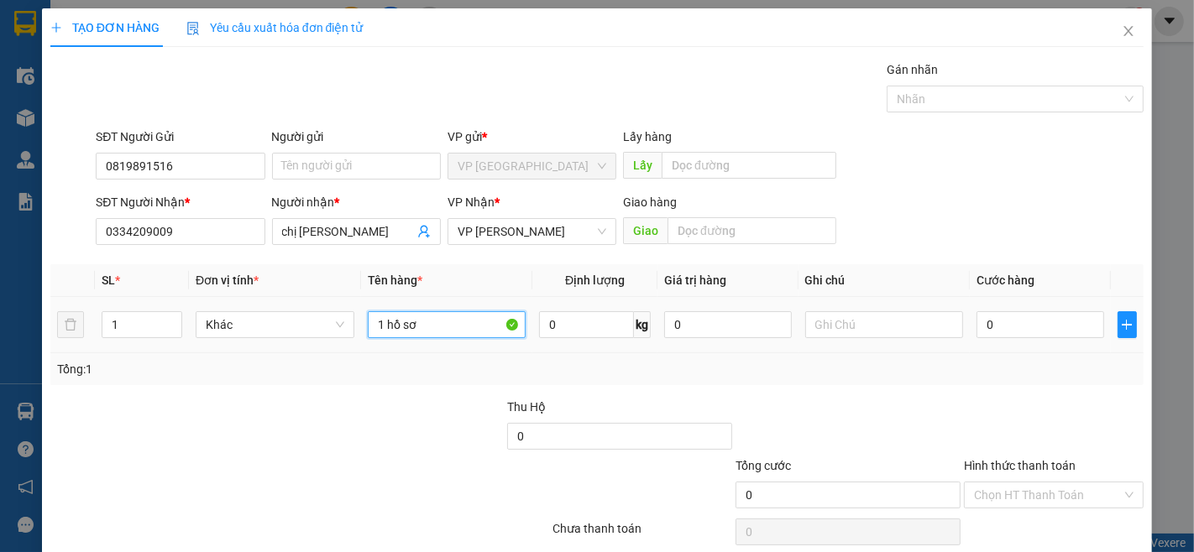
type input "1 hồ sơ"
click at [1016, 328] on input "0" at bounding box center [1039, 324] width 127 height 27
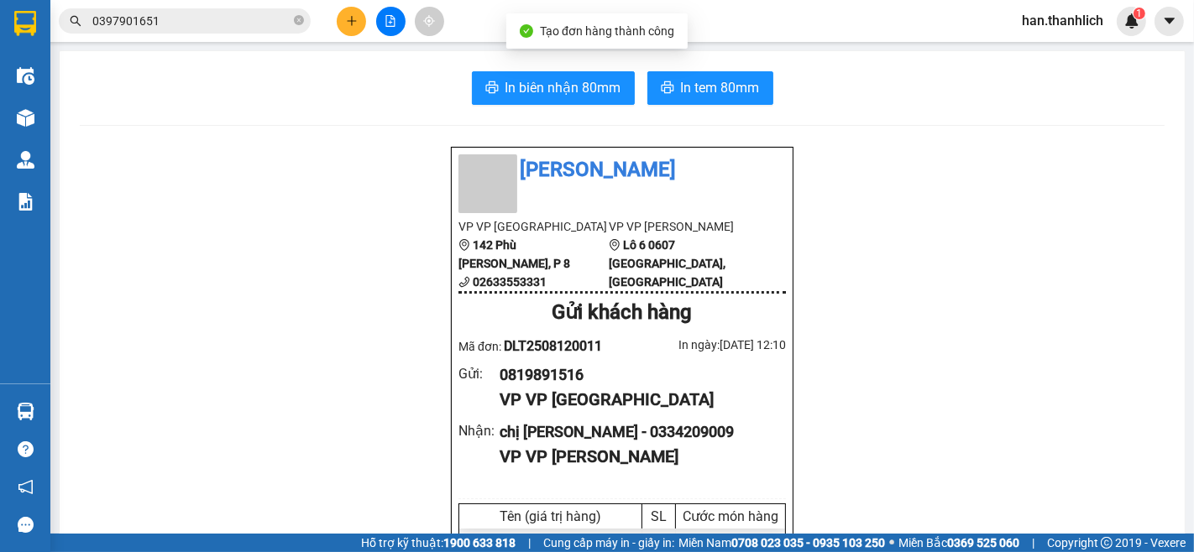
drag, startPoint x: 585, startPoint y: 380, endPoint x: 489, endPoint y: 380, distance: 95.7
click at [489, 380] on div "Gửi : 0819891516 VP VP [GEOGRAPHIC_DATA]" at bounding box center [621, 389] width 327 height 50
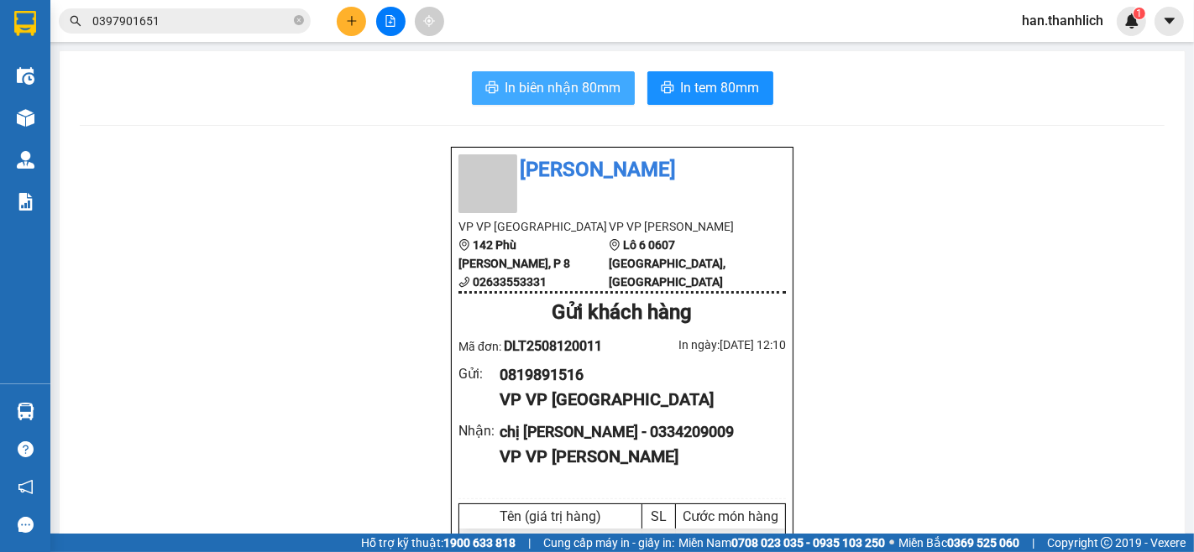
click at [611, 91] on span "In biên nhận 80mm" at bounding box center [563, 87] width 116 height 21
click at [347, 17] on icon "plus" at bounding box center [352, 21] width 12 height 12
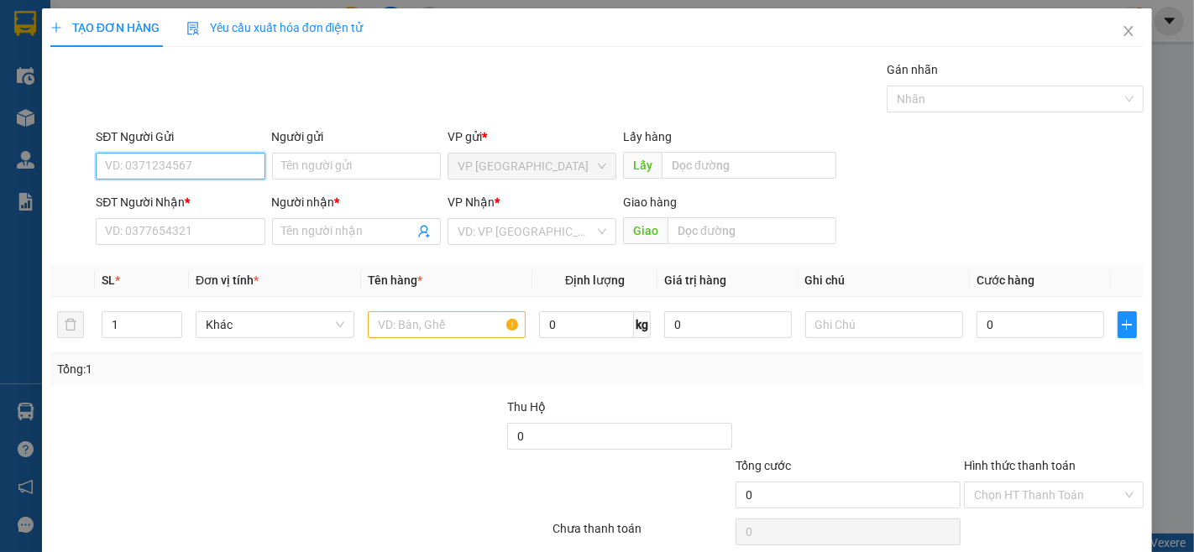
click at [181, 171] on input "SĐT Người Gửi" at bounding box center [180, 166] width 169 height 27
paste input "0819891516"
type input "0819891516"
click at [146, 257] on div "Transit Pickup Surcharge Ids Transit Deliver Surcharge Ids Transit Deliver Surc…" at bounding box center [596, 324] width 1093 height 528
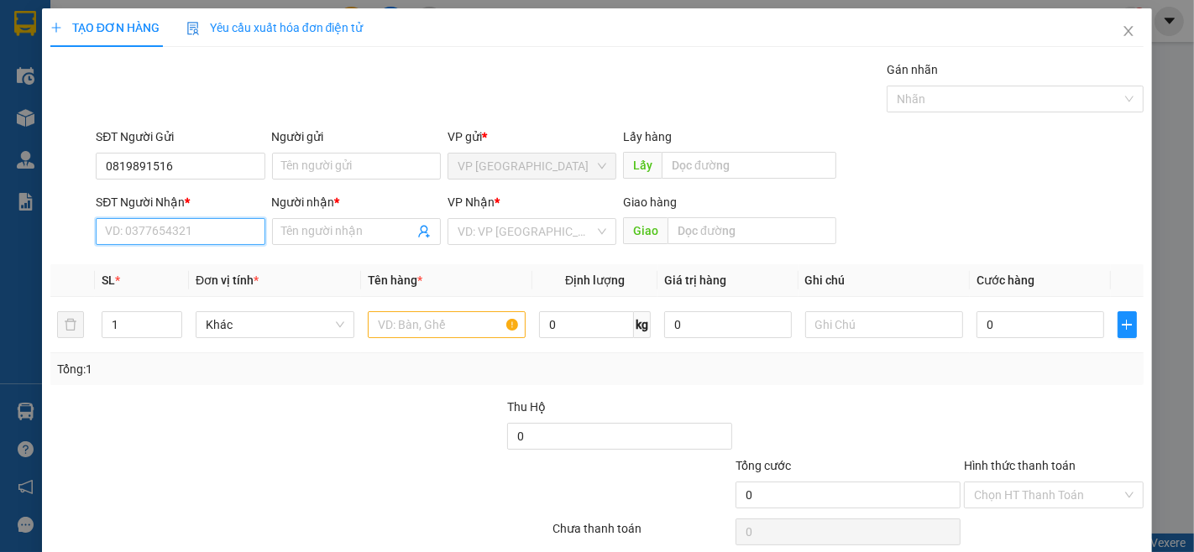
click at [156, 238] on input "SĐT Người Nhận *" at bounding box center [180, 231] width 169 height 27
type input "0949287007"
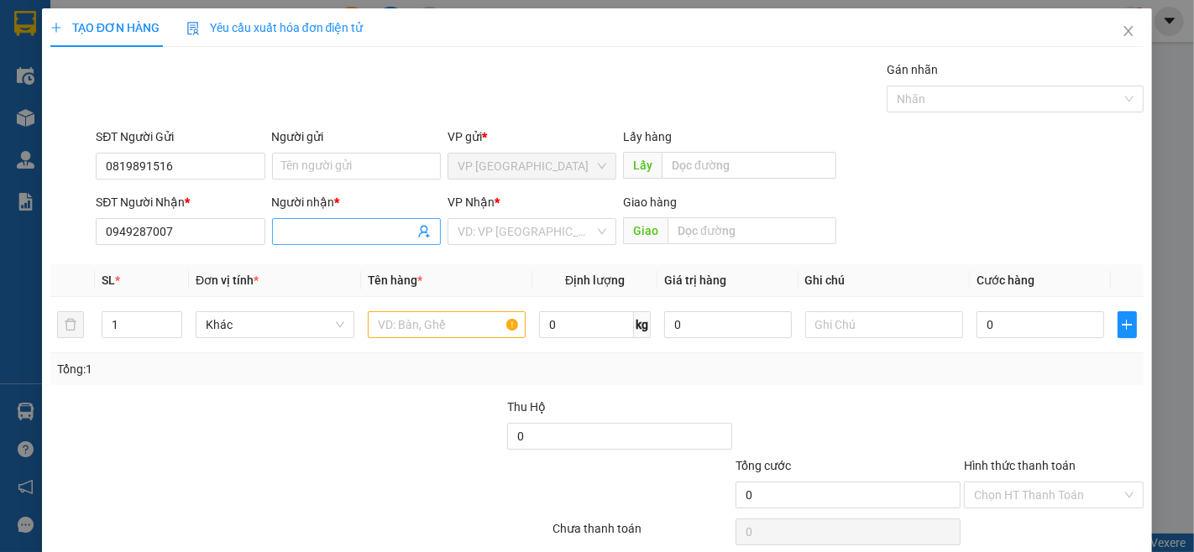
click at [374, 218] on span at bounding box center [356, 231] width 169 height 27
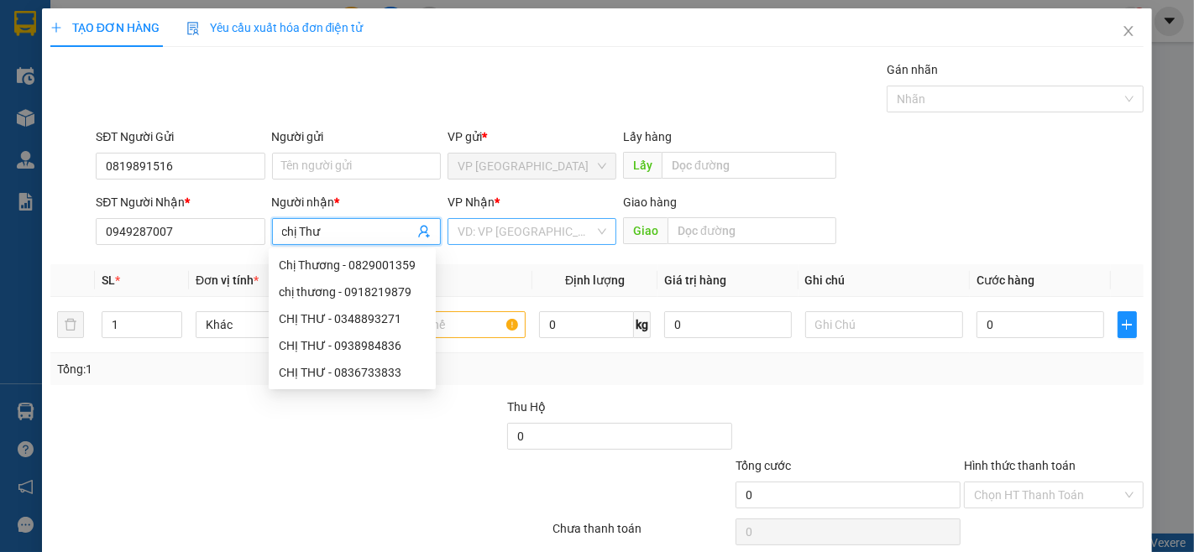
click at [558, 218] on div "VD: VP [GEOGRAPHIC_DATA]" at bounding box center [532, 231] width 169 height 27
type input "chị Thư"
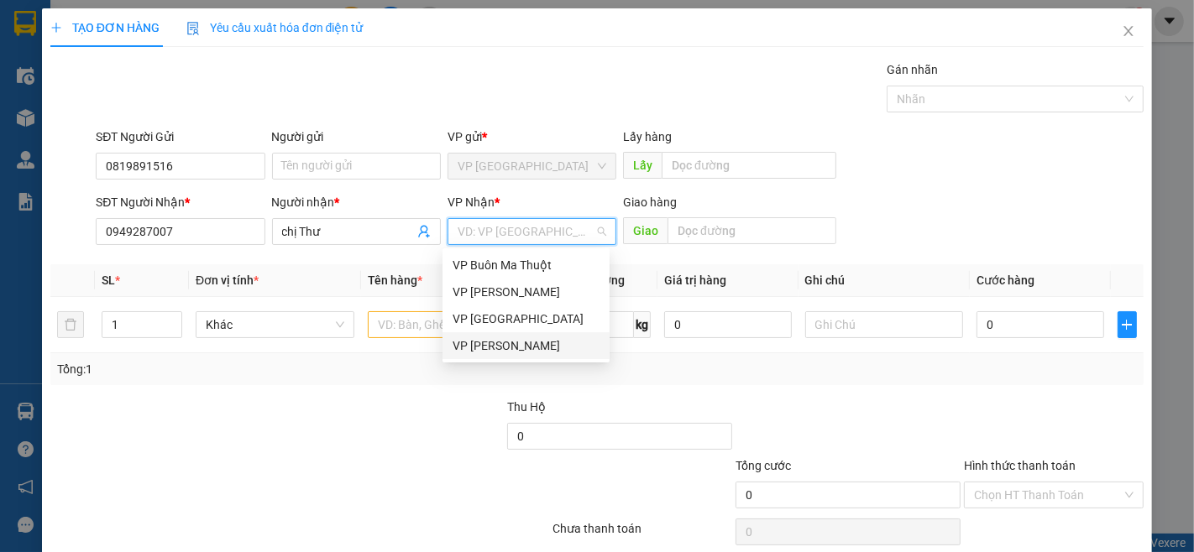
click at [505, 353] on div "VP [PERSON_NAME]" at bounding box center [526, 346] width 147 height 18
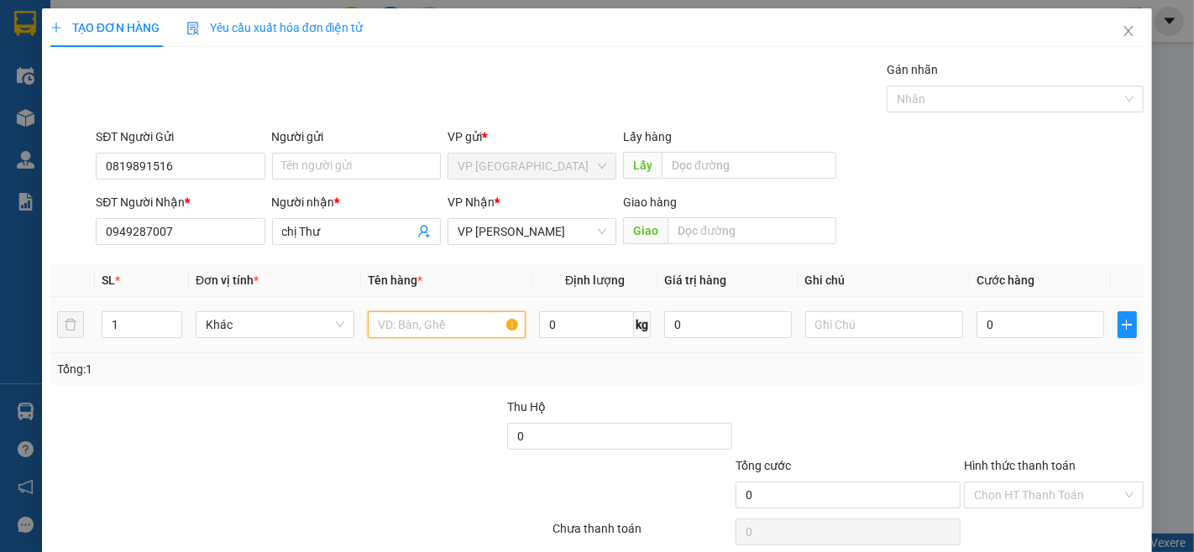
click at [416, 330] on input "text" at bounding box center [447, 324] width 159 height 27
type input "1 hồ sơ"
drag, startPoint x: 1024, startPoint y: 322, endPoint x: 966, endPoint y: 281, distance: 71.7
click at [1024, 323] on input "0" at bounding box center [1039, 324] width 127 height 27
type input "3"
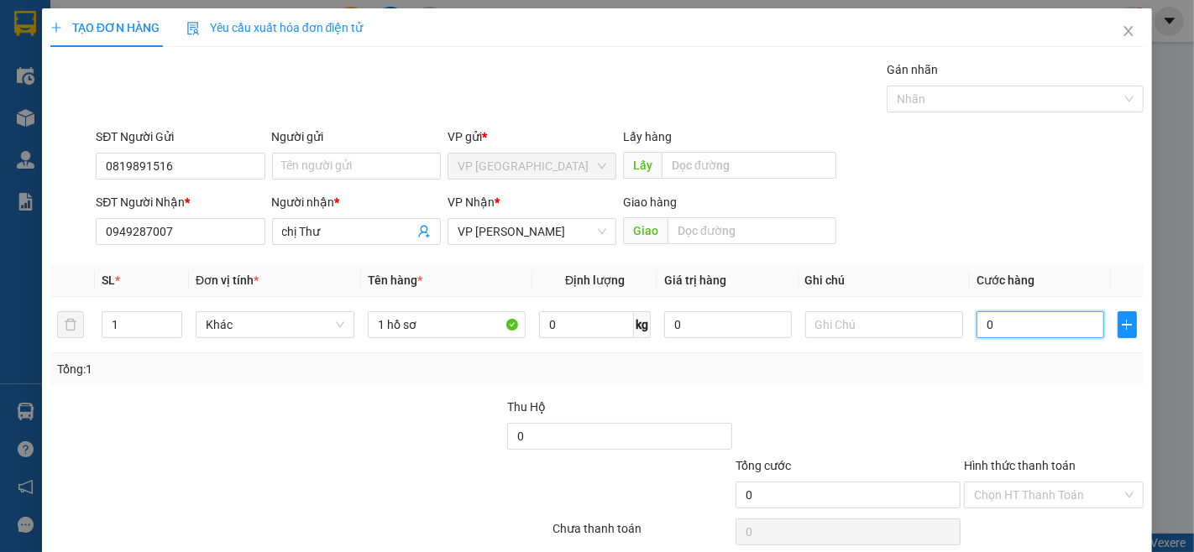
type input "3"
type input "30"
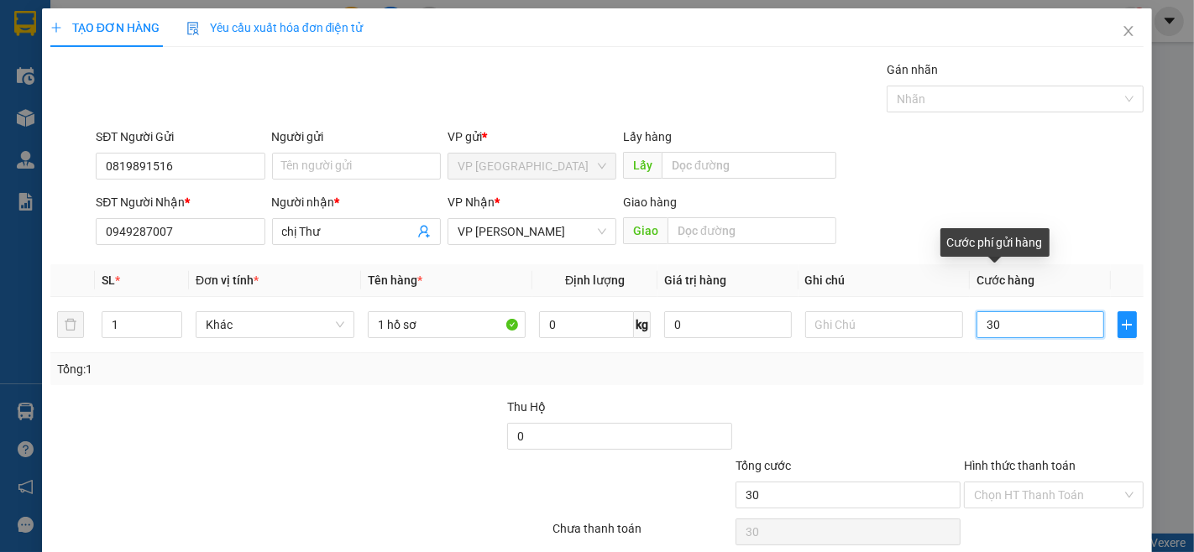
type input "300"
type input "3.000"
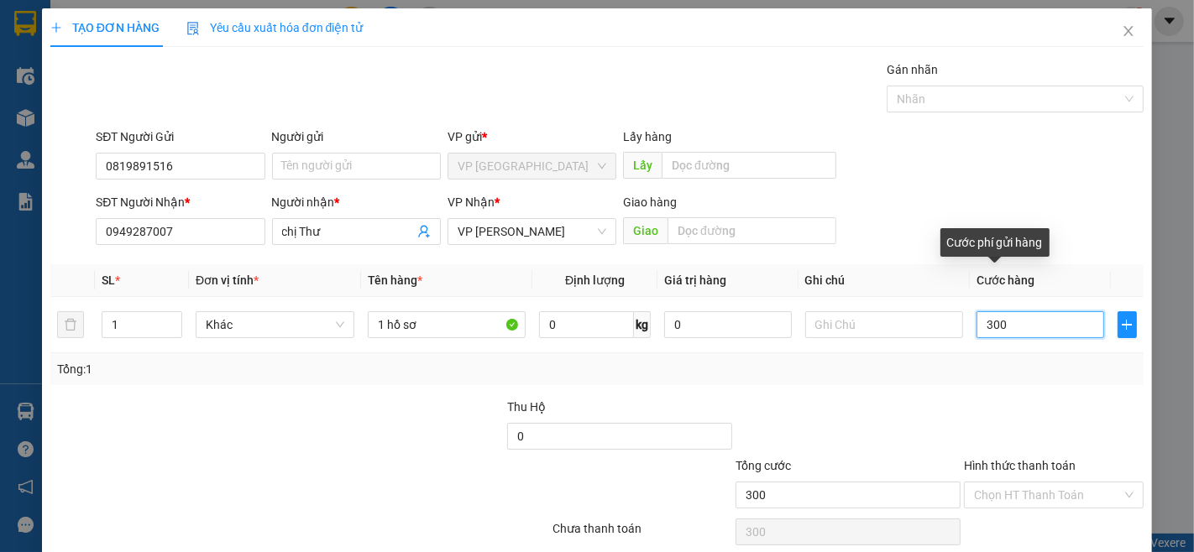
type input "3.000"
type input "30.000"
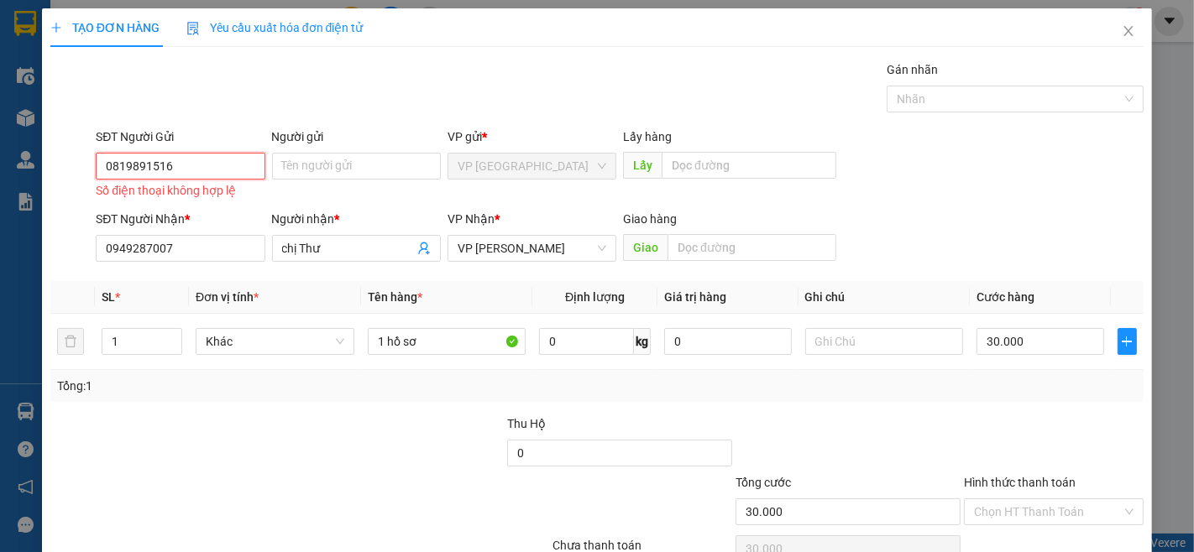
click at [191, 153] on input "0819891516" at bounding box center [180, 166] width 169 height 27
click at [106, 153] on input "0819891516" at bounding box center [180, 166] width 169 height 27
click at [107, 153] on input "0819891516" at bounding box center [180, 166] width 169 height 27
click at [113, 153] on input "0819891516" at bounding box center [180, 166] width 169 height 27
click at [112, 153] on input "0819891516" at bounding box center [180, 166] width 169 height 27
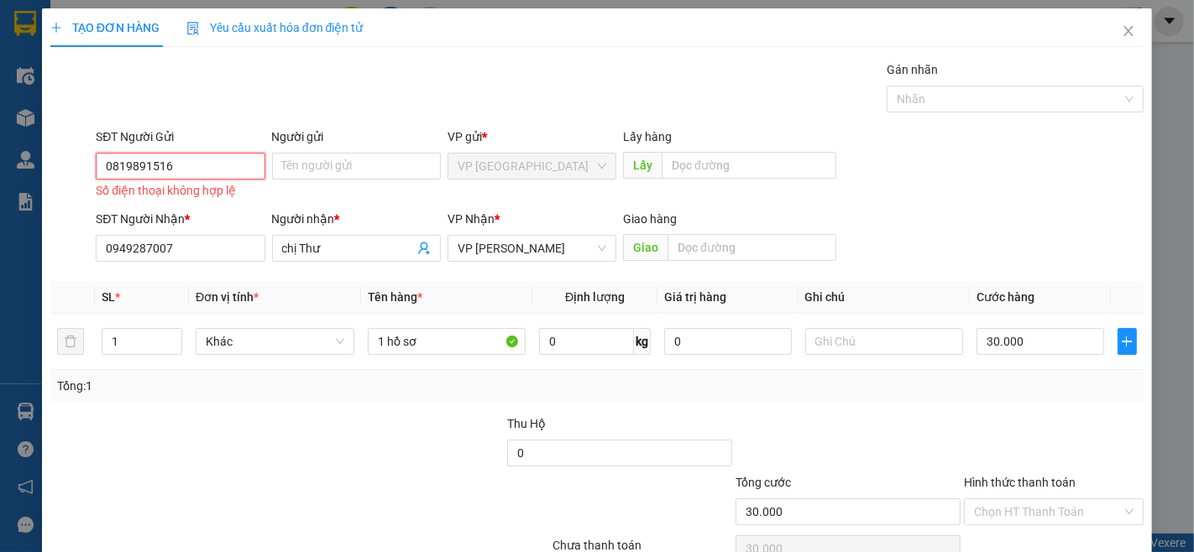
click at [109, 153] on input "0819891516" at bounding box center [180, 166] width 169 height 27
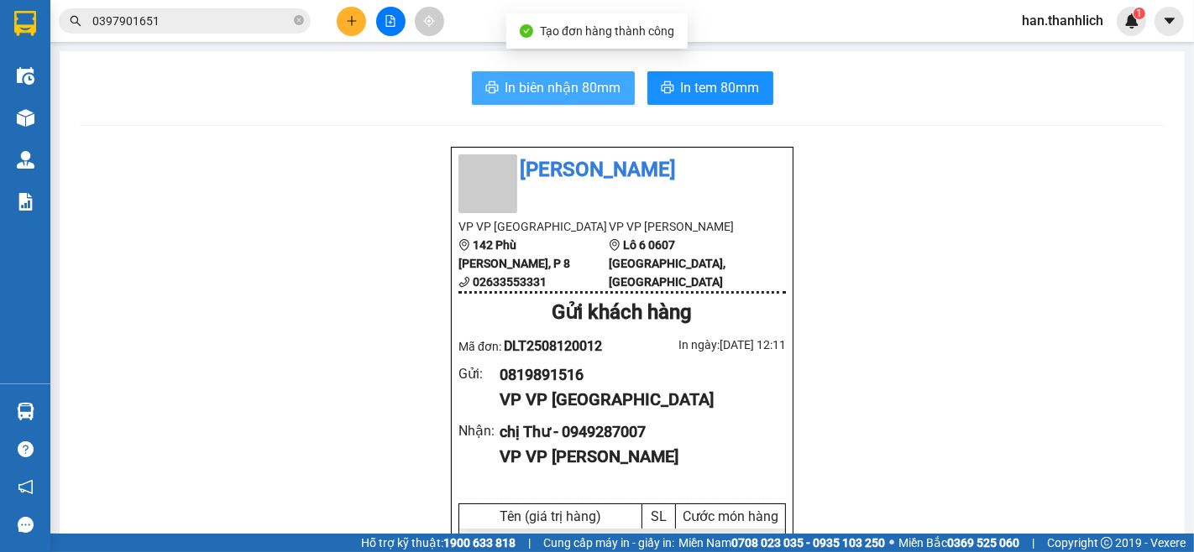
click at [561, 85] on span "In biên nhận 80mm" at bounding box center [563, 87] width 116 height 21
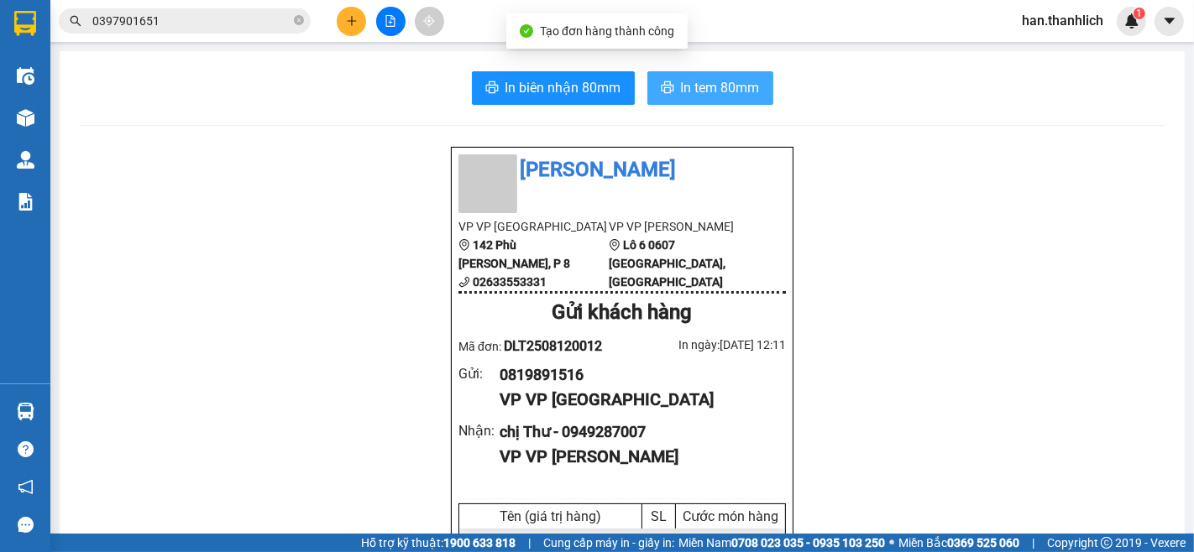
click at [694, 93] on span "In tem 80mm" at bounding box center [720, 87] width 79 height 21
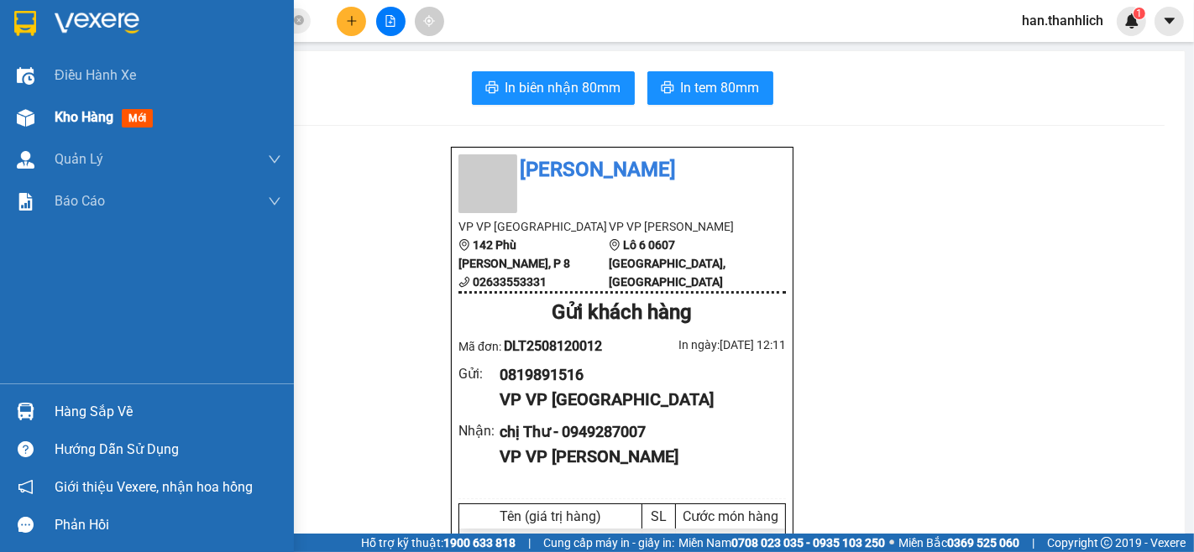
click at [37, 113] on div at bounding box center [25, 117] width 29 height 29
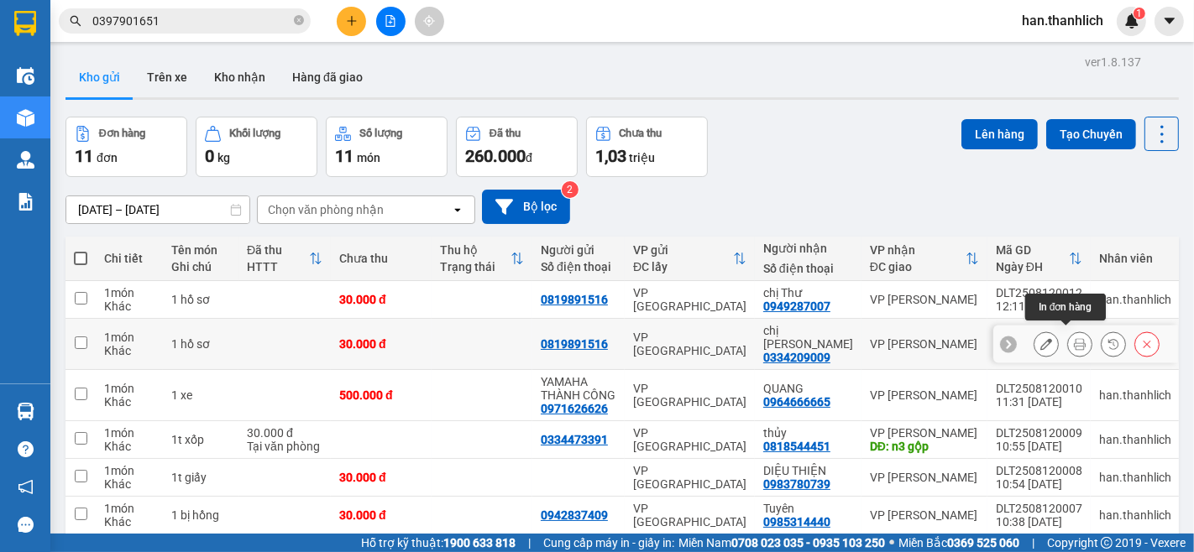
click at [1074, 341] on icon at bounding box center [1080, 344] width 12 height 12
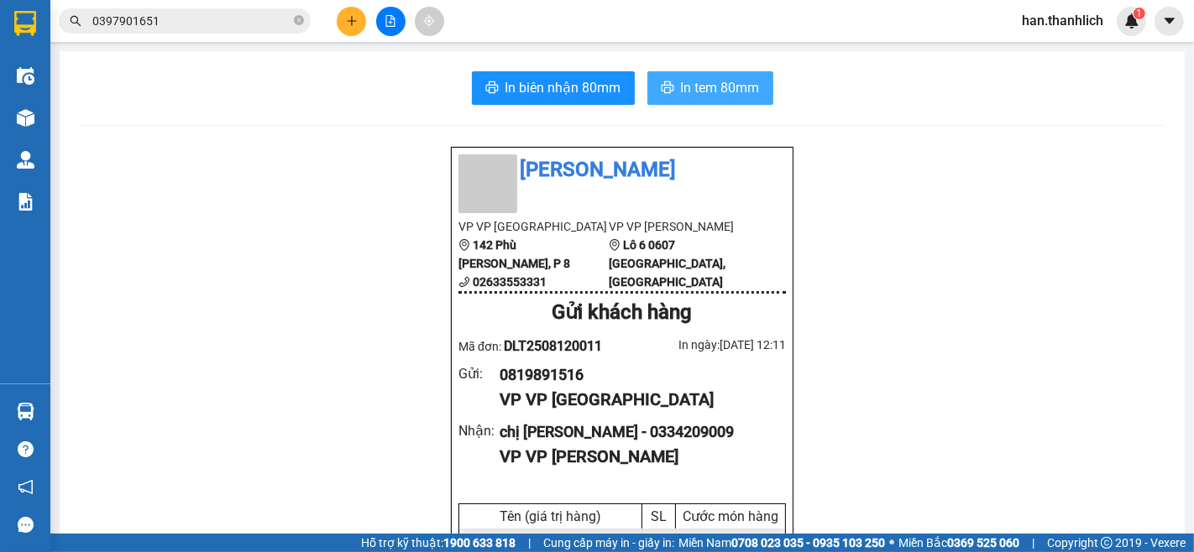
click at [709, 97] on span "In tem 80mm" at bounding box center [720, 87] width 79 height 21
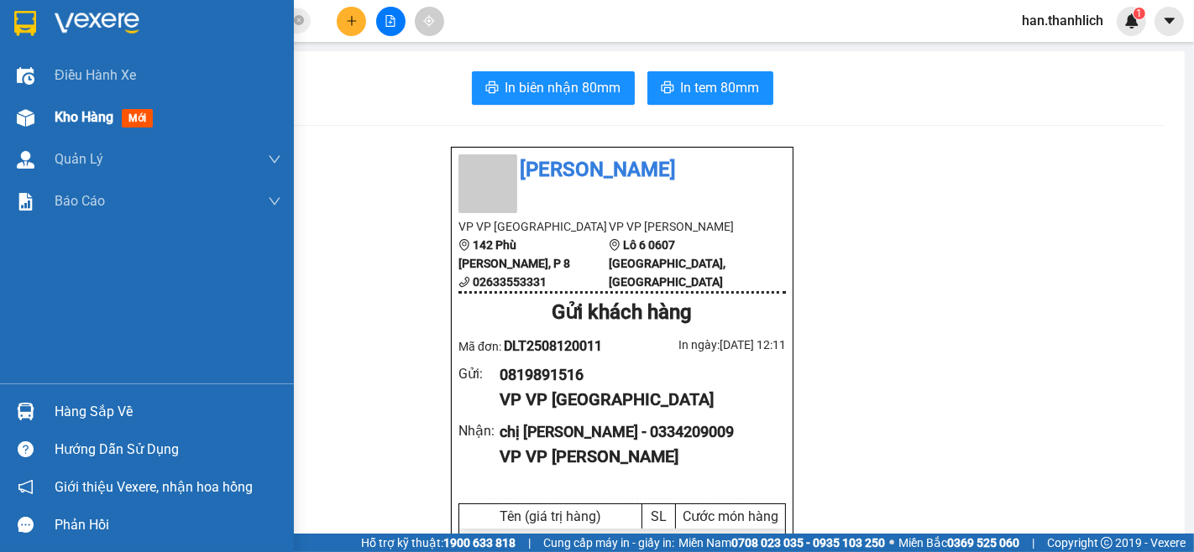
click at [102, 102] on div "Kho hàng mới" at bounding box center [168, 118] width 227 height 42
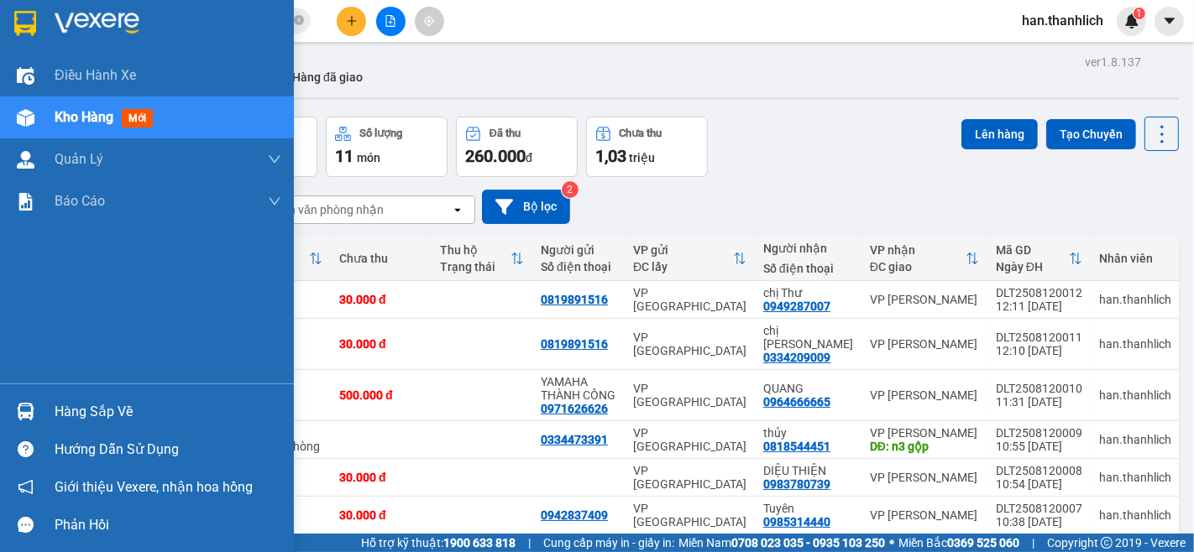
click at [78, 113] on span "Kho hàng" at bounding box center [84, 117] width 59 height 16
drag, startPoint x: 22, startPoint y: 421, endPoint x: 32, endPoint y: 411, distance: 14.2
click at [32, 411] on img at bounding box center [26, 412] width 18 height 18
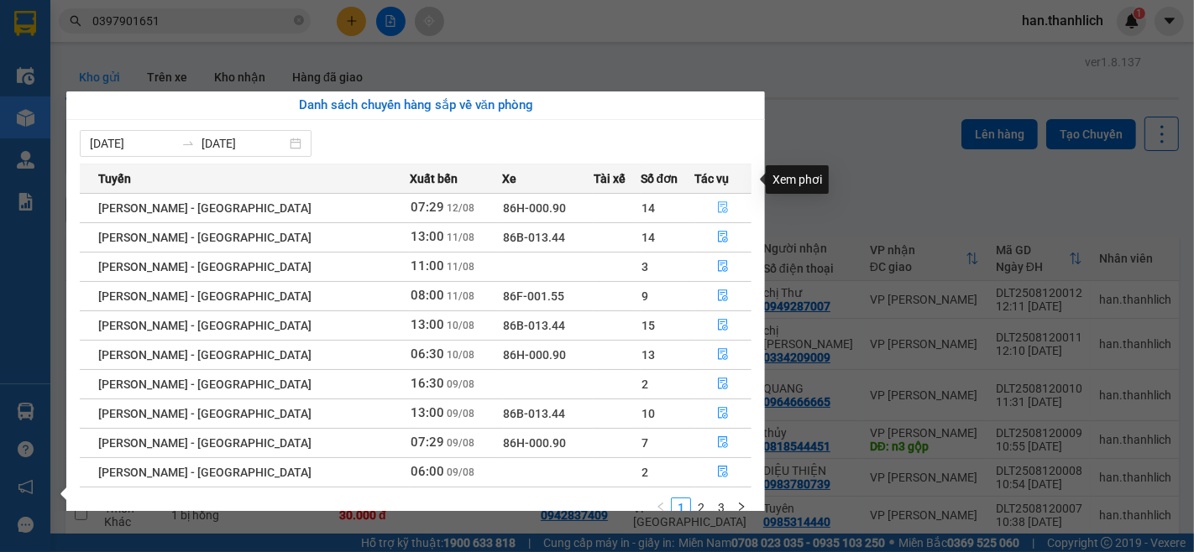
click at [703, 195] on button "button" at bounding box center [722, 208] width 55 height 27
